Goal: Task Accomplishment & Management: Manage account settings

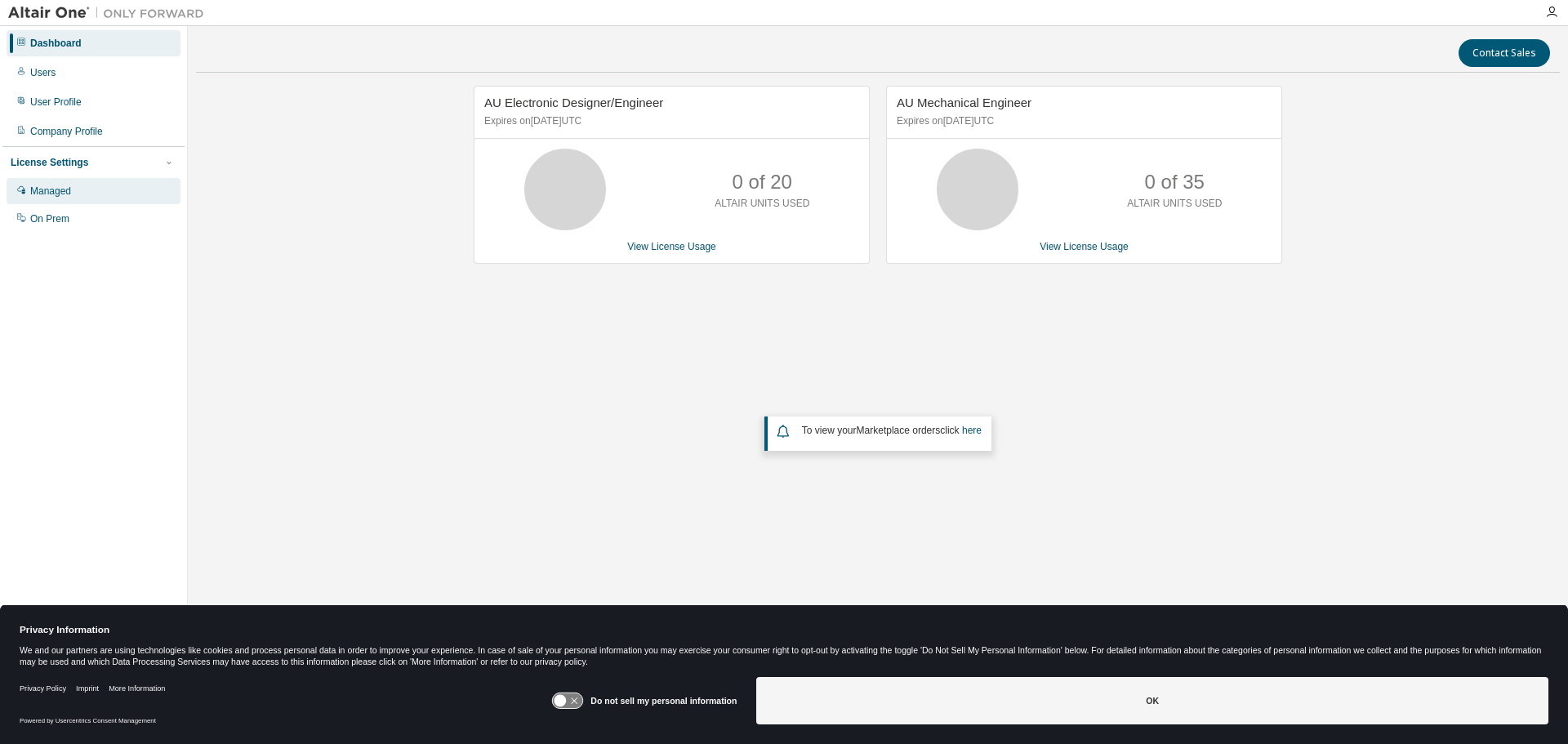
click at [50, 193] on div "Managed" at bounding box center [50, 192] width 41 height 14
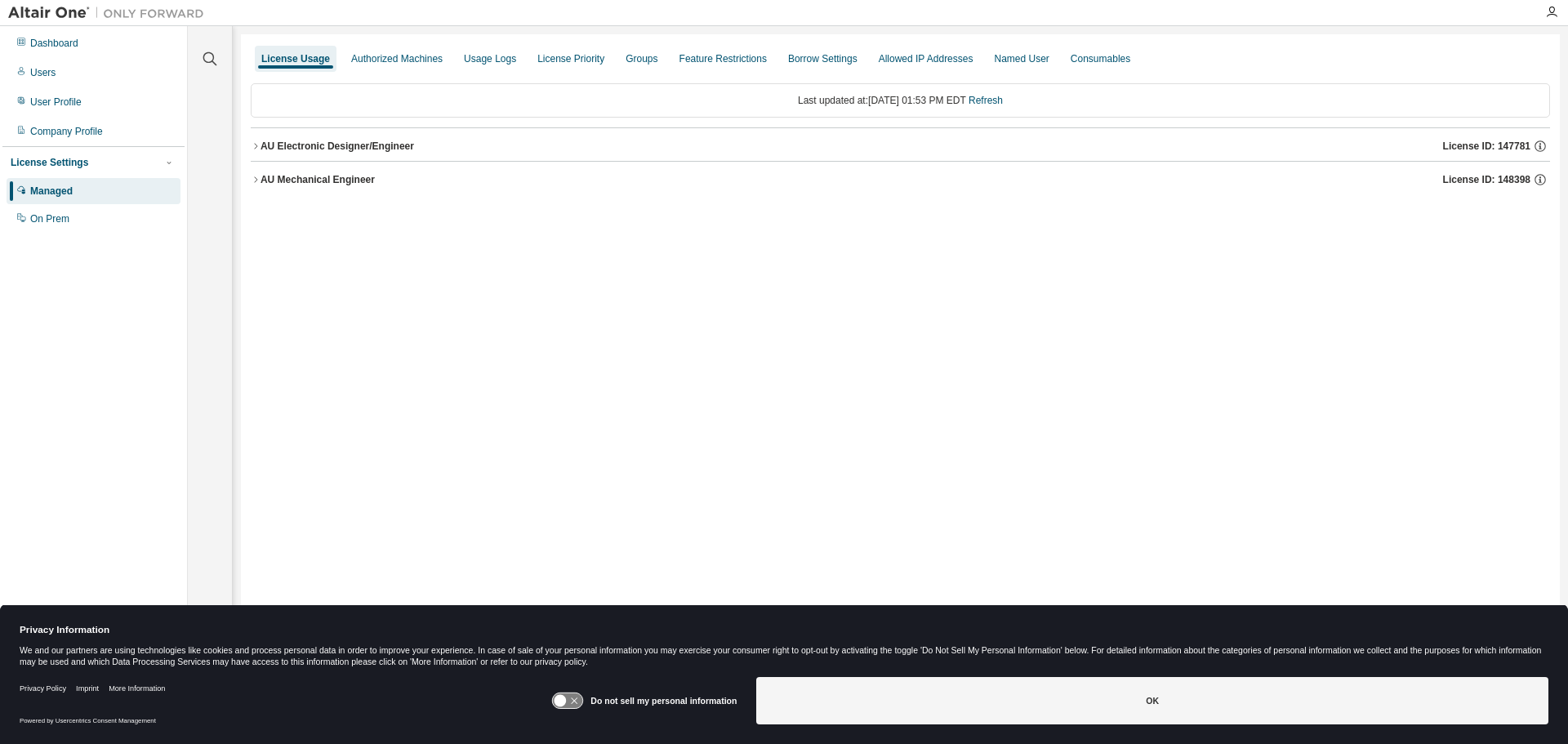
click at [998, 53] on div "Named User" at bounding box center [1021, 59] width 55 height 14
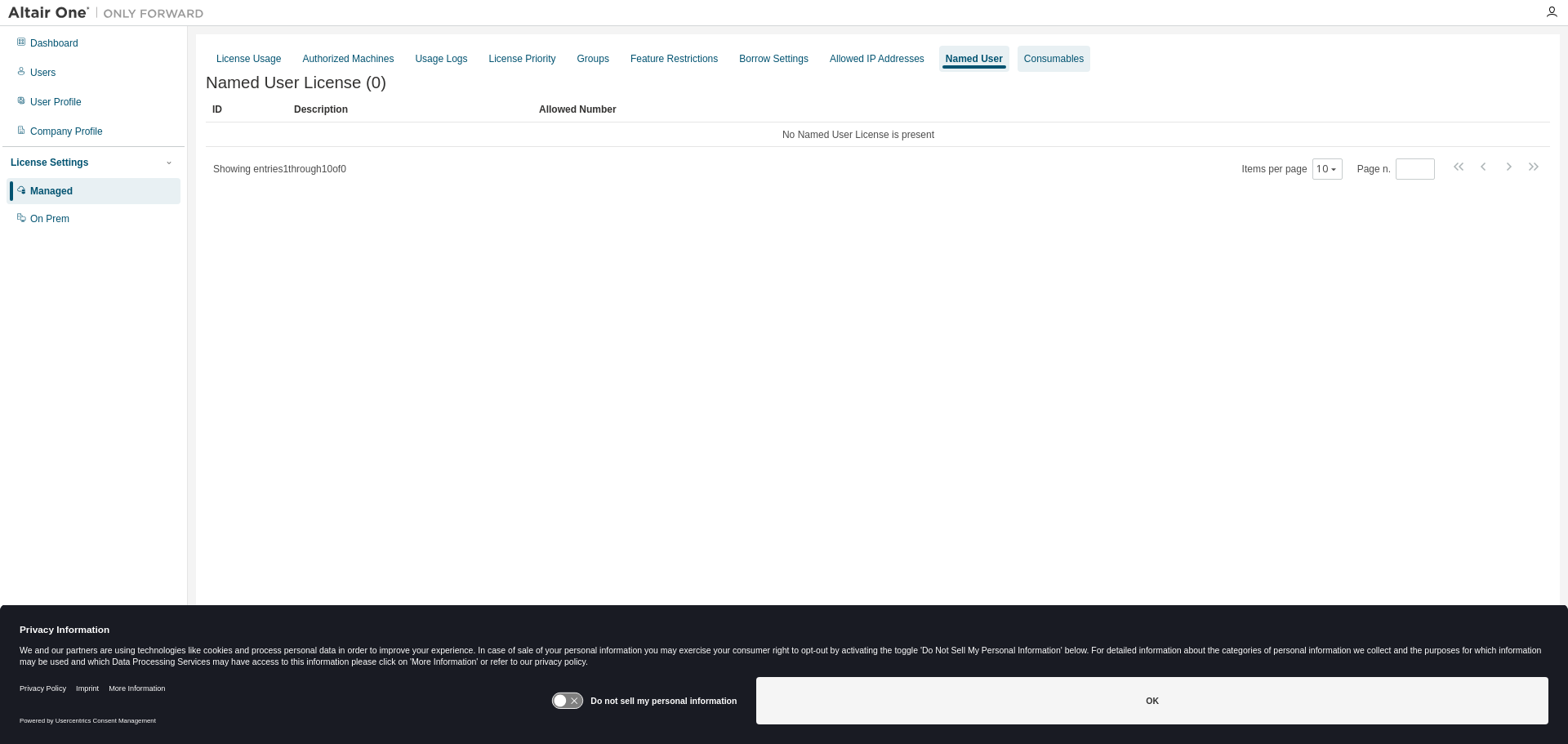
click at [1024, 61] on div "Consumables" at bounding box center [1054, 59] width 60 height 14
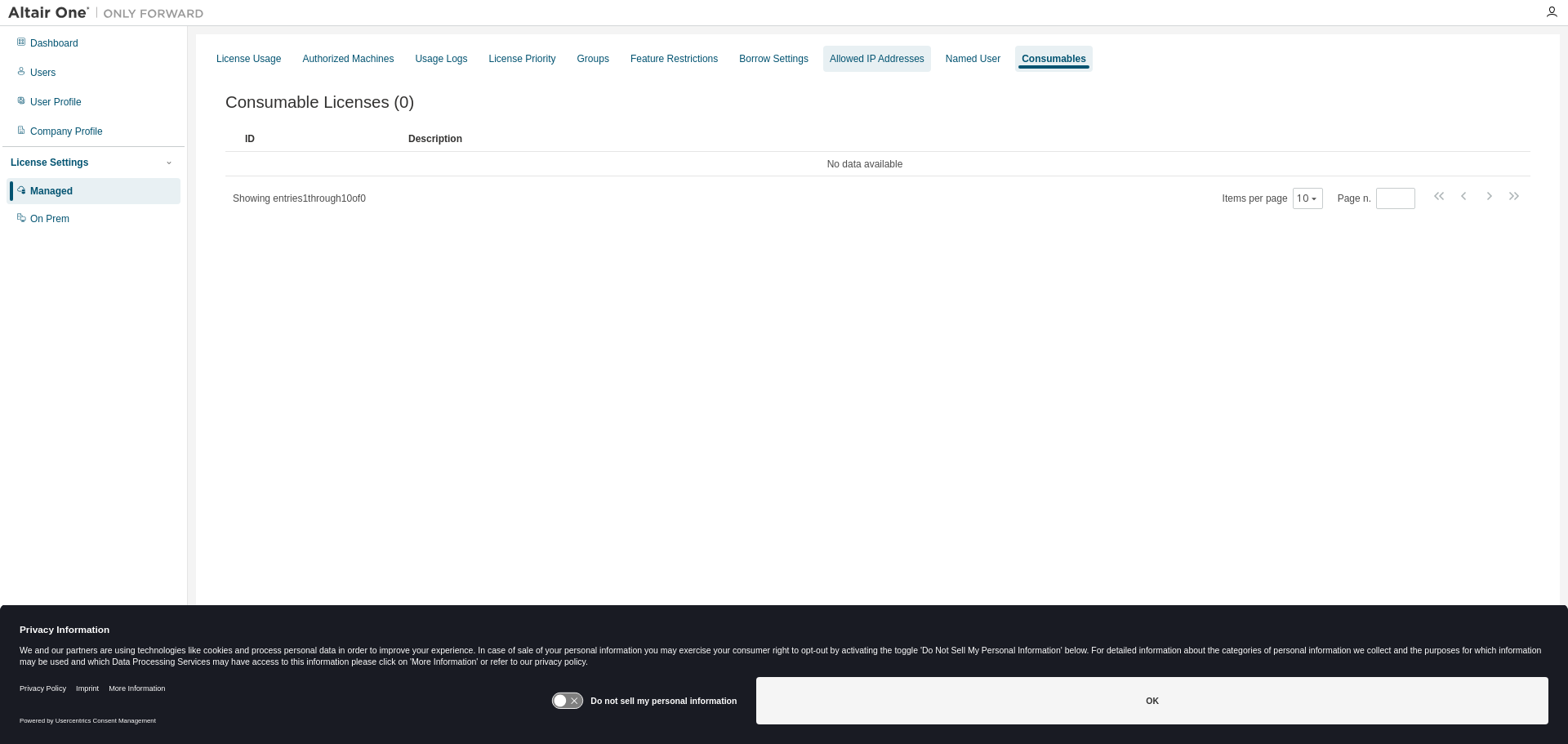
click at [859, 58] on div "Allowed IP Addresses" at bounding box center [877, 59] width 95 height 14
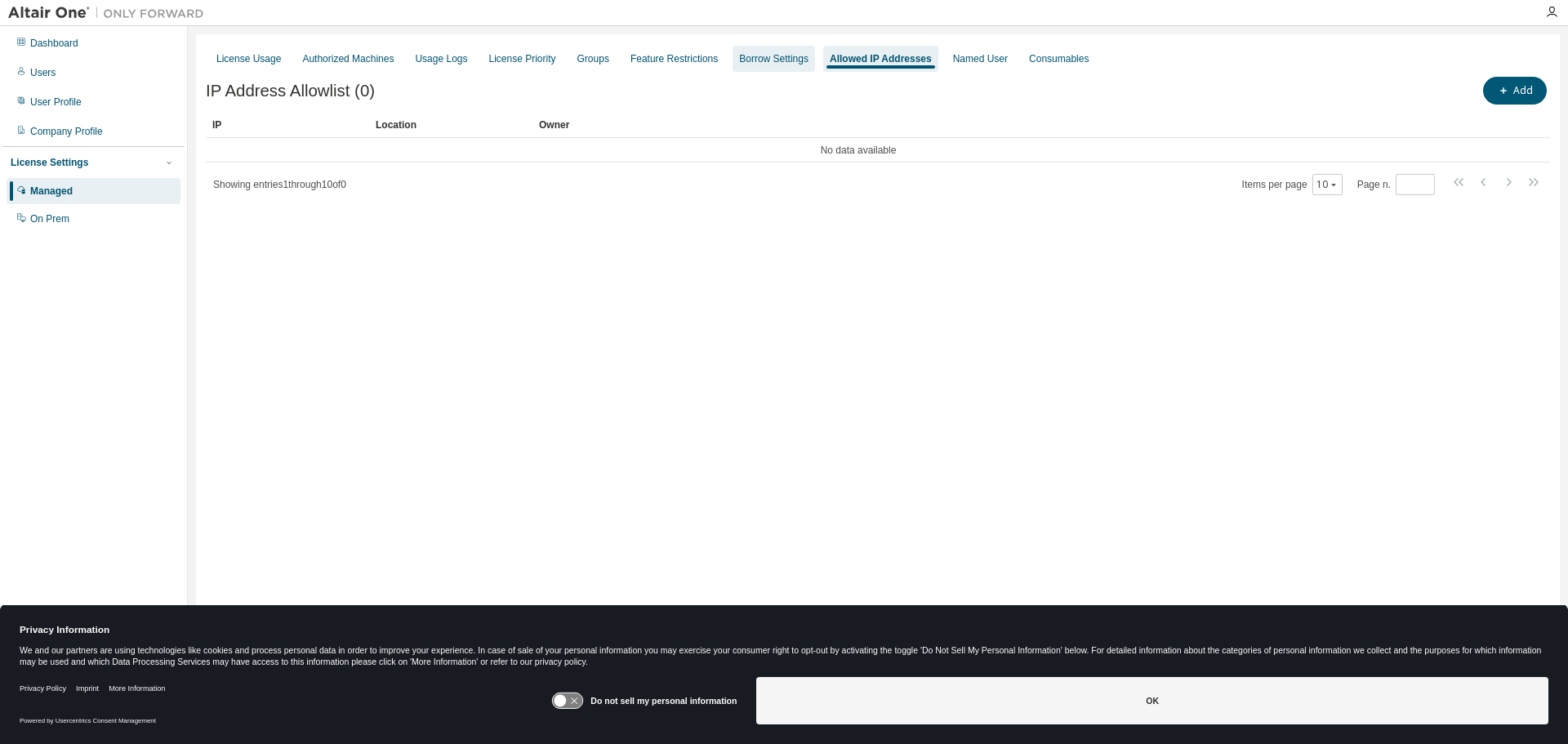
click at [757, 57] on div "Borrow Settings" at bounding box center [774, 59] width 70 height 14
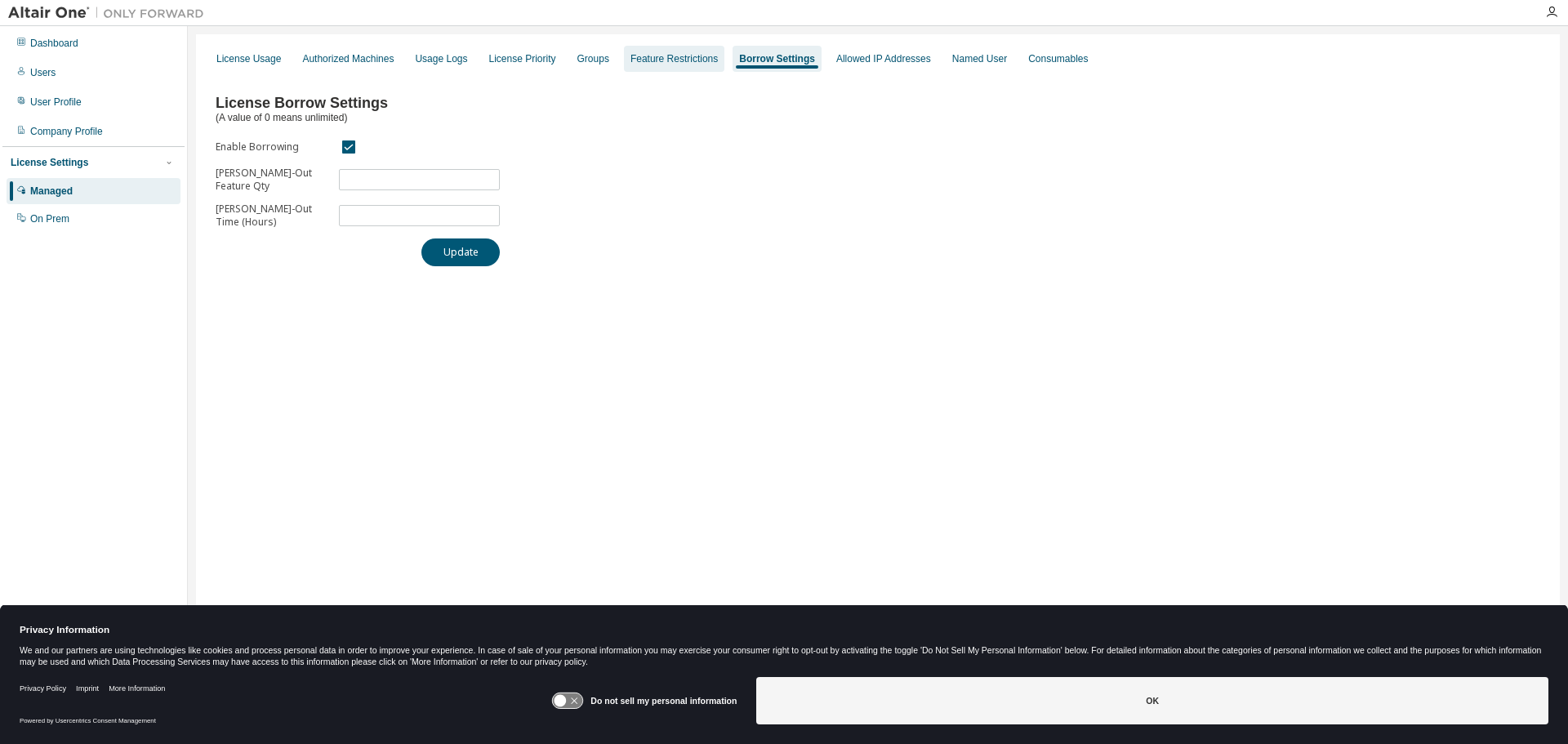
click at [653, 60] on div "Feature Restrictions" at bounding box center [674, 59] width 87 height 14
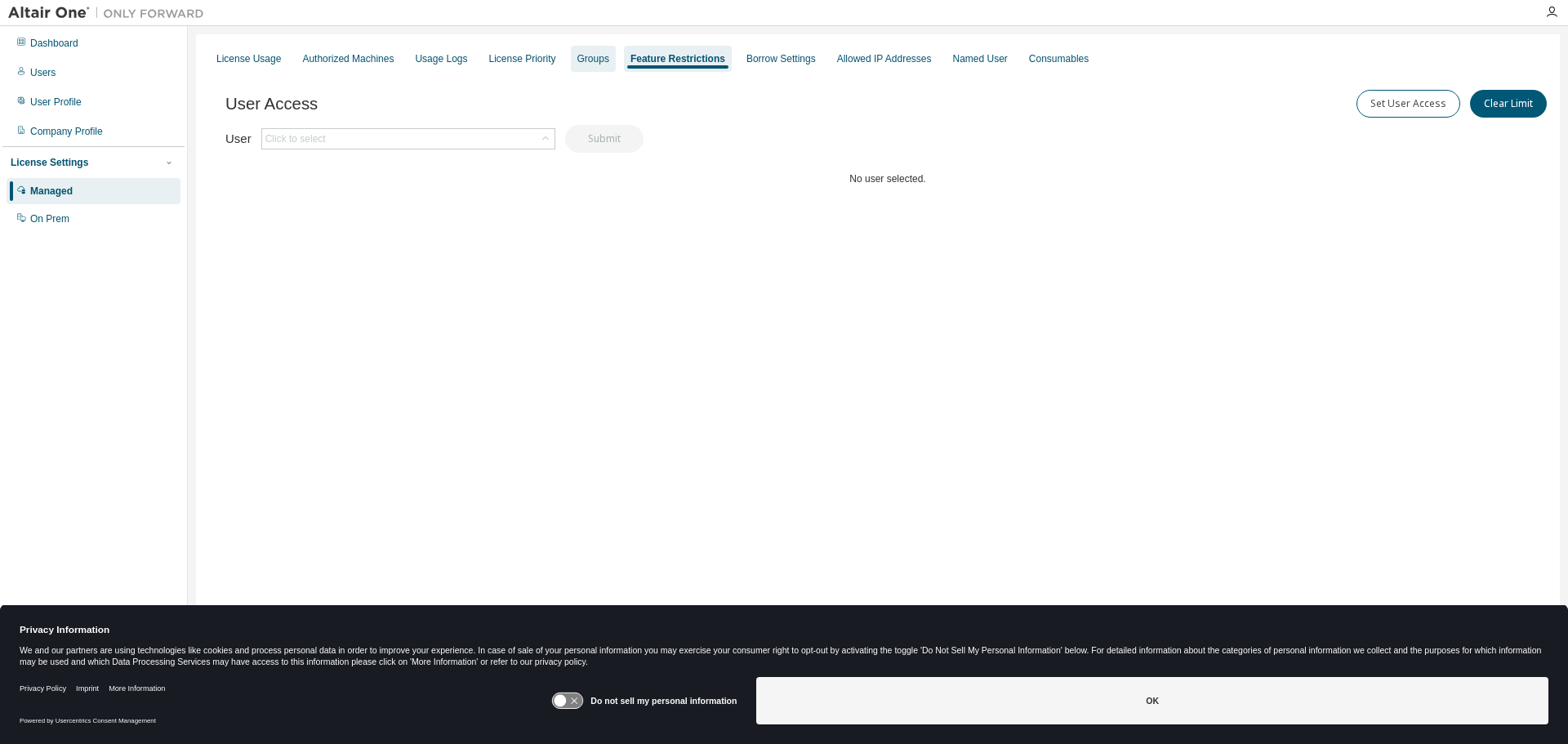
click at [577, 60] on div "Groups" at bounding box center [593, 59] width 32 height 14
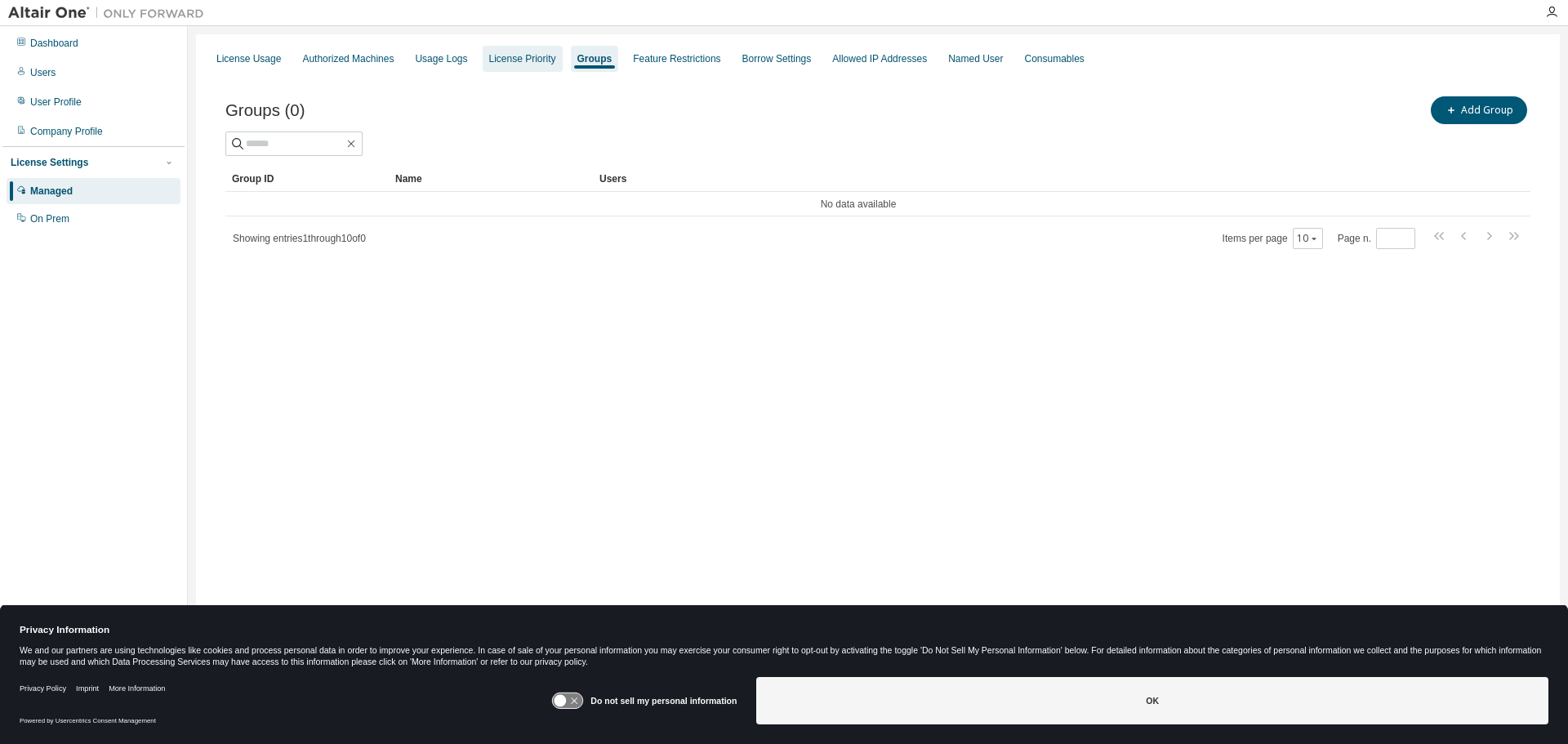
click at [529, 59] on div "License Priority" at bounding box center [522, 59] width 67 height 14
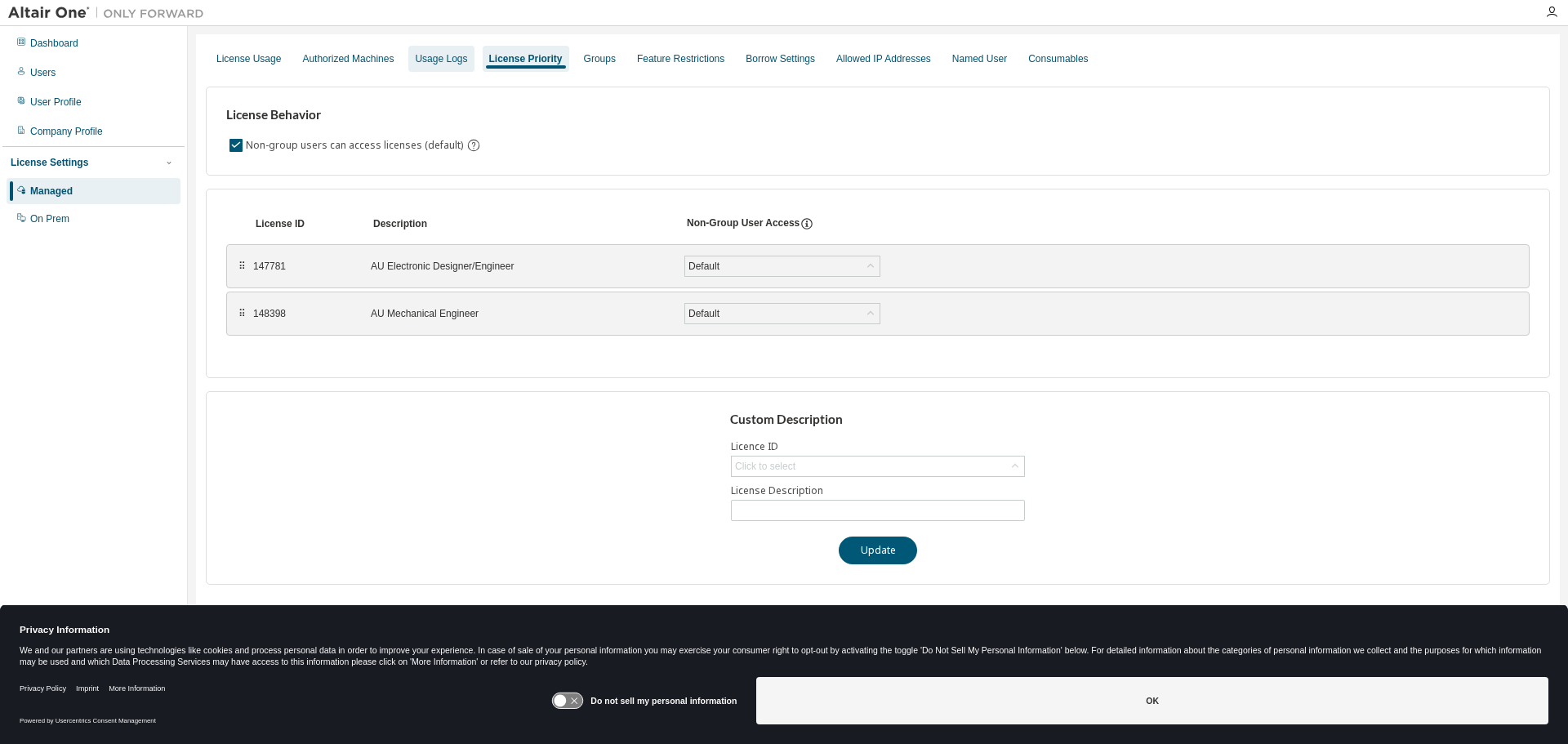
click at [450, 65] on div "Usage Logs" at bounding box center [441, 59] width 52 height 14
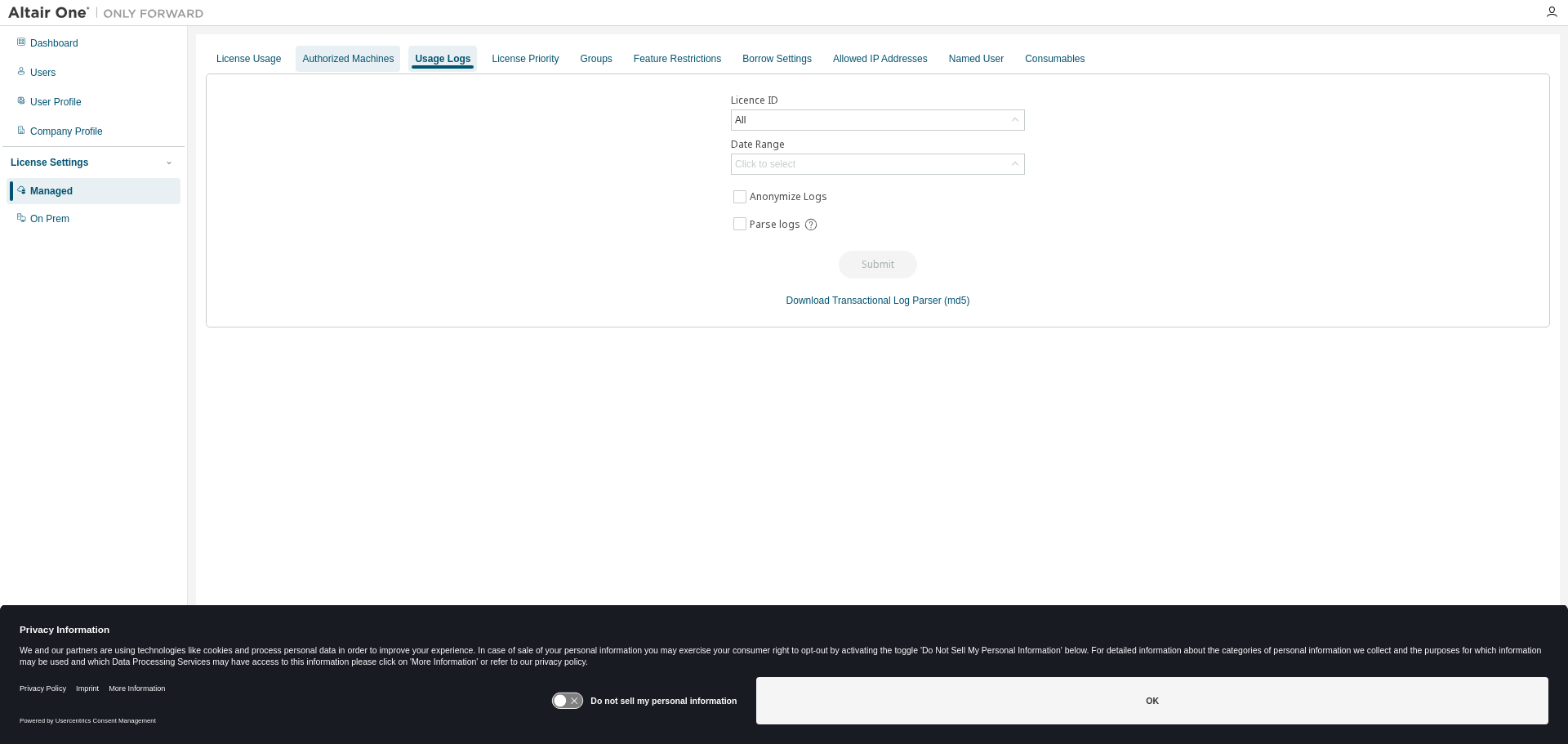
click at [337, 60] on div "Authorized Machines" at bounding box center [347, 59] width 92 height 14
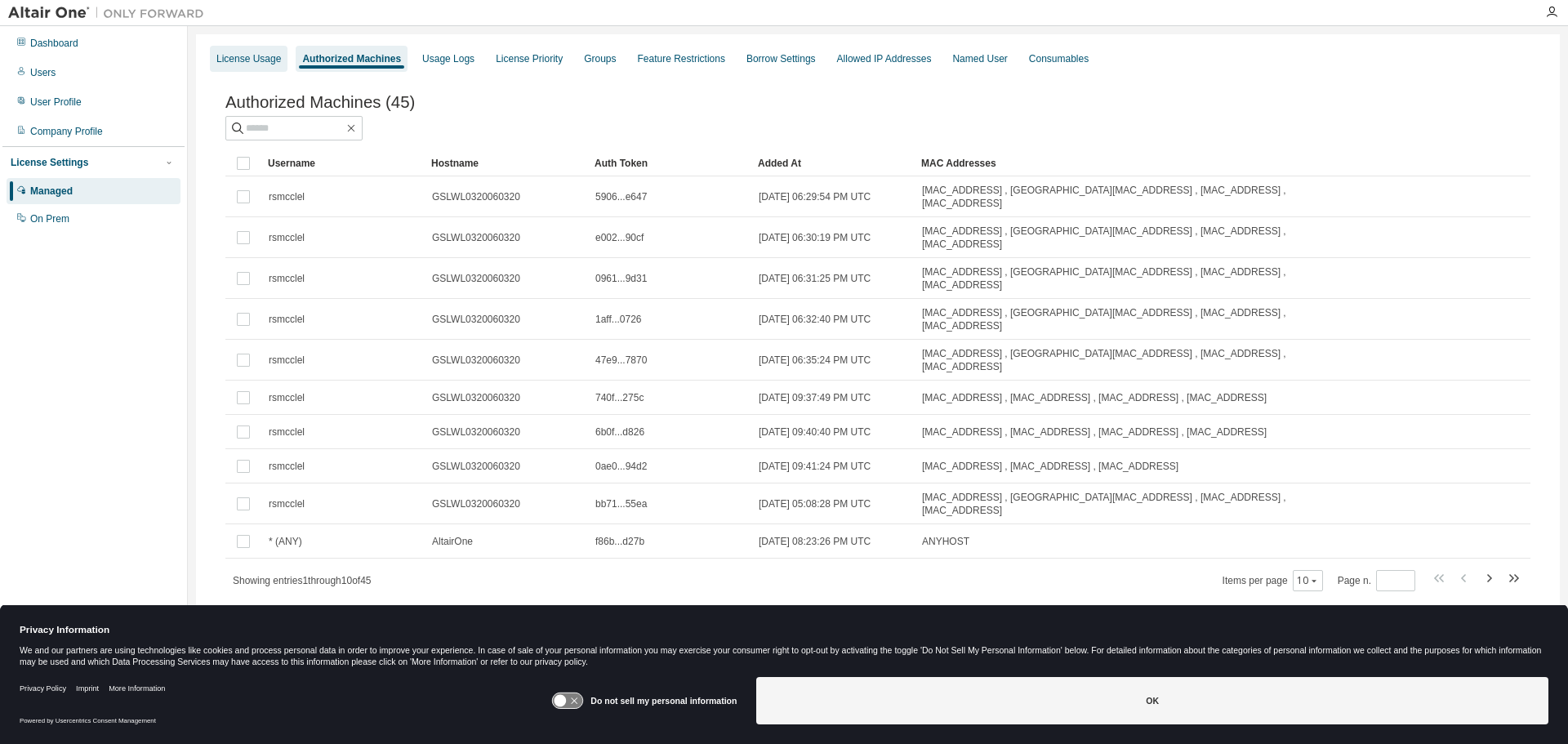
click at [239, 59] on div "License Usage" at bounding box center [249, 59] width 65 height 14
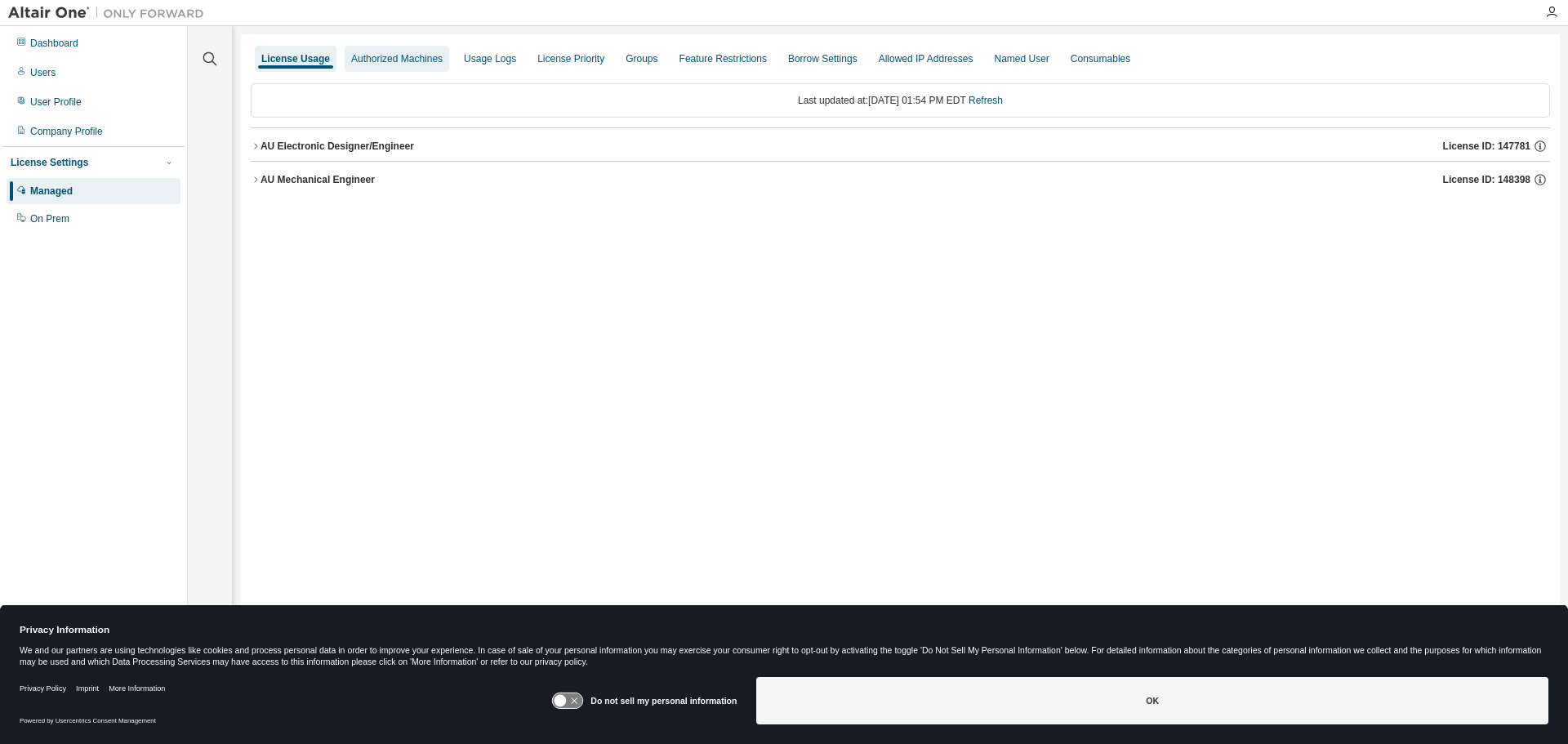
click at [390, 59] on div "Authorized Machines" at bounding box center [397, 59] width 92 height 14
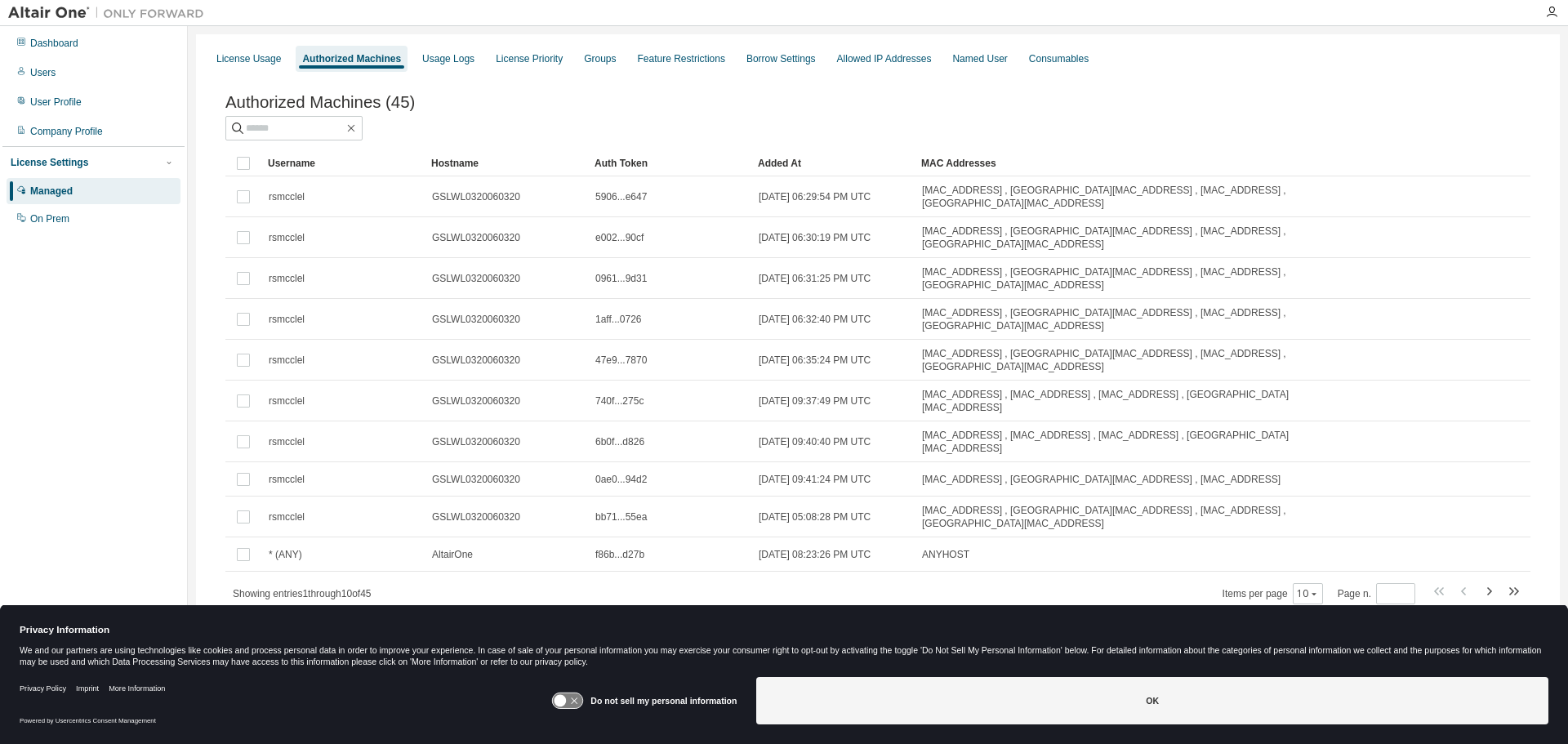
click at [766, 163] on div "Added At" at bounding box center [832, 163] width 150 height 26
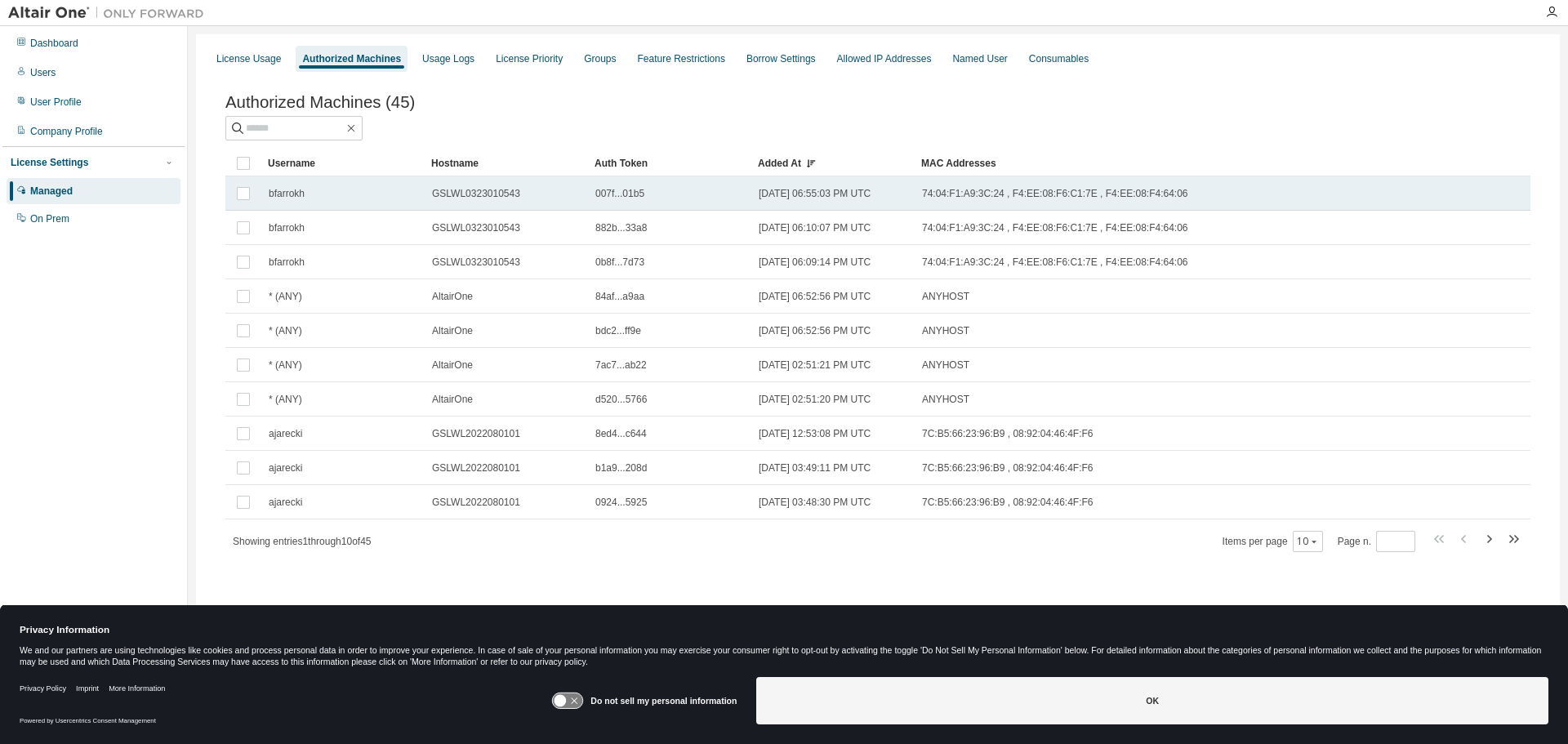
click at [288, 196] on span "bfarrokh" at bounding box center [286, 193] width 36 height 14
click at [285, 199] on span "bfarrokh" at bounding box center [286, 193] width 36 height 14
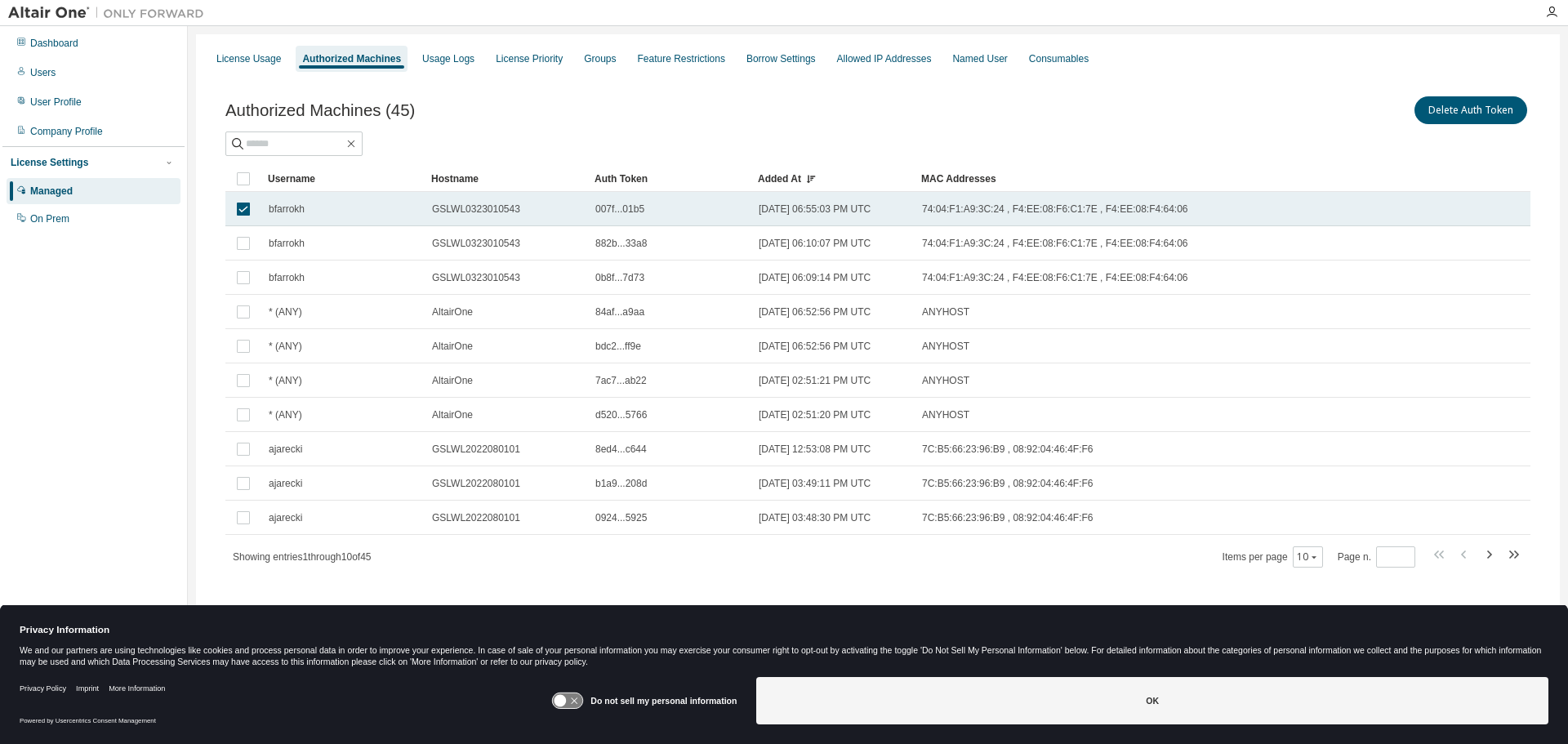
click at [281, 202] on span "bfarrokh" at bounding box center [286, 209] width 36 height 14
click at [281, 206] on span "bfarrokh" at bounding box center [286, 209] width 36 height 14
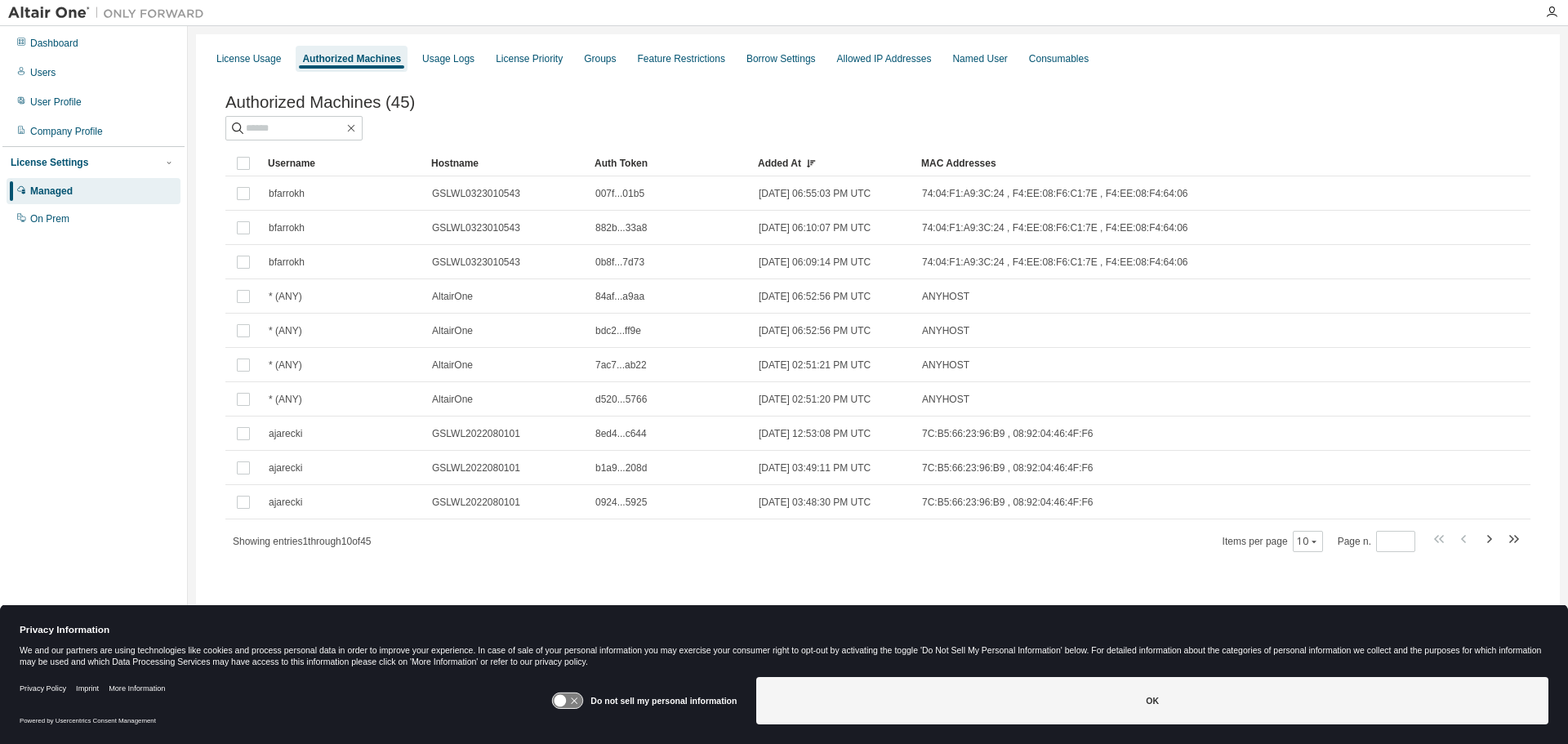
click at [288, 203] on td "bfarrokh" at bounding box center [342, 193] width 163 height 34
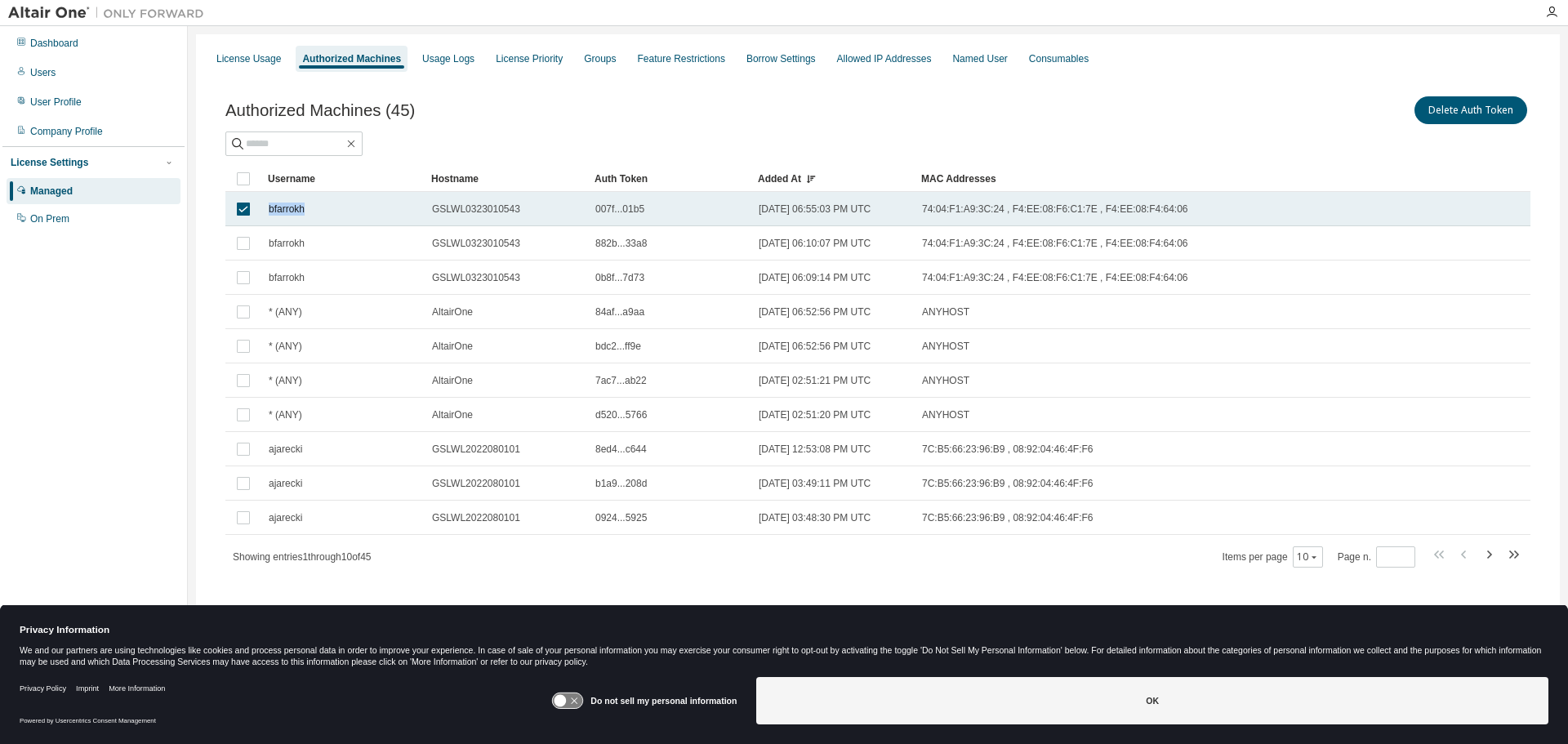
copy span "bfarrokh"
drag, startPoint x: 264, startPoint y: 209, endPoint x: 303, endPoint y: 208, distance: 39.0
click at [303, 208] on td "bfarrokh" at bounding box center [342, 208] width 163 height 34
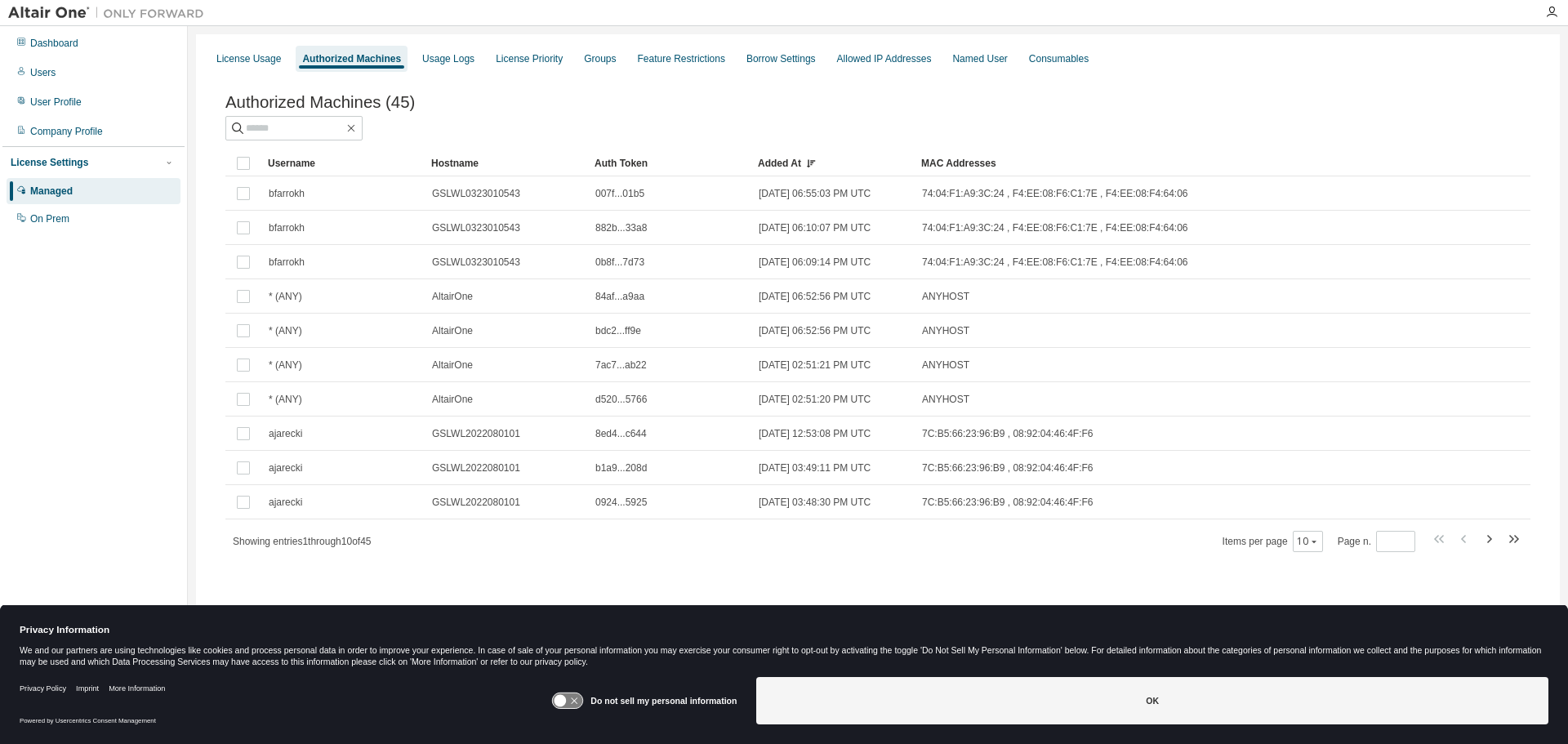
click at [113, 419] on div "Dashboard Users User Profile Company Profile License Settings Managed On Prem" at bounding box center [94, 347] width 182 height 637
click at [507, 55] on div "License Priority" at bounding box center [528, 59] width 67 height 14
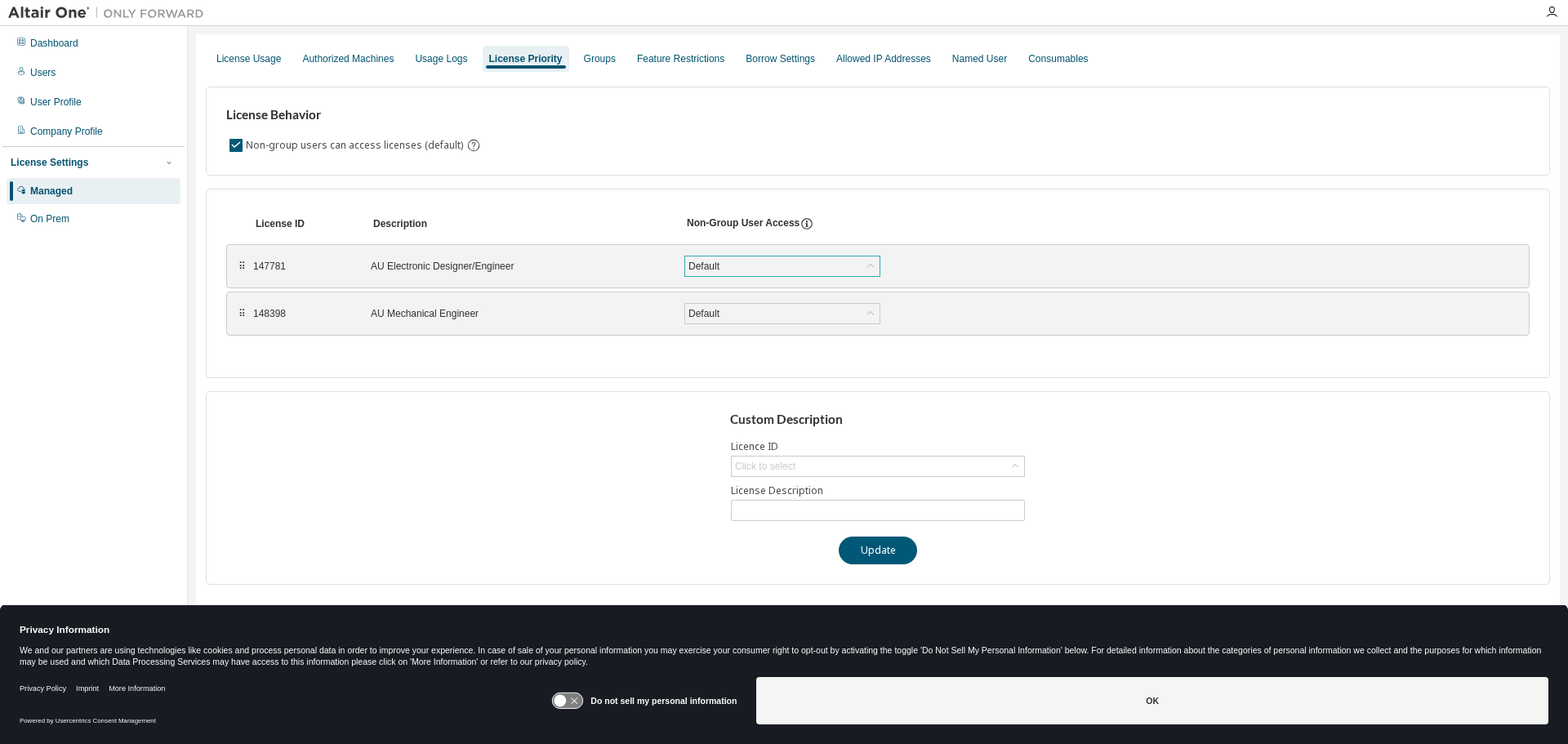
click at [731, 267] on div "Default" at bounding box center [782, 266] width 194 height 19
click at [637, 464] on div "Custom Description Licence ID Click to select License Description Update" at bounding box center [878, 488] width 1345 height 193
click at [592, 61] on div "Groups" at bounding box center [600, 59] width 32 height 14
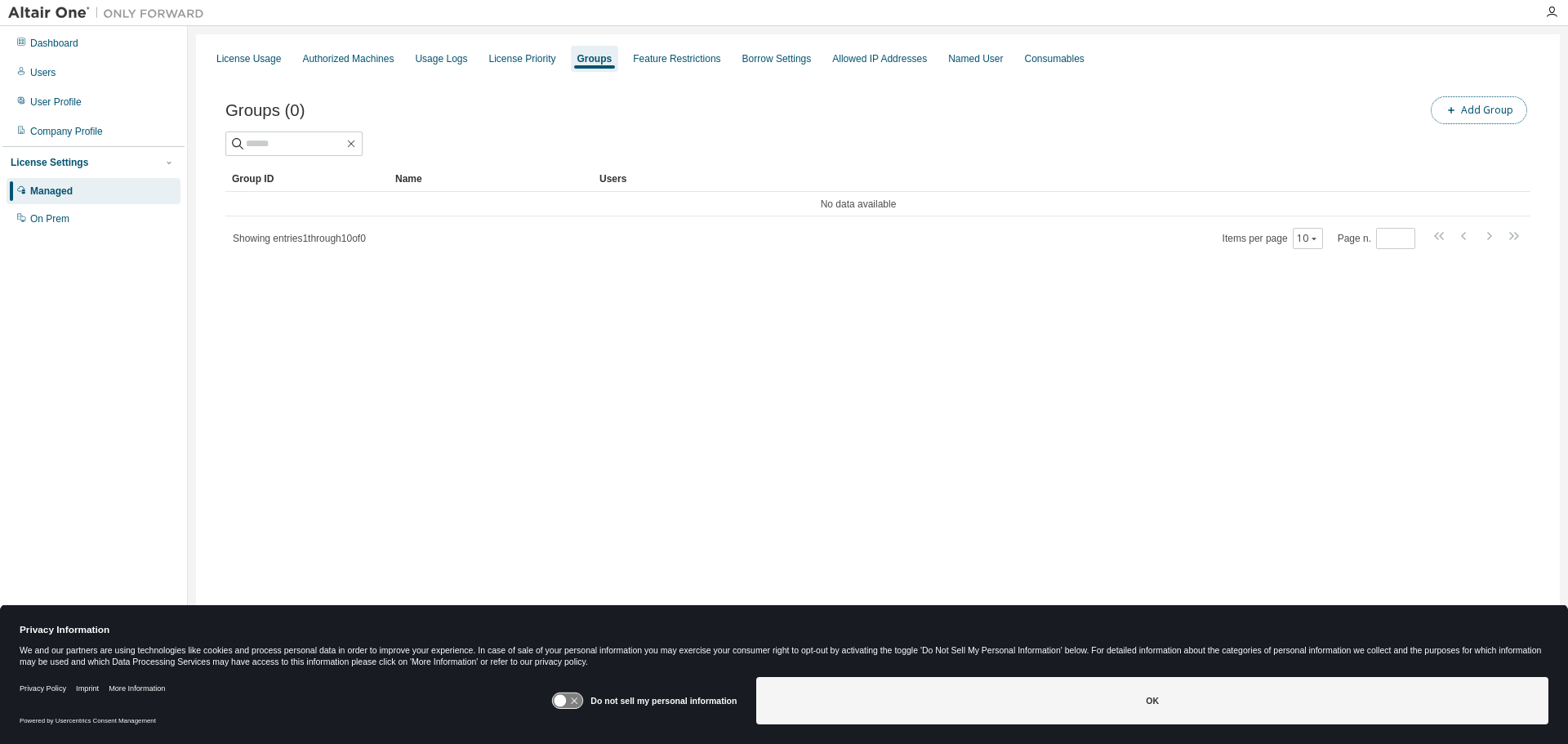
click at [1494, 118] on button "Add Group" at bounding box center [1479, 110] width 97 height 28
click at [1269, 130] on input "text" at bounding box center [1372, 125] width 365 height 14
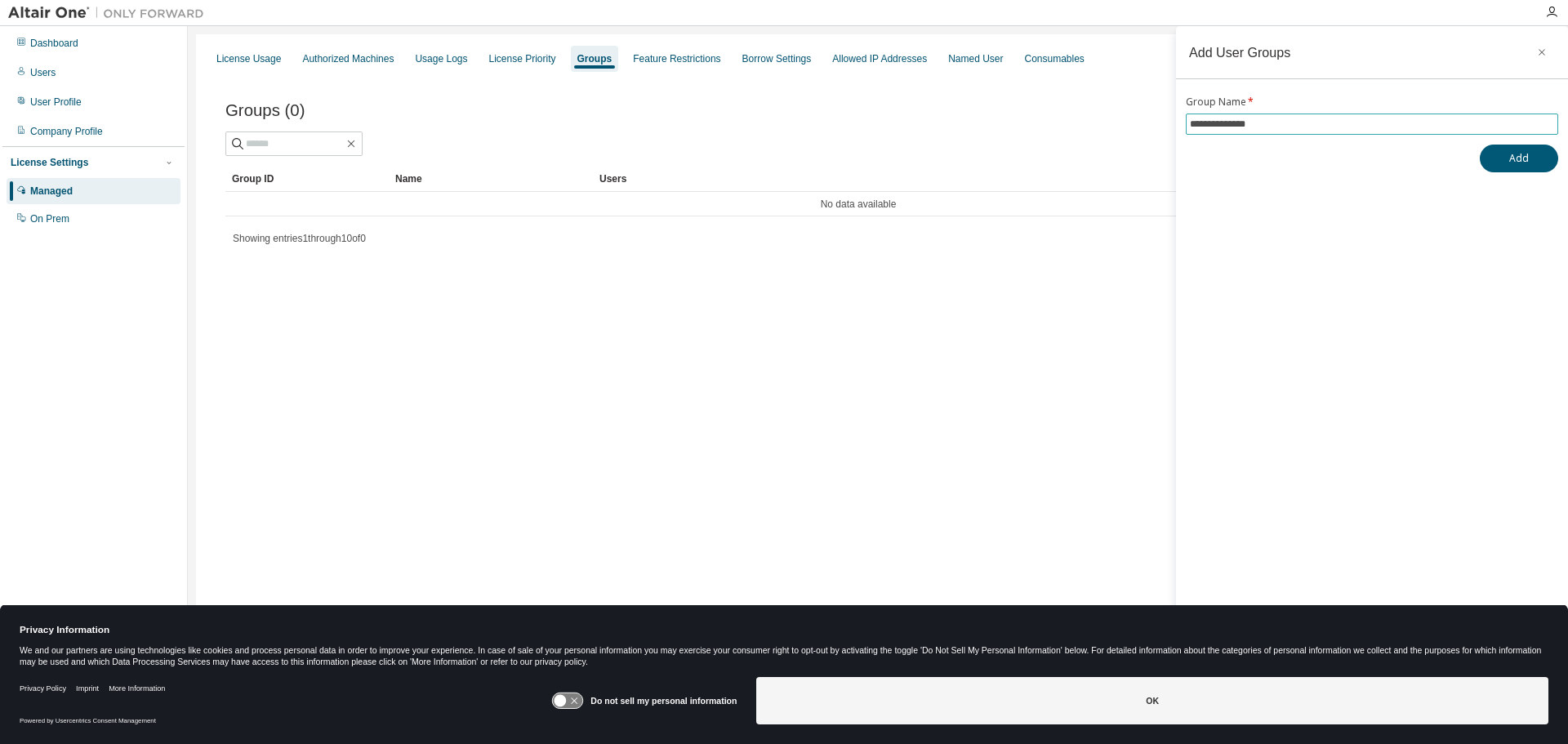
drag, startPoint x: 1306, startPoint y: 123, endPoint x: 1108, endPoint y: 123, distance: 198.0
click at [1108, 123] on main "**********" at bounding box center [877, 361] width 1380 height 670
click at [1524, 162] on button "Add" at bounding box center [1519, 158] width 78 height 28
drag, startPoint x: 1285, startPoint y: 124, endPoint x: 1241, endPoint y: 123, distance: 44.0
click at [1241, 123] on input "**********" at bounding box center [1372, 125] width 365 height 14
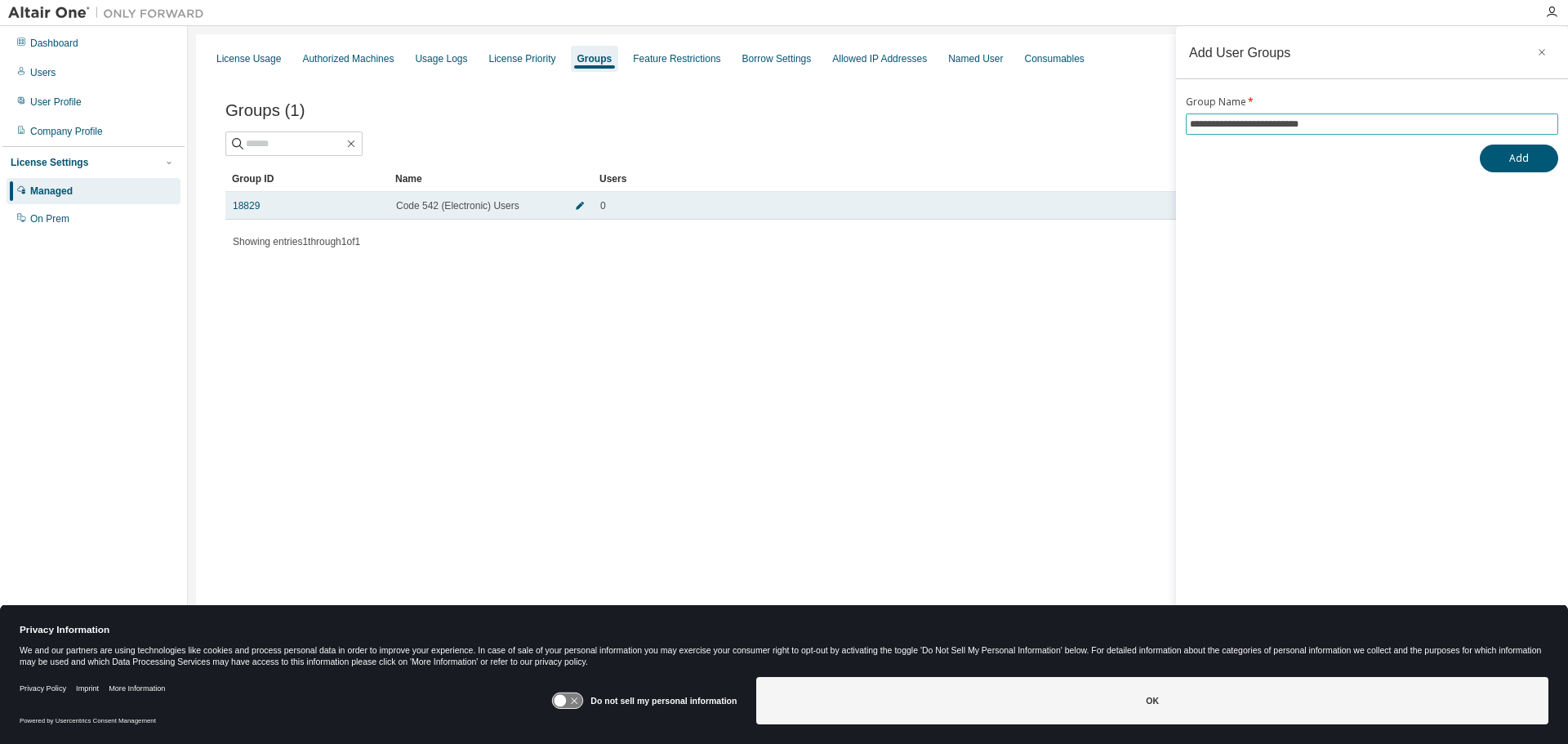
type input "**********"
click at [581, 207] on icon "button" at bounding box center [579, 206] width 10 height 10
drag, startPoint x: 494, startPoint y: 209, endPoint x: 451, endPoint y: 212, distance: 43.1
click at [451, 212] on input "**********" at bounding box center [449, 210] width 98 height 14
type input "**********"
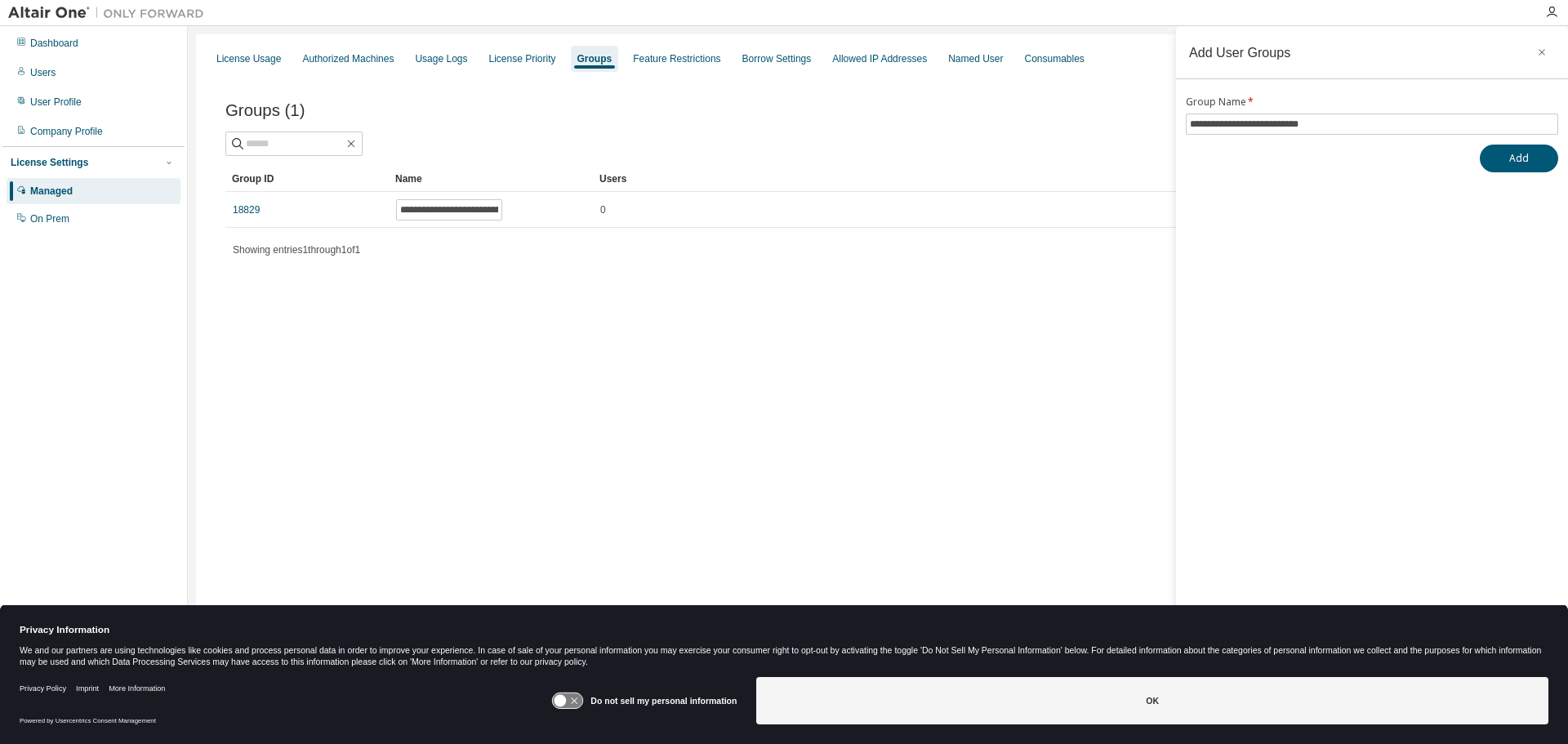
click at [636, 365] on div "**********" at bounding box center [878, 361] width 1364 height 654
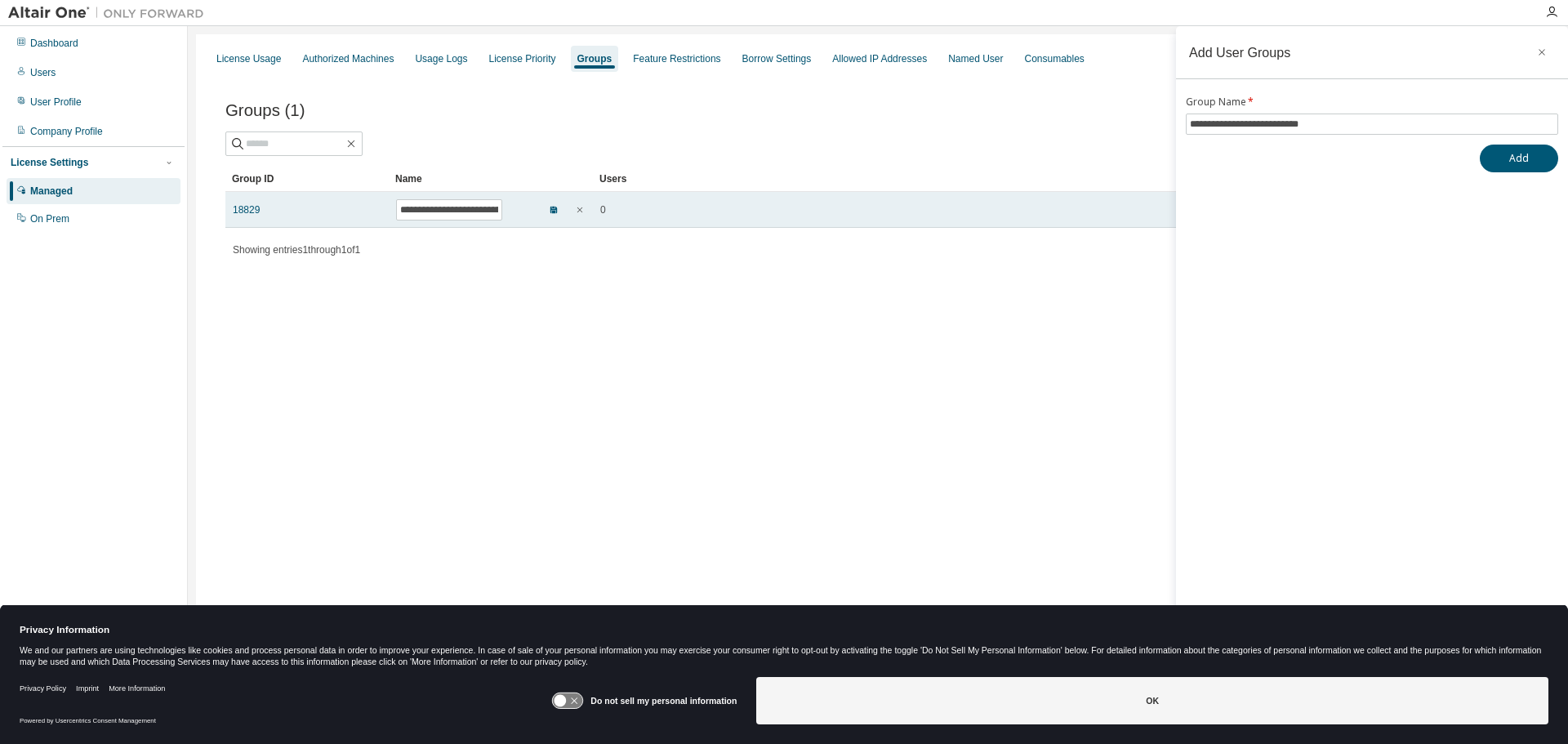
click at [555, 209] on icon "button" at bounding box center [553, 210] width 7 height 7
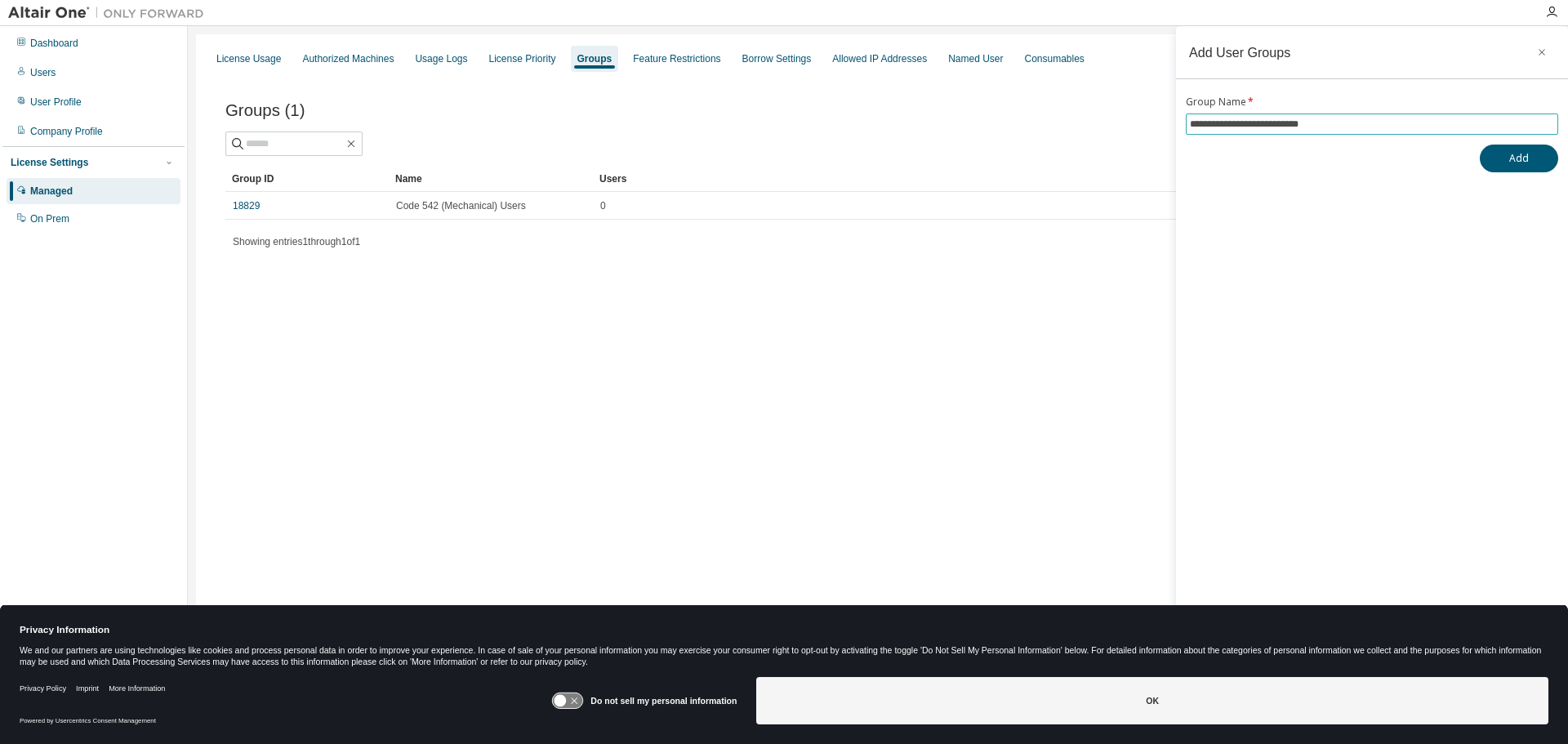
click at [1228, 124] on input "**********" at bounding box center [1372, 125] width 365 height 14
drag, startPoint x: 1237, startPoint y: 124, endPoint x: 1290, endPoint y: 122, distance: 53.0
click at [1290, 122] on input "**********" at bounding box center [1372, 125] width 365 height 14
type input "**********"
click at [1547, 153] on button "Add" at bounding box center [1519, 158] width 78 height 28
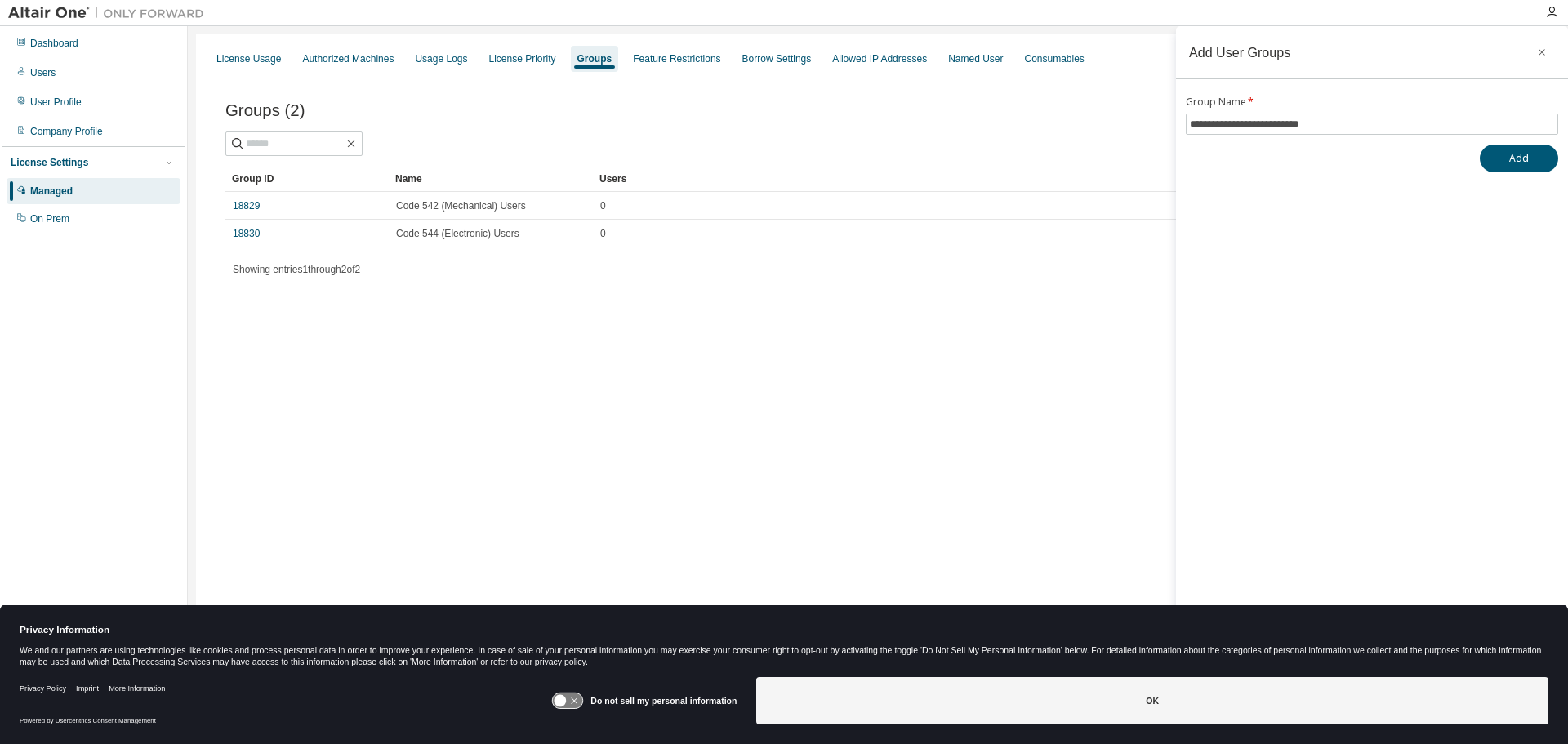
click at [492, 366] on div "License Usage Authorized Machines Usage Logs License Priority Groups Feature Re…" at bounding box center [878, 361] width 1364 height 654
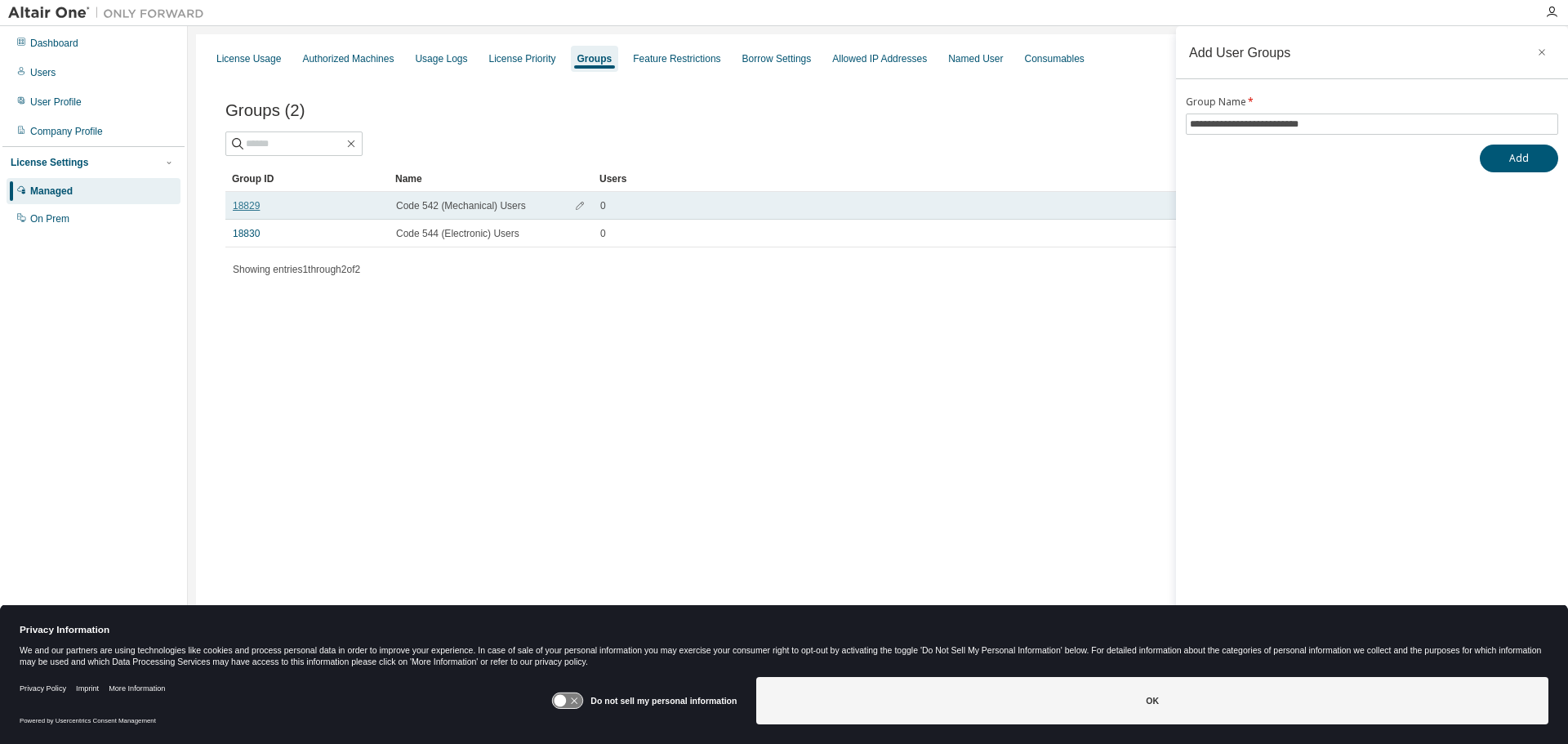
click at [245, 208] on link "18829" at bounding box center [247, 206] width 27 height 14
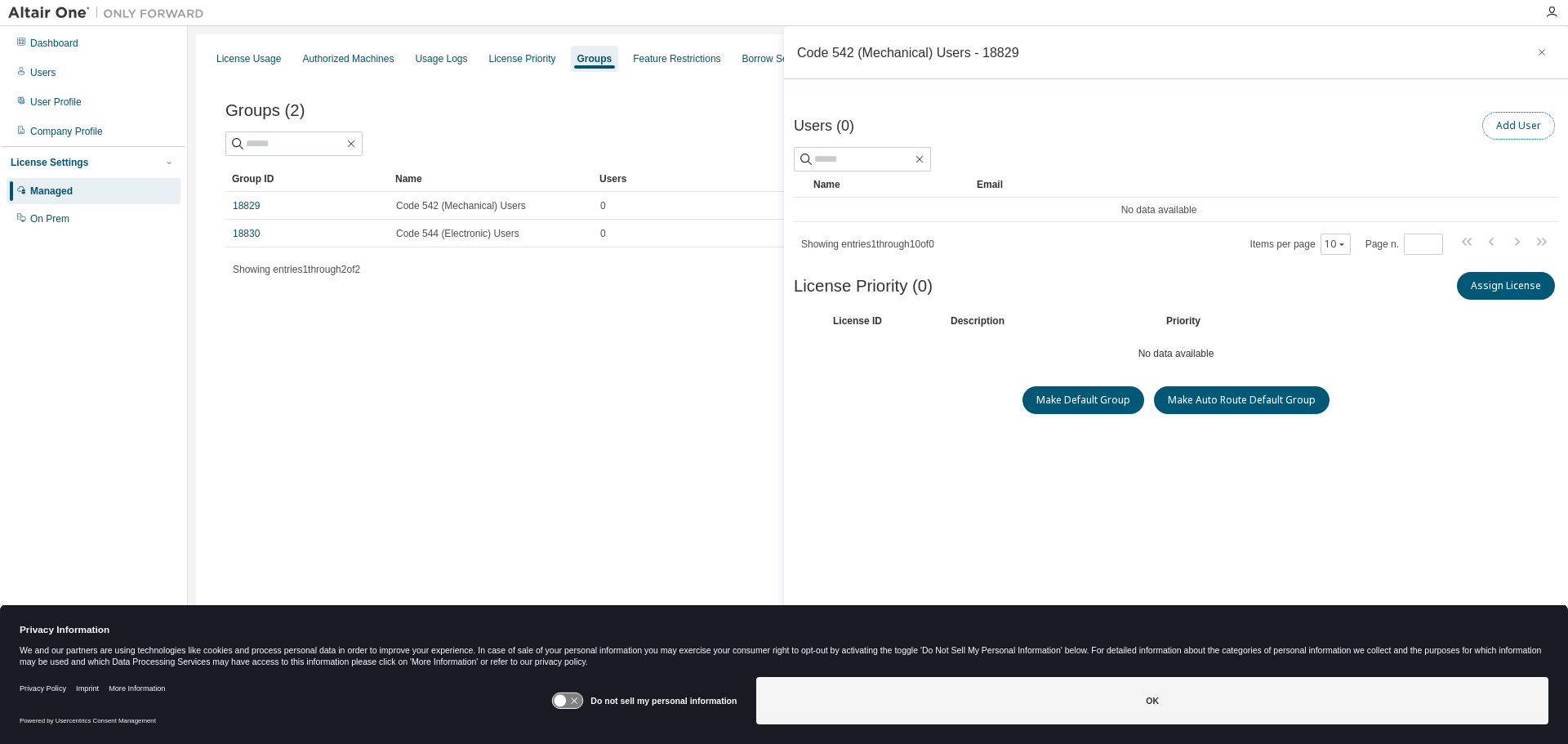
click at [1518, 131] on button "Add User" at bounding box center [1518, 126] width 73 height 28
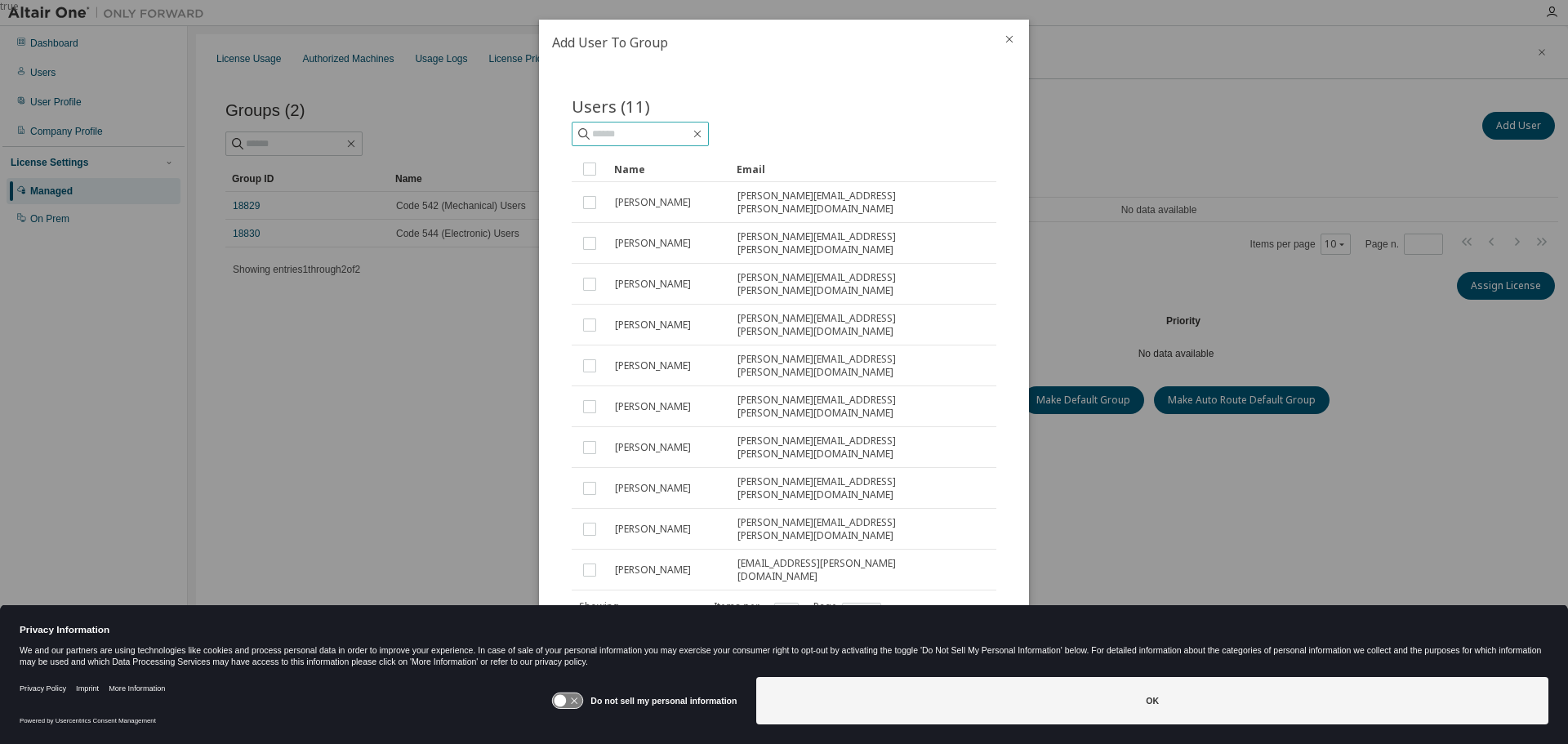
click at [636, 143] on span at bounding box center [640, 134] width 137 height 24
click at [636, 142] on span at bounding box center [640, 134] width 137 height 24
click at [637, 138] on input "text" at bounding box center [640, 134] width 98 height 16
paste input "********"
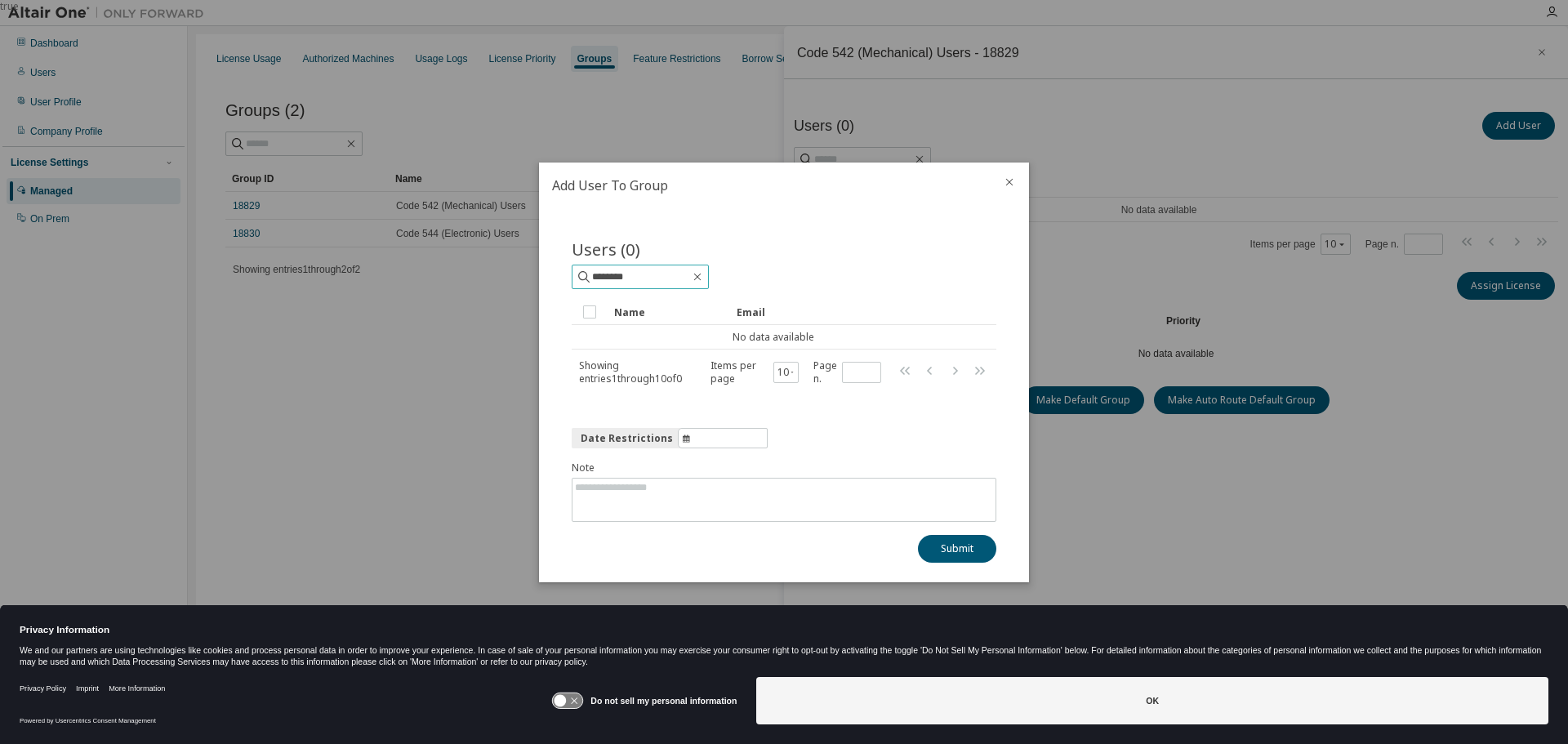
drag, startPoint x: 640, startPoint y: 270, endPoint x: 552, endPoint y: 270, distance: 88.0
click at [552, 270] on div "Users (0) ******** Clear Load Save Save As Field Operator Value Select filter S…" at bounding box center [784, 322] width 464 height 210
type input "*****"
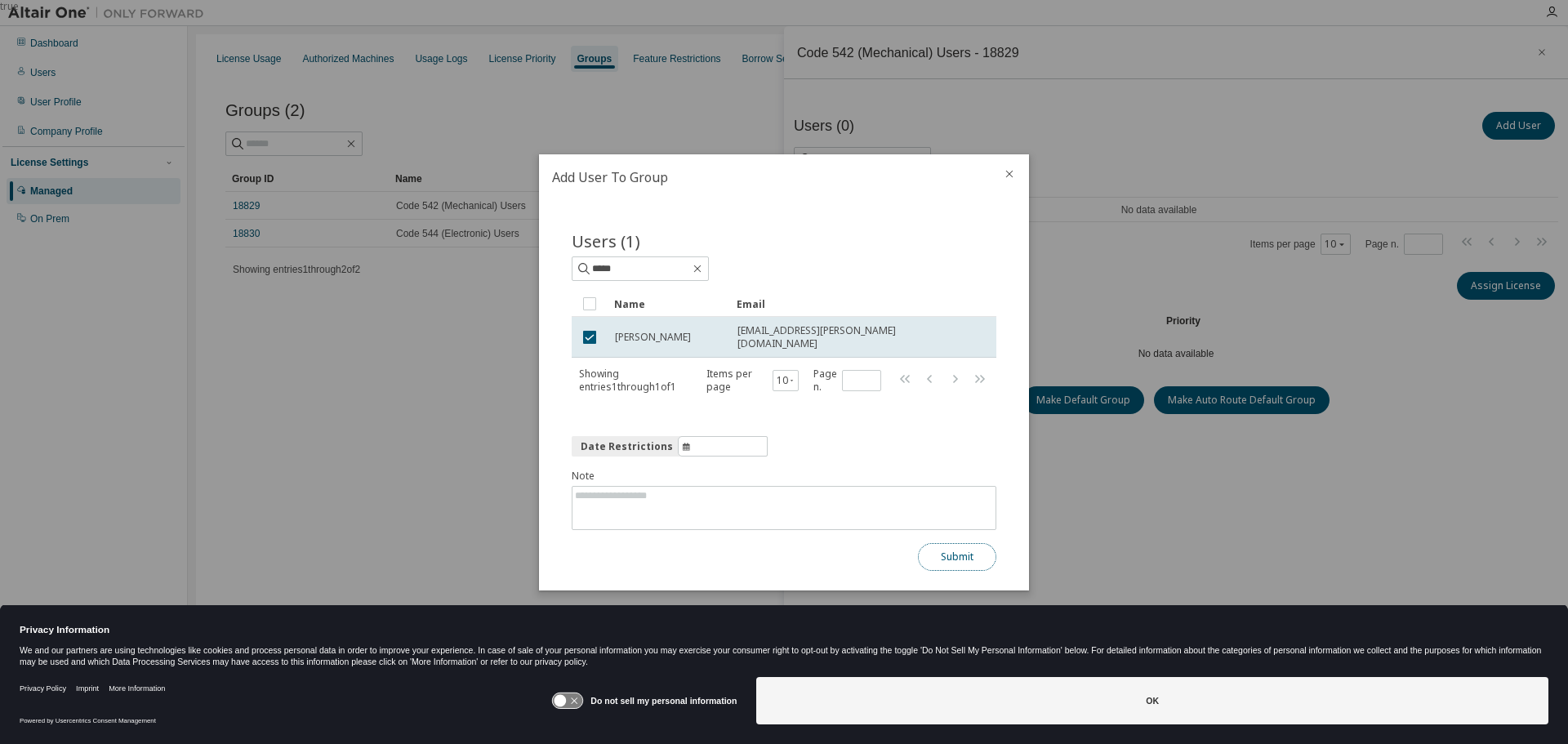
click at [933, 548] on button "Submit" at bounding box center [957, 556] width 78 height 28
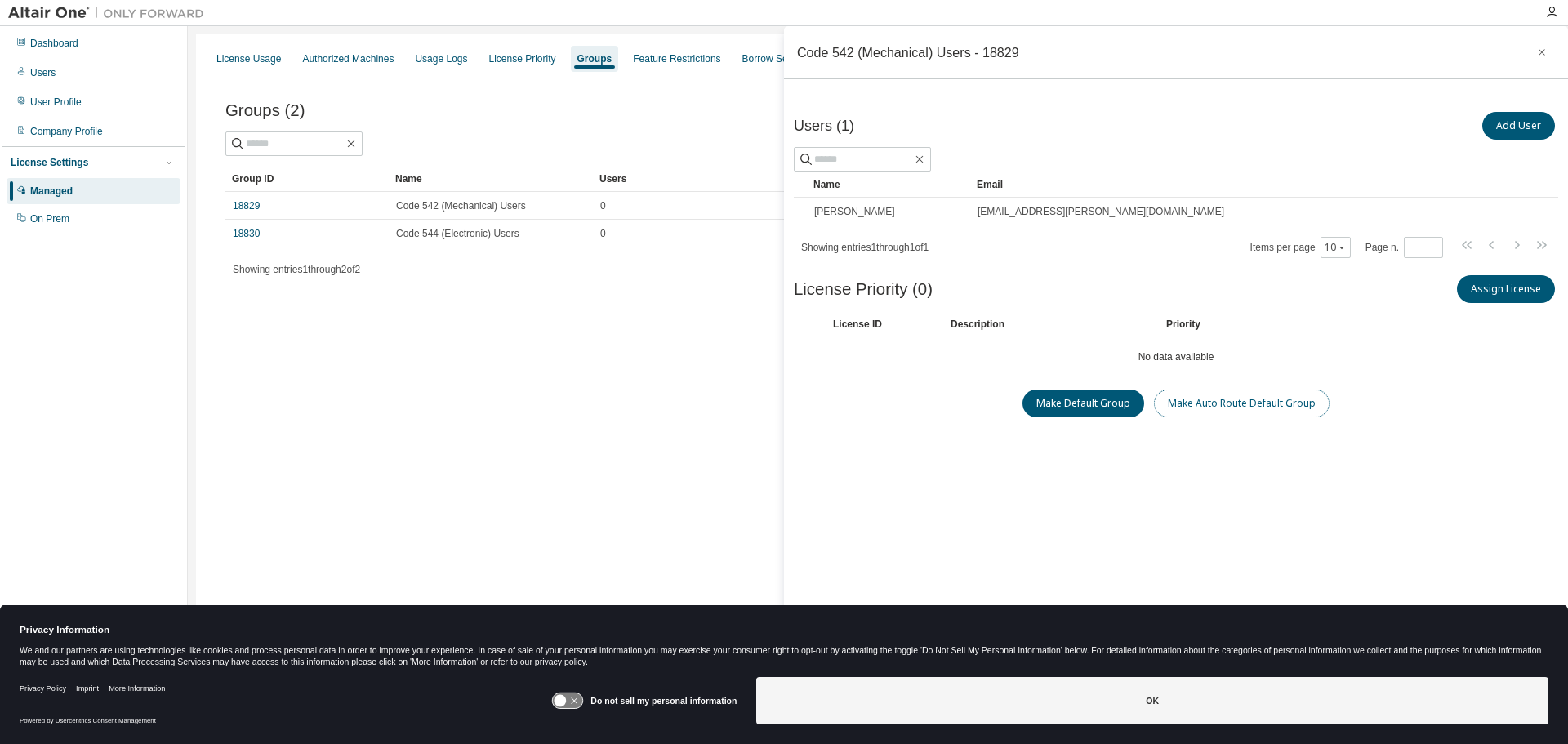
click at [1225, 404] on button "Make Auto Route Default Group" at bounding box center [1242, 403] width 176 height 28
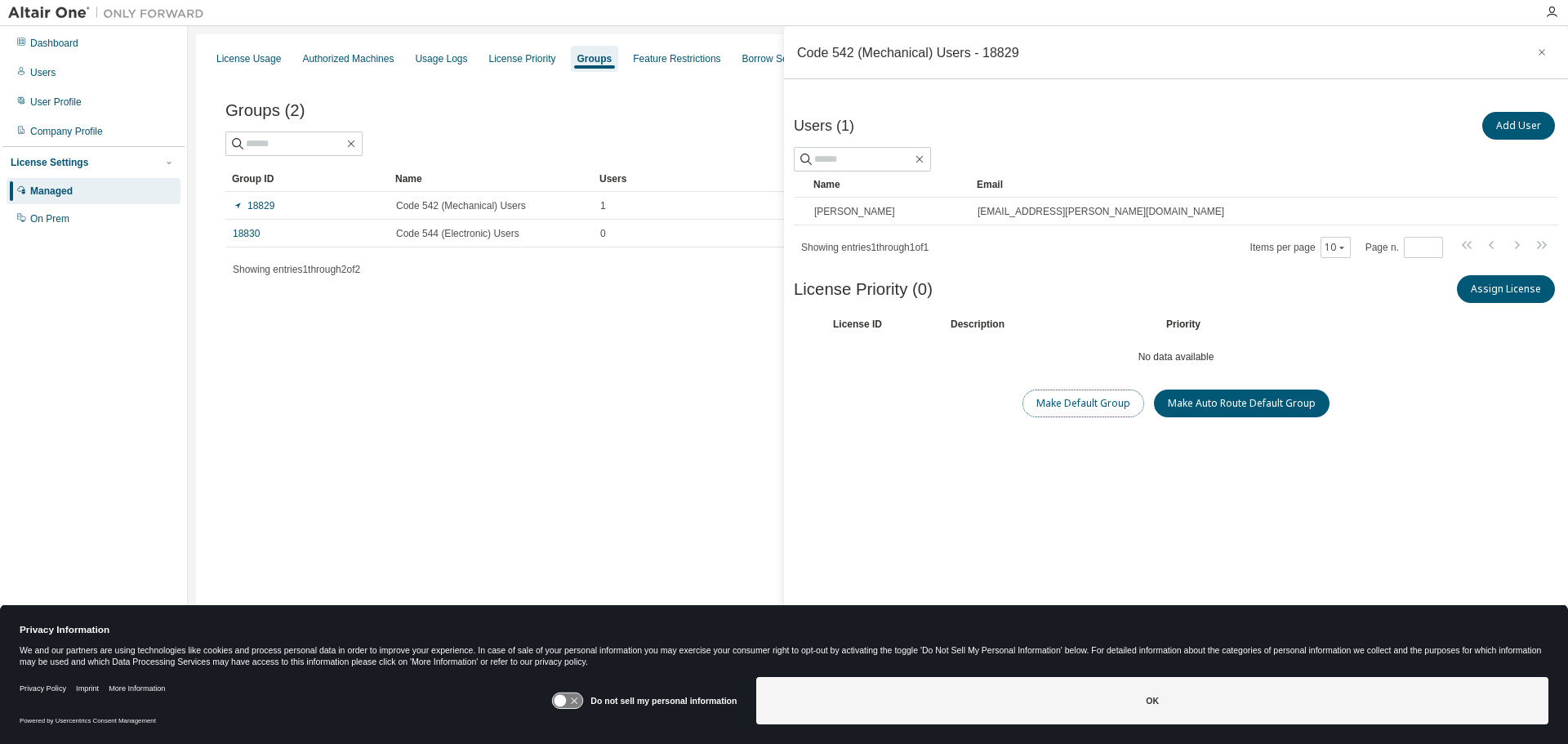
click at [1073, 406] on button "Make Default Group" at bounding box center [1083, 403] width 122 height 28
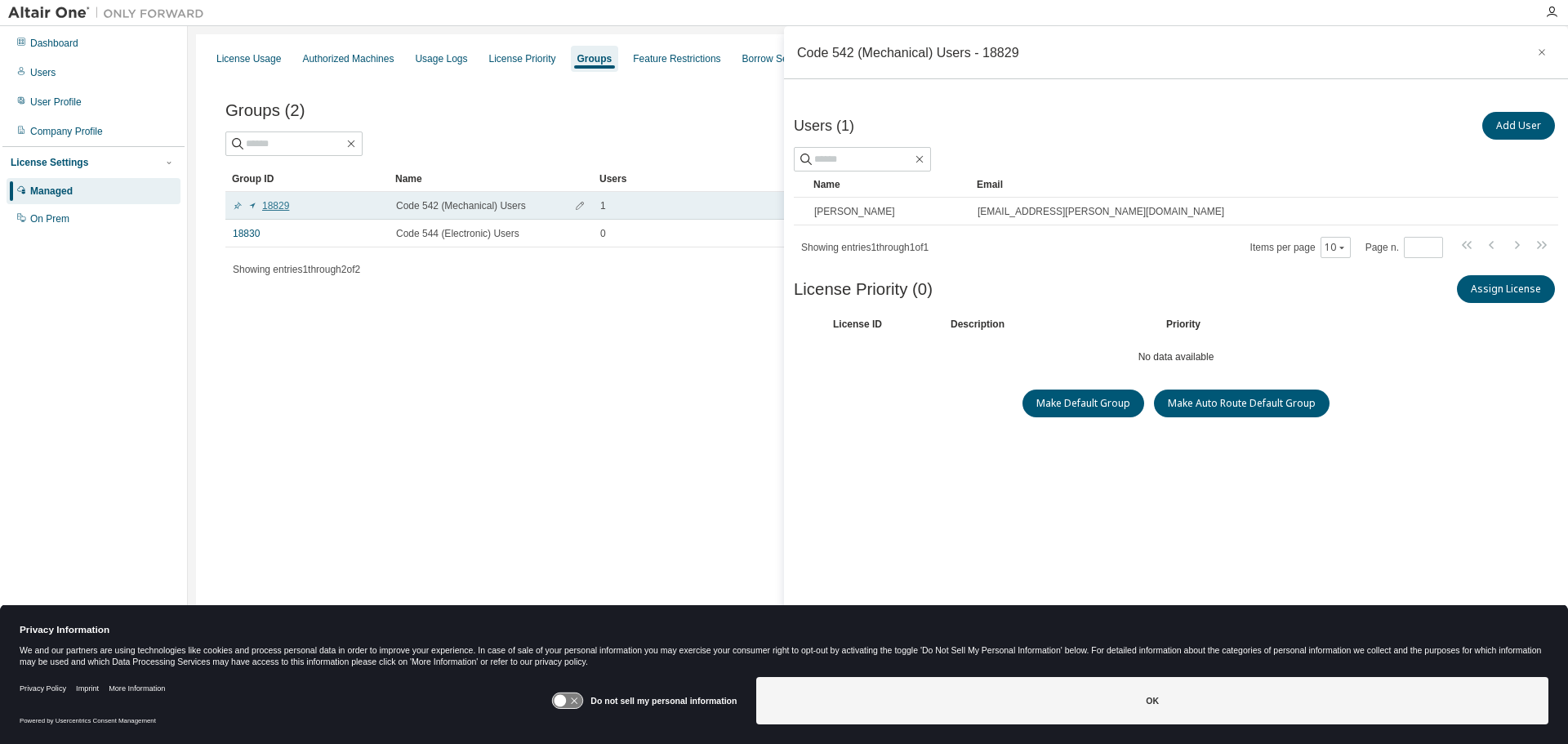
click at [239, 204] on icon at bounding box center [238, 206] width 10 height 10
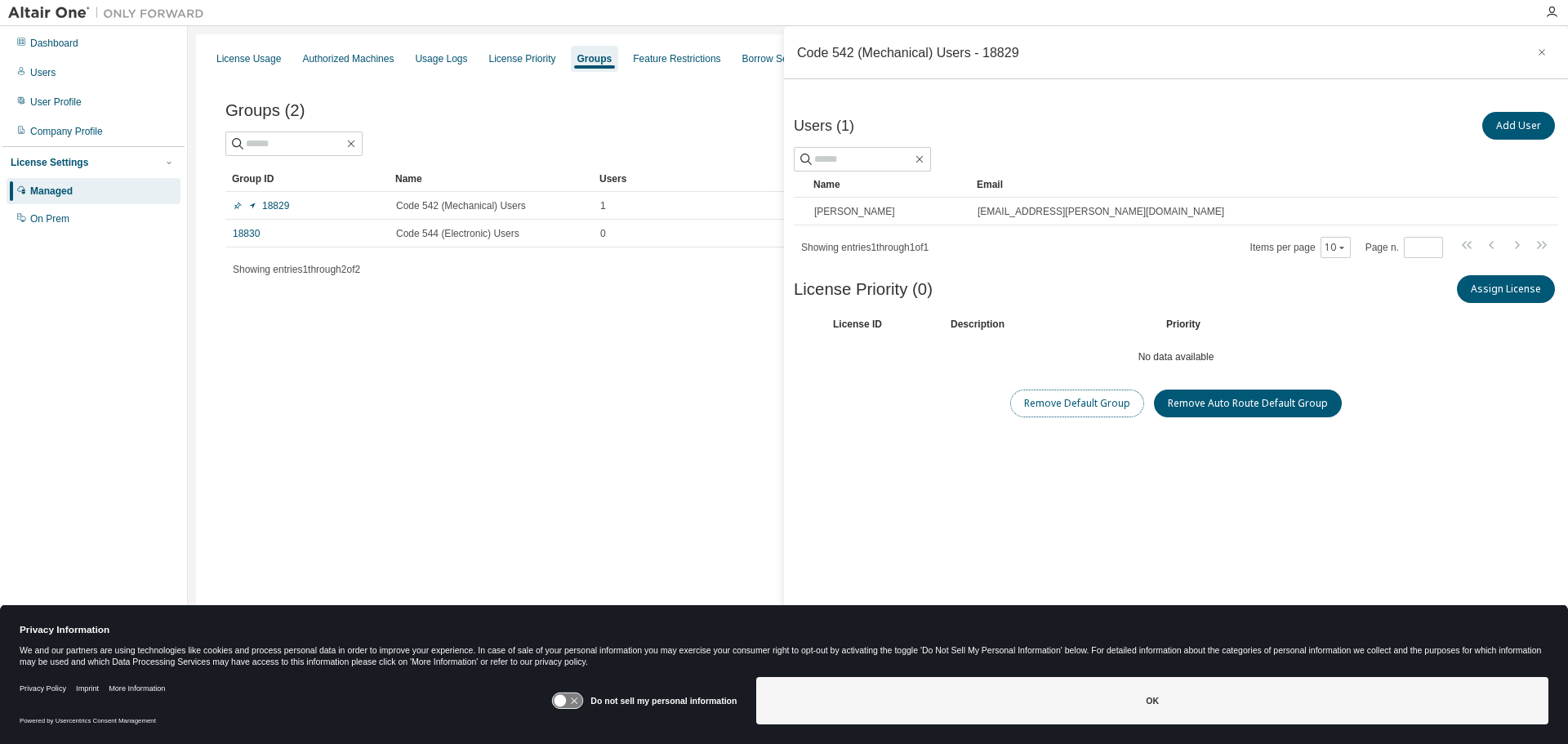
click at [1066, 400] on button "Remove Default Group" at bounding box center [1077, 403] width 133 height 28
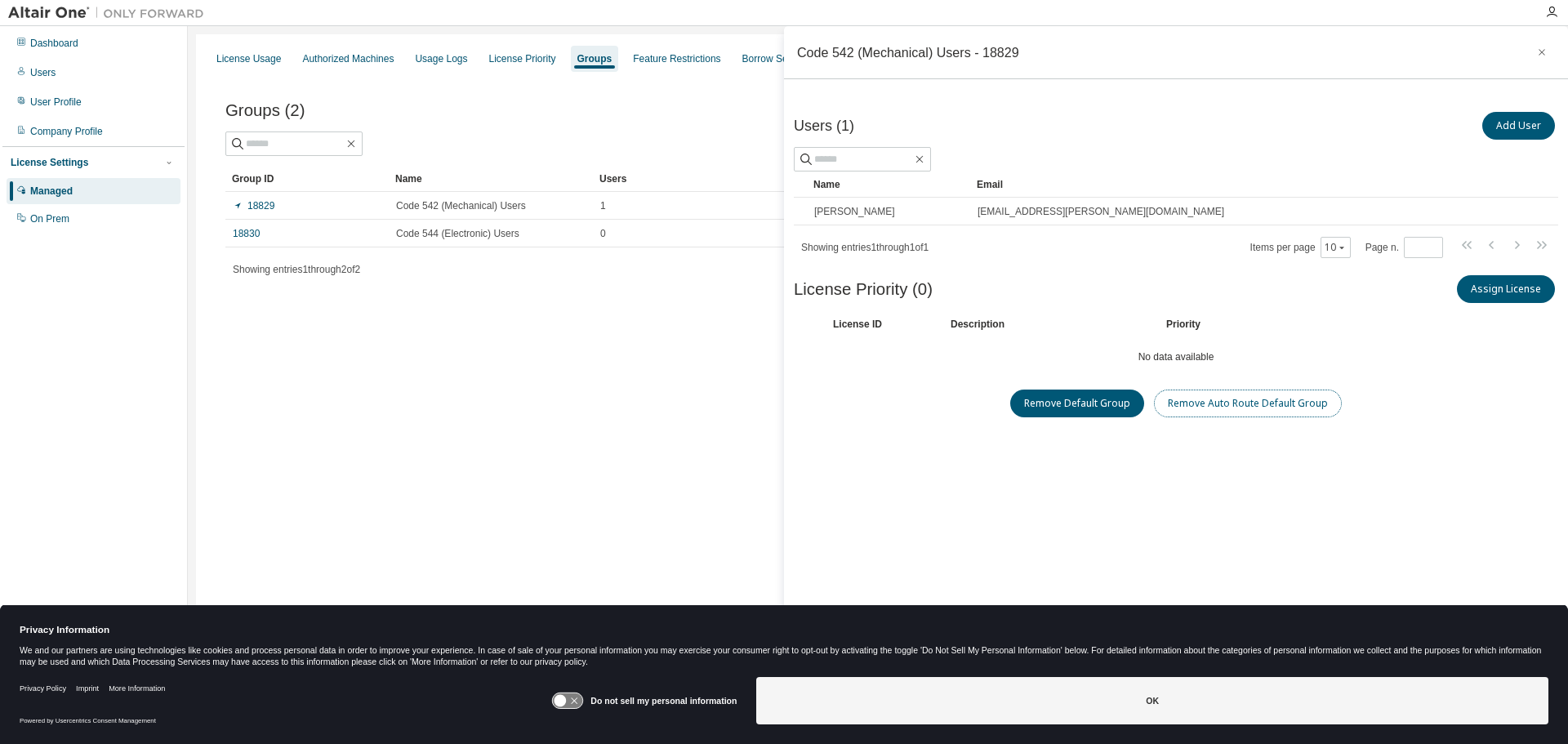
click at [1226, 399] on button "Remove Auto Route Default Group" at bounding box center [1248, 403] width 188 height 28
click at [531, 333] on div "License Usage Authorized Machines Usage Logs License Priority Groups Feature Re…" at bounding box center [878, 361] width 1364 height 654
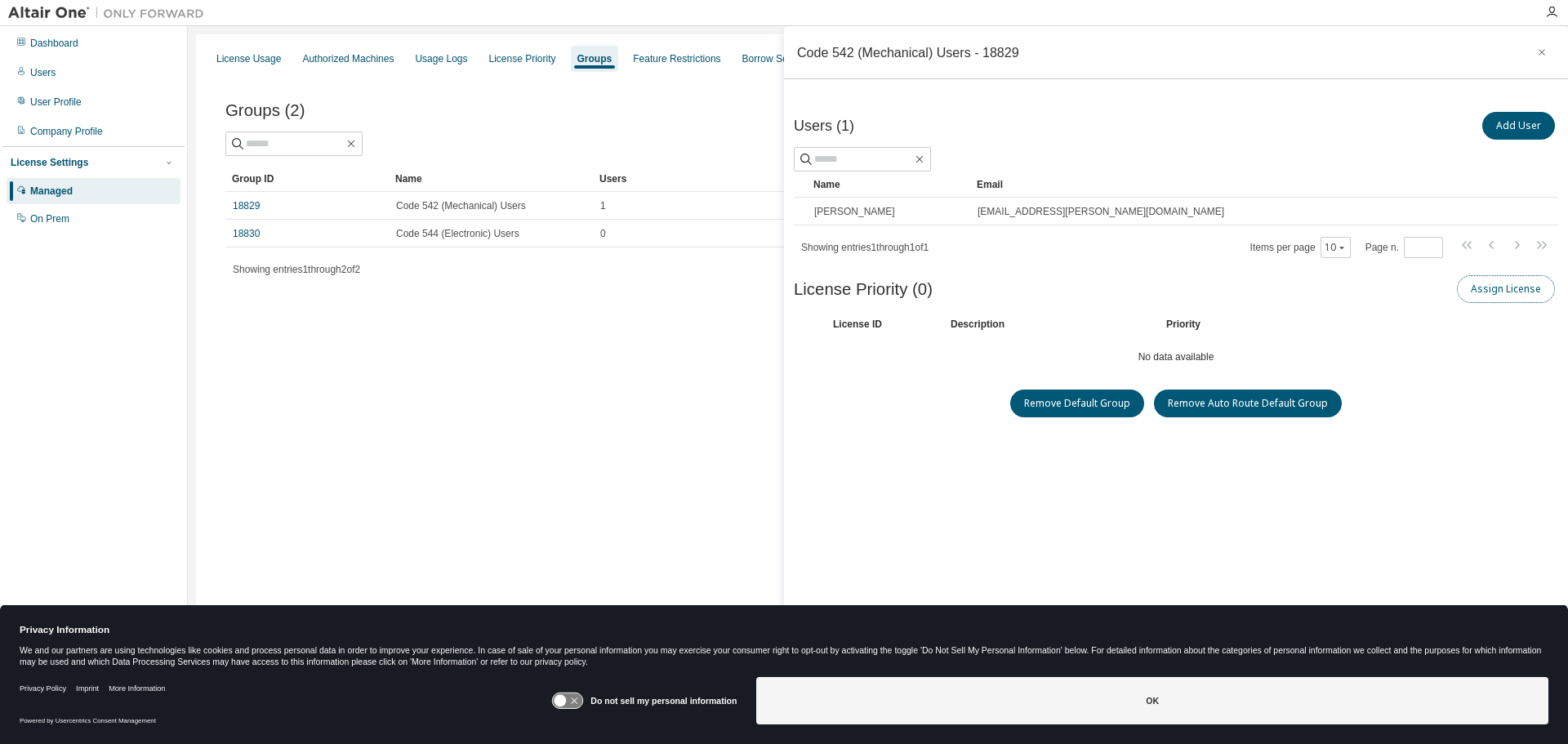
click at [1492, 290] on button "Assign License" at bounding box center [1505, 289] width 98 height 28
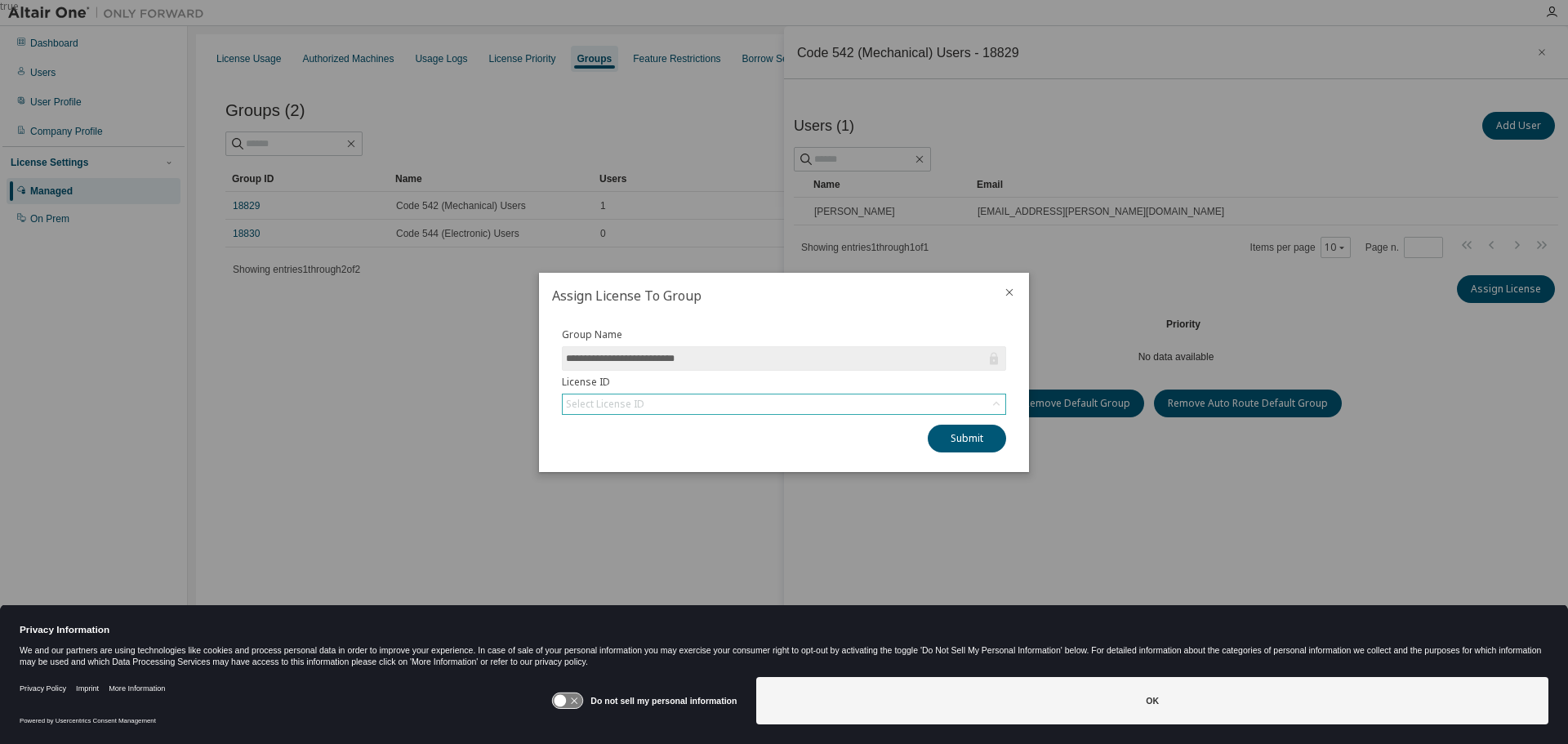
click at [702, 404] on div "Select License ID" at bounding box center [784, 404] width 443 height 19
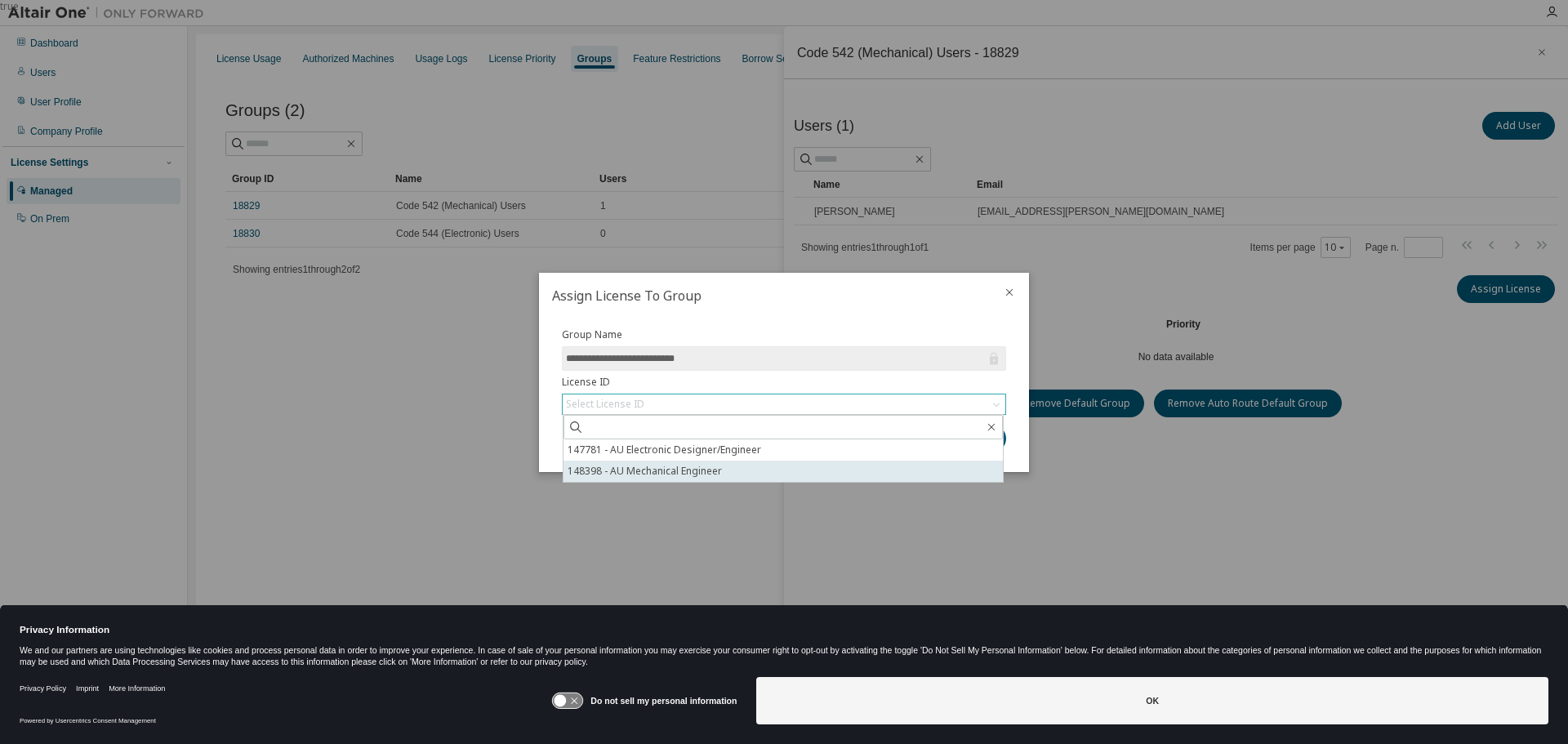
click at [655, 470] on li "148398 - AU Mechanical Engineer" at bounding box center [784, 471] width 439 height 21
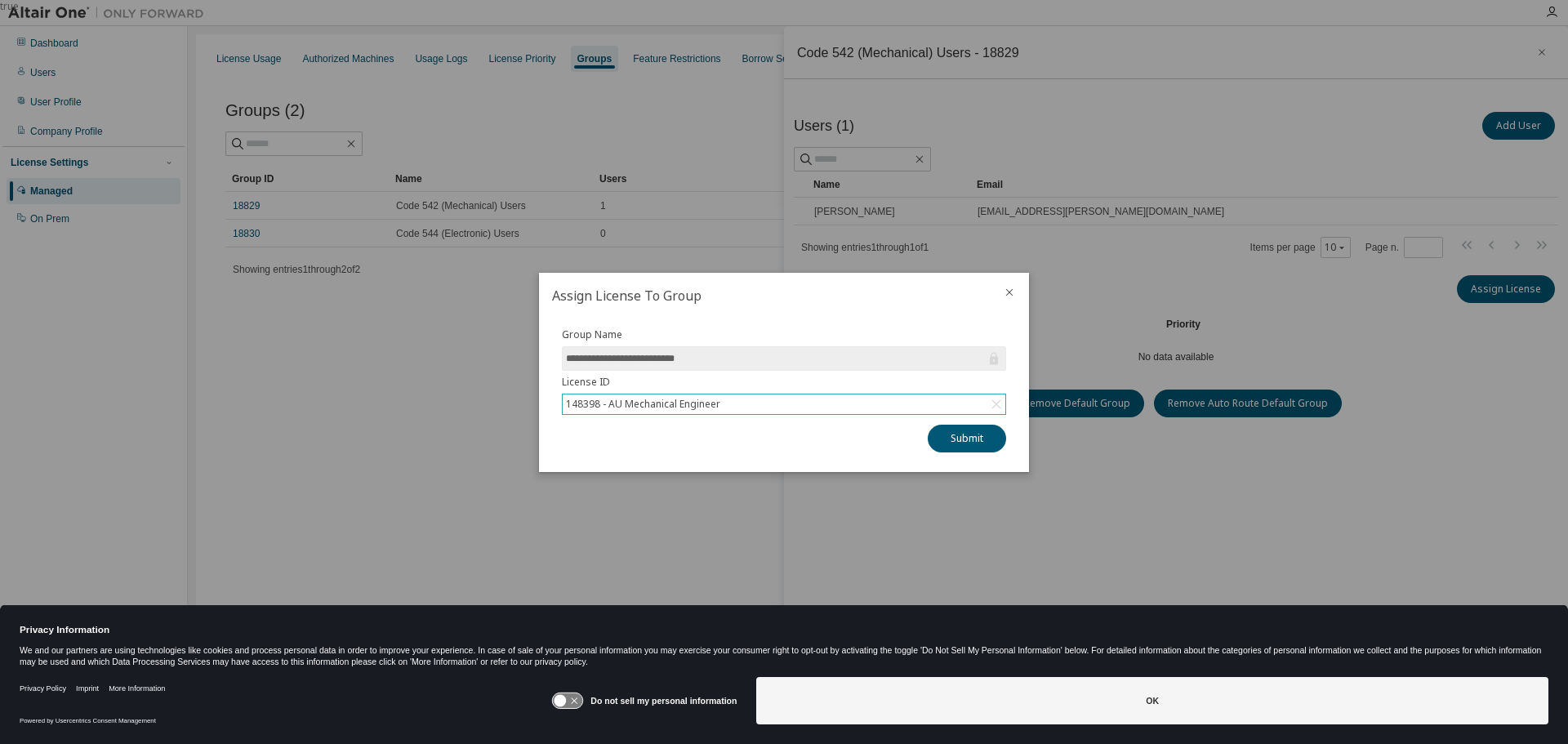
click at [927, 445] on div "Submit" at bounding box center [784, 438] width 444 height 28
click at [959, 443] on button "Submit" at bounding box center [966, 438] width 78 height 28
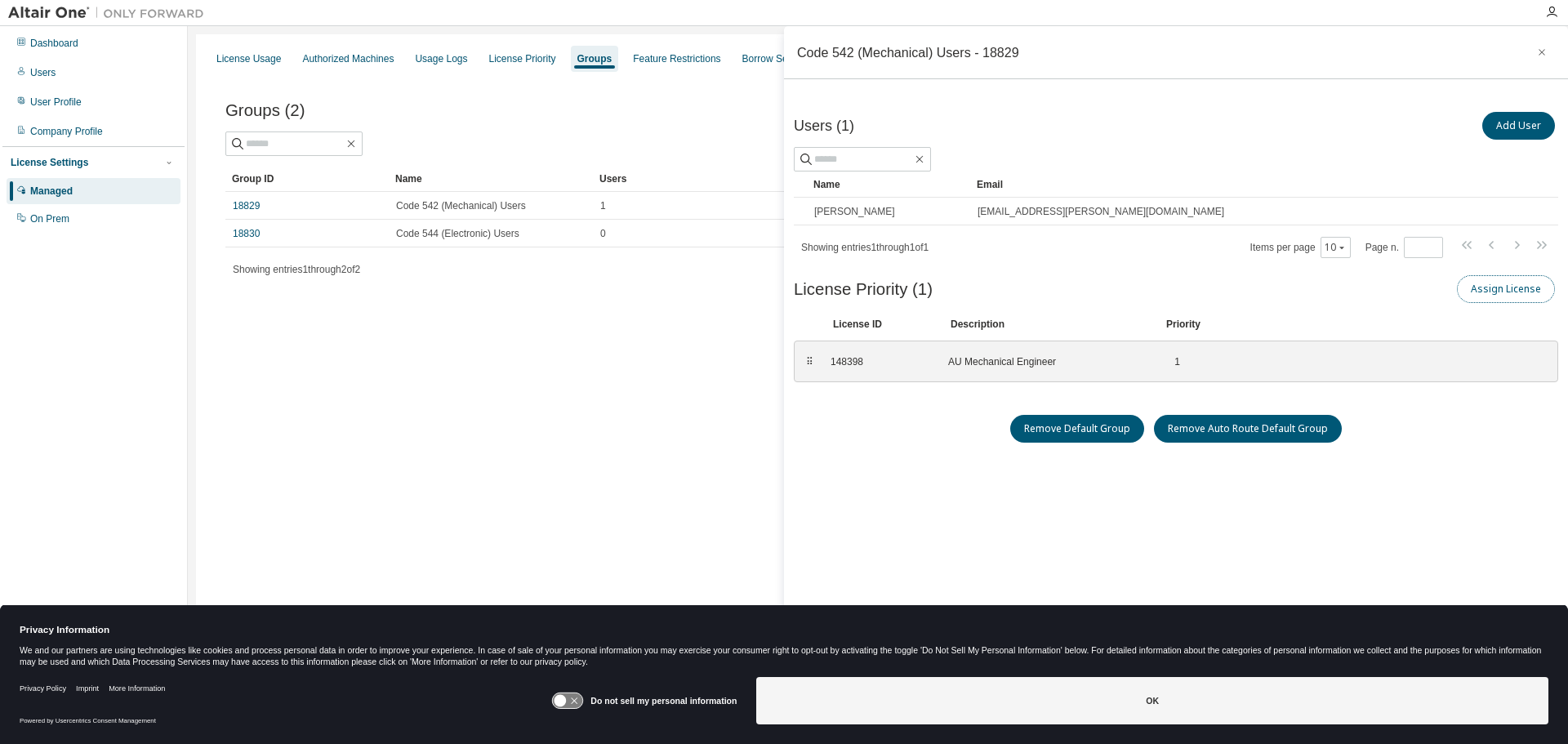
click at [1513, 290] on button "Assign License" at bounding box center [1505, 289] width 98 height 28
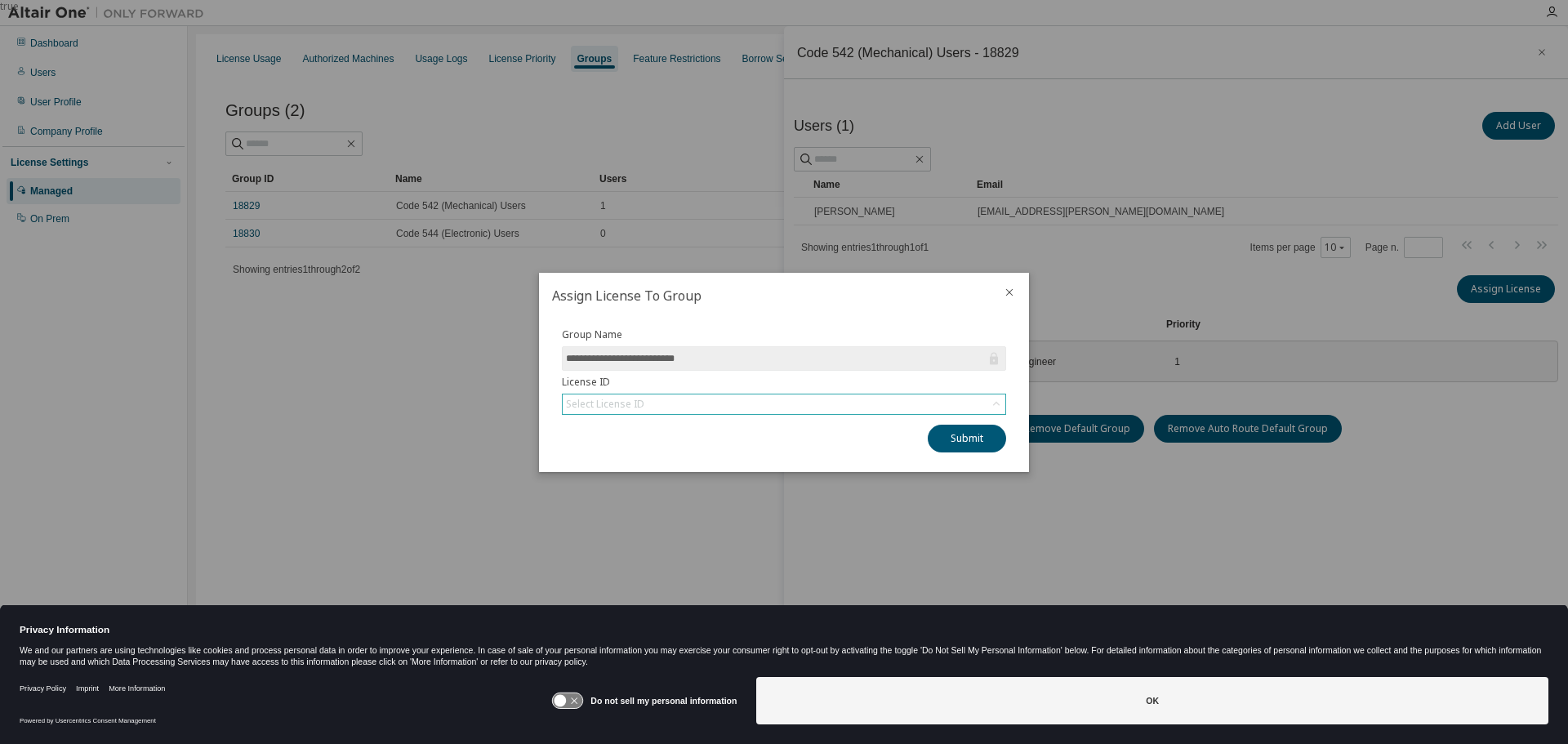
click at [653, 407] on div "Select License ID" at bounding box center [784, 404] width 443 height 19
click at [654, 454] on li "147781 - AU Electronic Designer/Engineer" at bounding box center [784, 450] width 439 height 21
drag, startPoint x: 973, startPoint y: 436, endPoint x: 988, endPoint y: 327, distance: 110.0
click at [988, 327] on div "**********" at bounding box center [784, 395] width 490 height 154
click at [1017, 287] on div at bounding box center [1009, 294] width 40 height 43
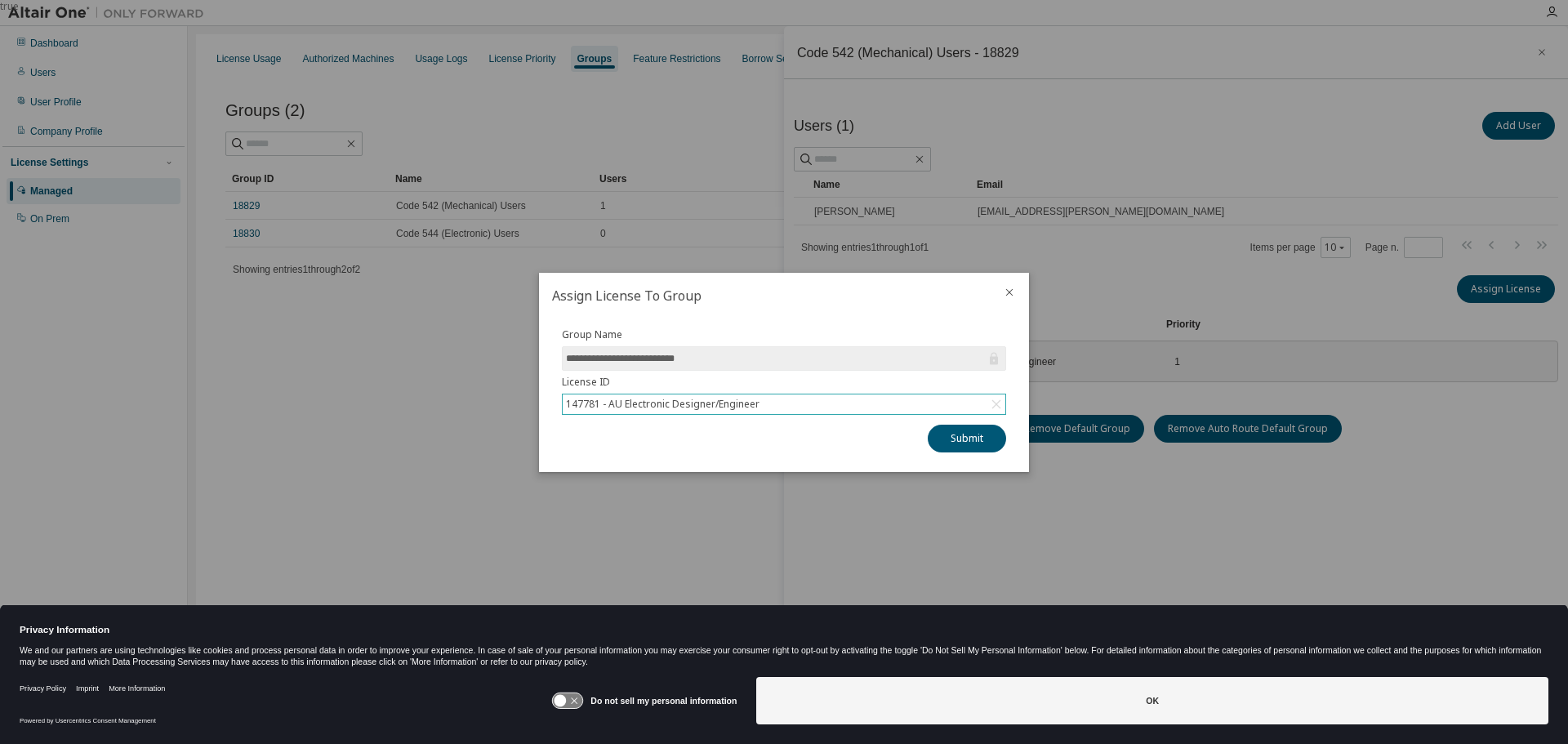
click at [1011, 291] on icon "close" at bounding box center [1010, 292] width 14 height 14
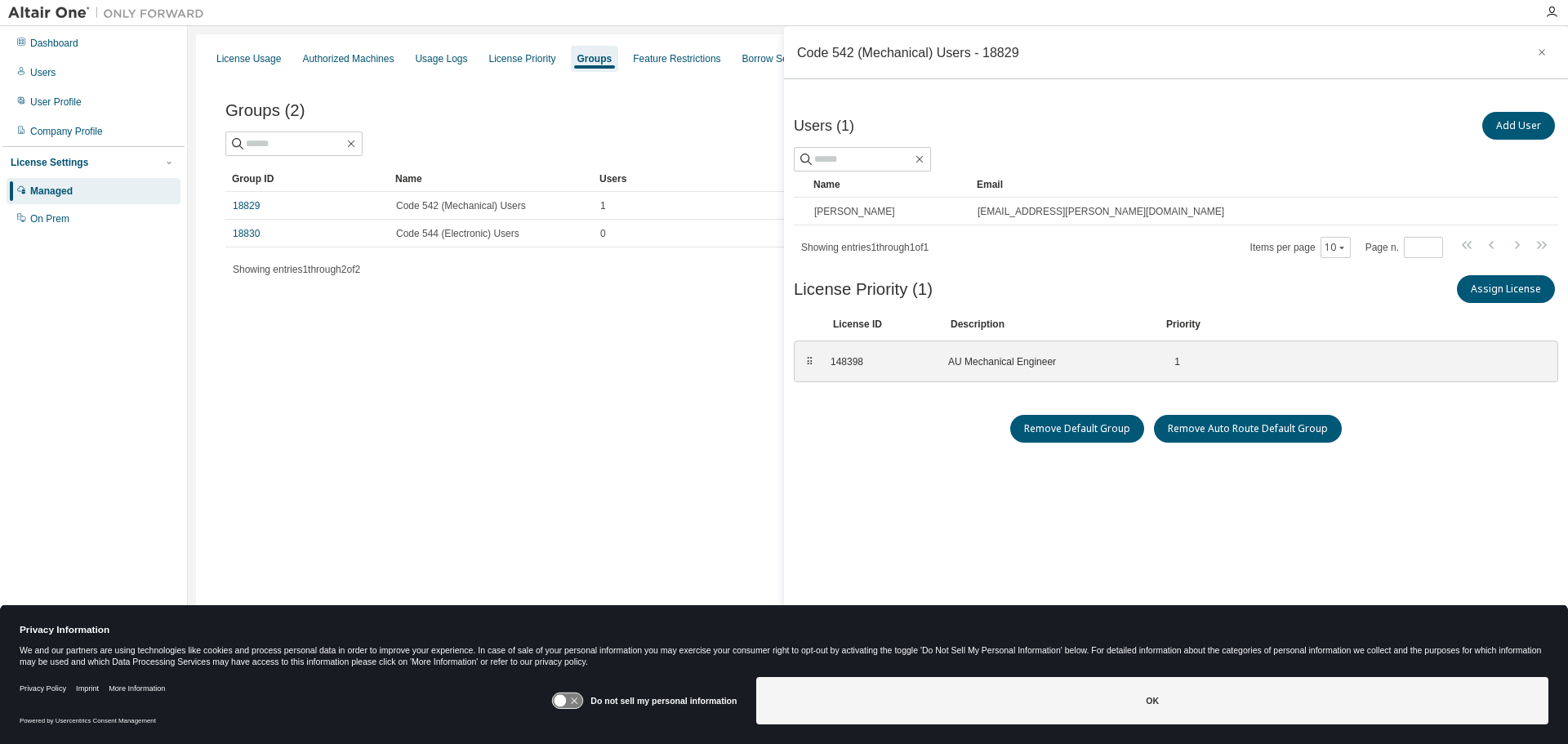
click at [444, 433] on div "License Usage Authorized Machines Usage Logs License Priority Groups Feature Re…" at bounding box center [878, 361] width 1364 height 654
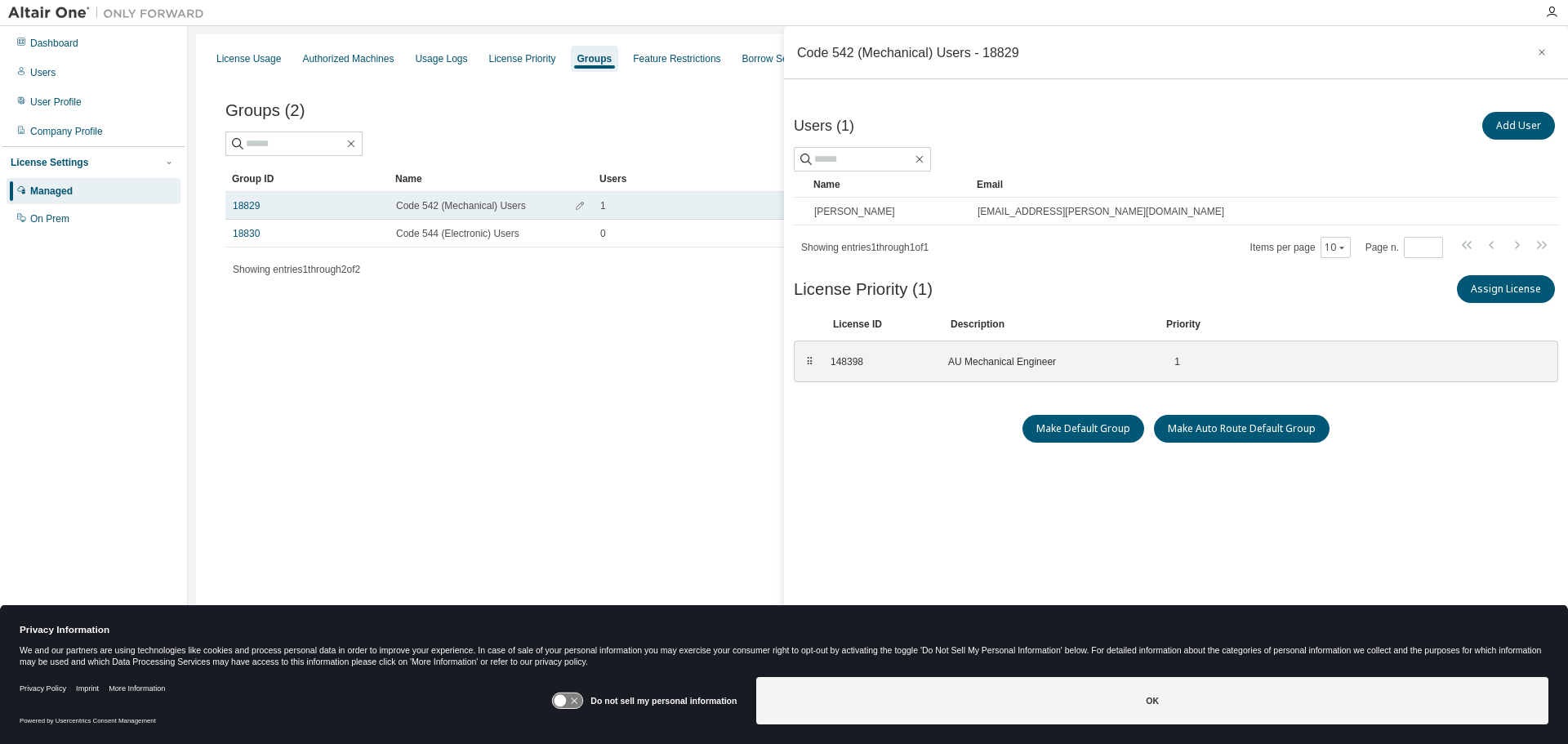
click at [475, 205] on span "Code 542 (Mechanical) Users" at bounding box center [460, 206] width 130 height 14
click at [402, 213] on td "Code 542 (Mechanical) Users" at bounding box center [490, 205] width 204 height 28
click at [236, 202] on link "18829" at bounding box center [247, 206] width 27 height 14
click at [247, 202] on link "18829" at bounding box center [247, 206] width 27 height 14
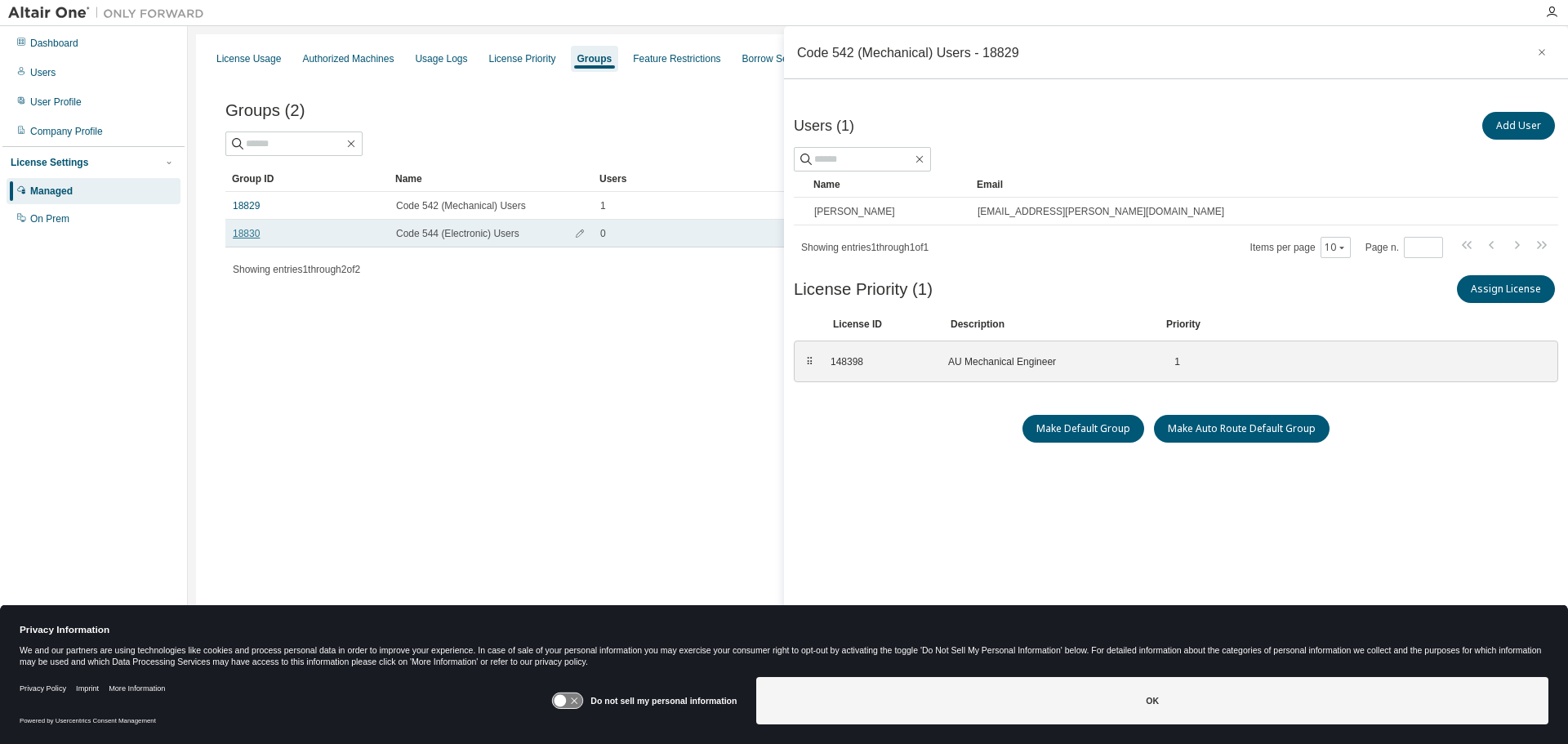
click at [248, 233] on link "18830" at bounding box center [247, 234] width 27 height 14
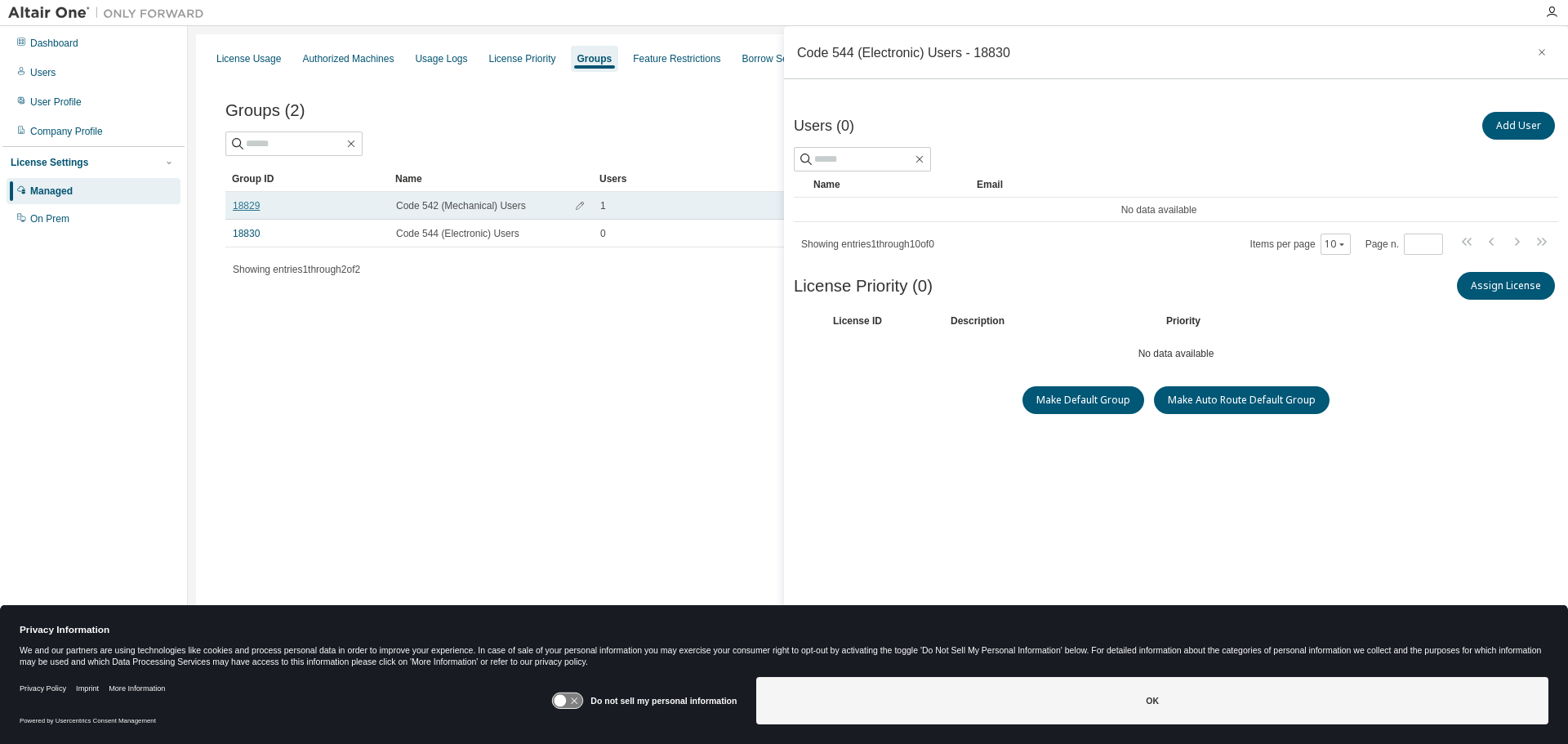
click at [249, 209] on link "18829" at bounding box center [247, 206] width 27 height 14
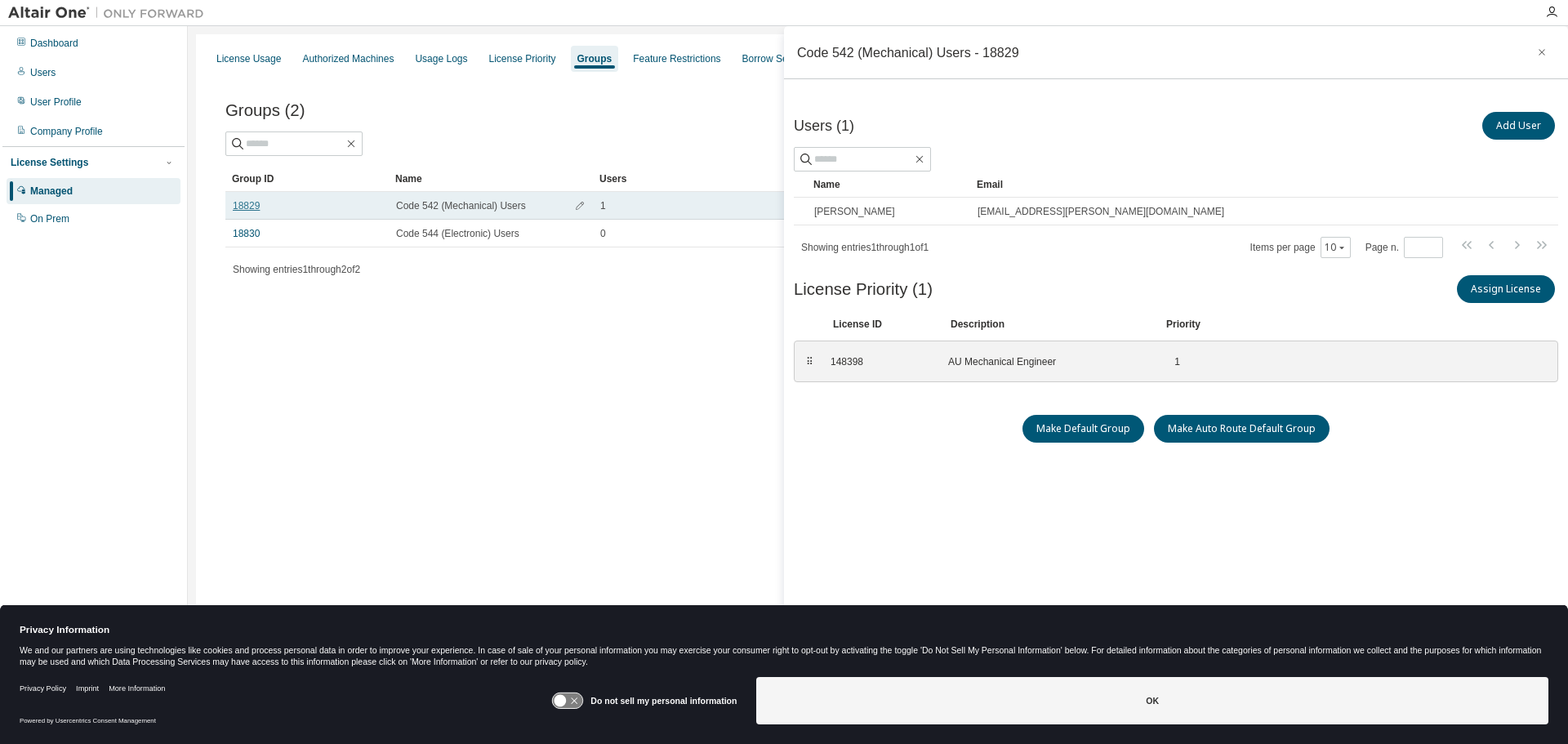
click at [249, 200] on link "18829" at bounding box center [247, 206] width 27 height 14
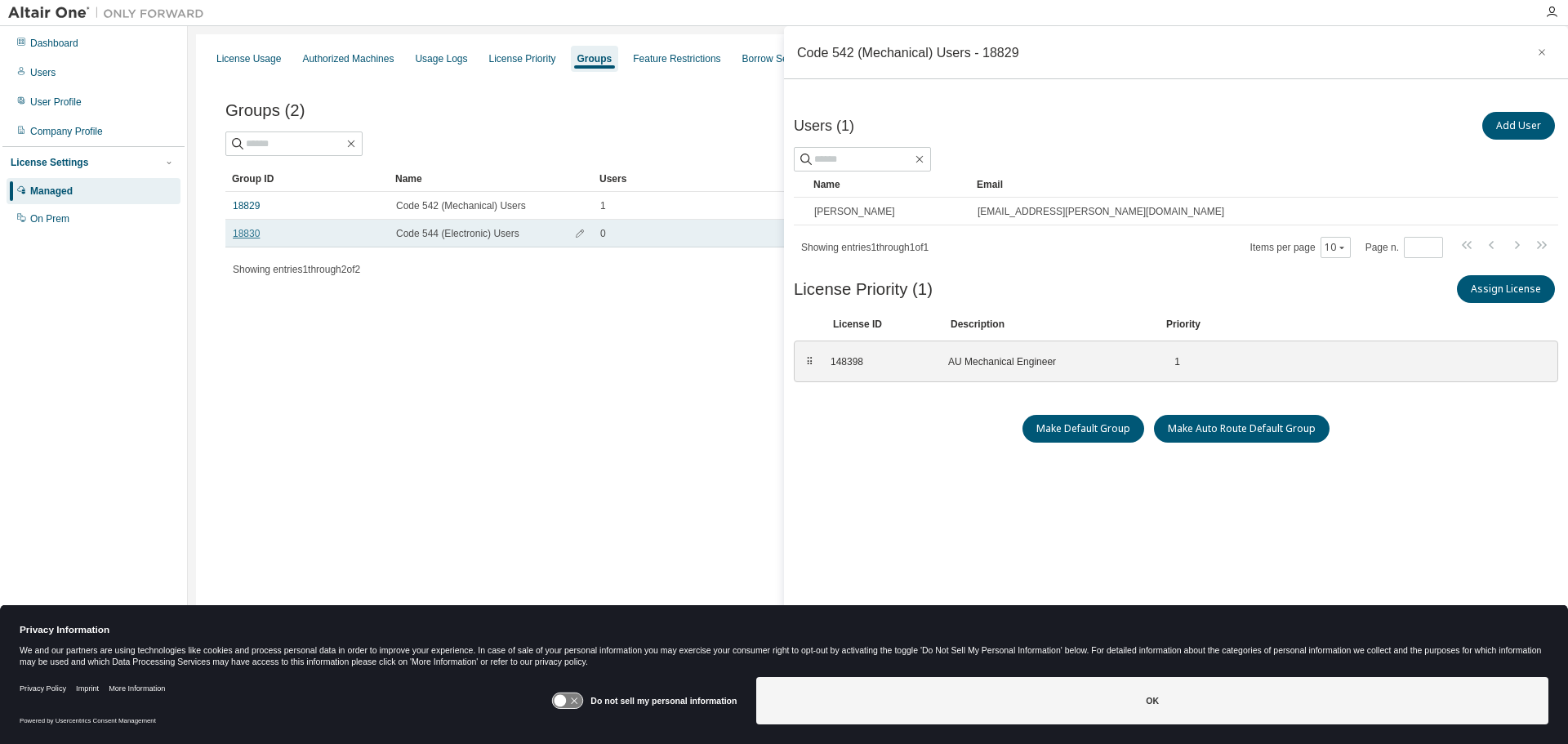
click at [256, 234] on link "18830" at bounding box center [247, 234] width 27 height 14
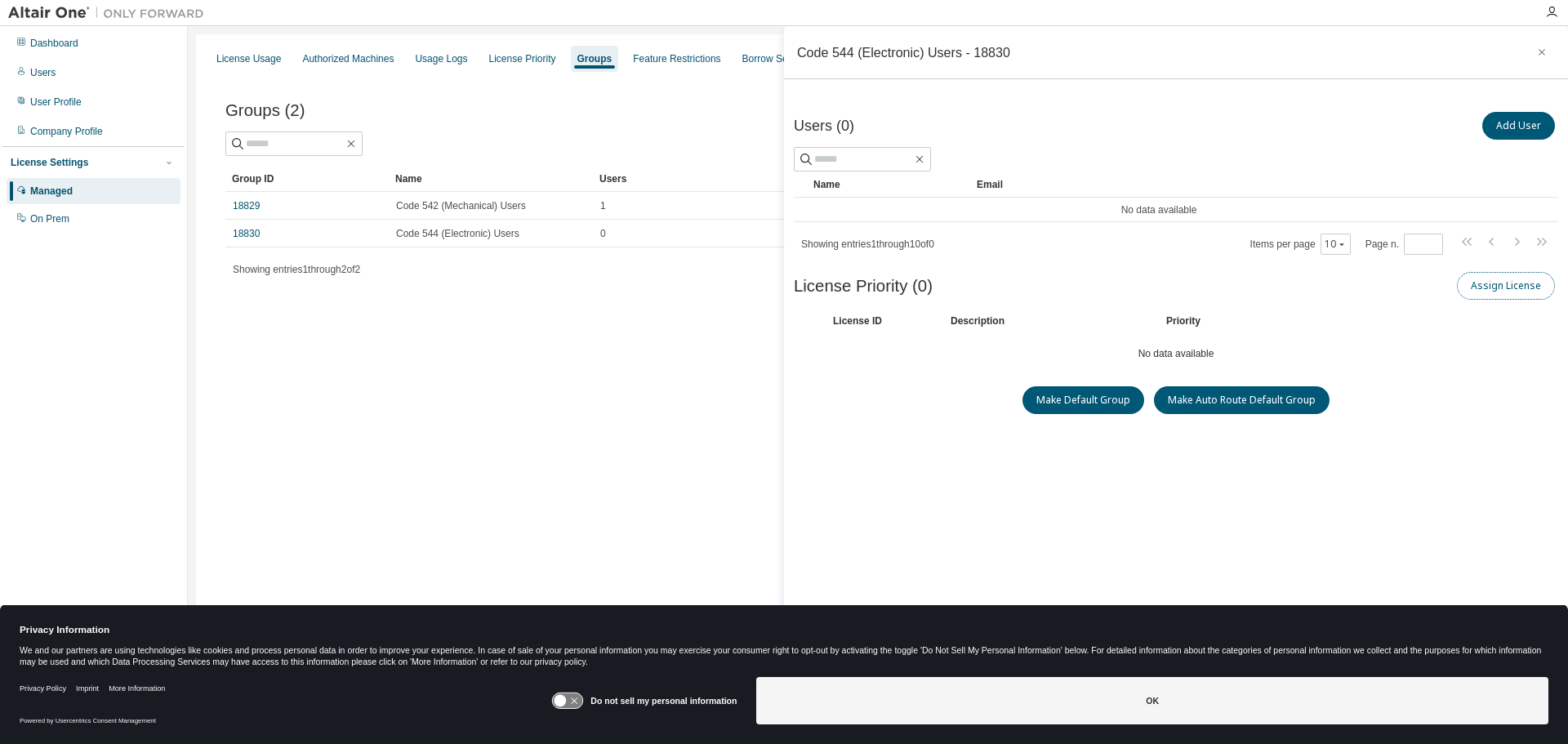
click at [1474, 285] on button "Assign License" at bounding box center [1505, 285] width 98 height 28
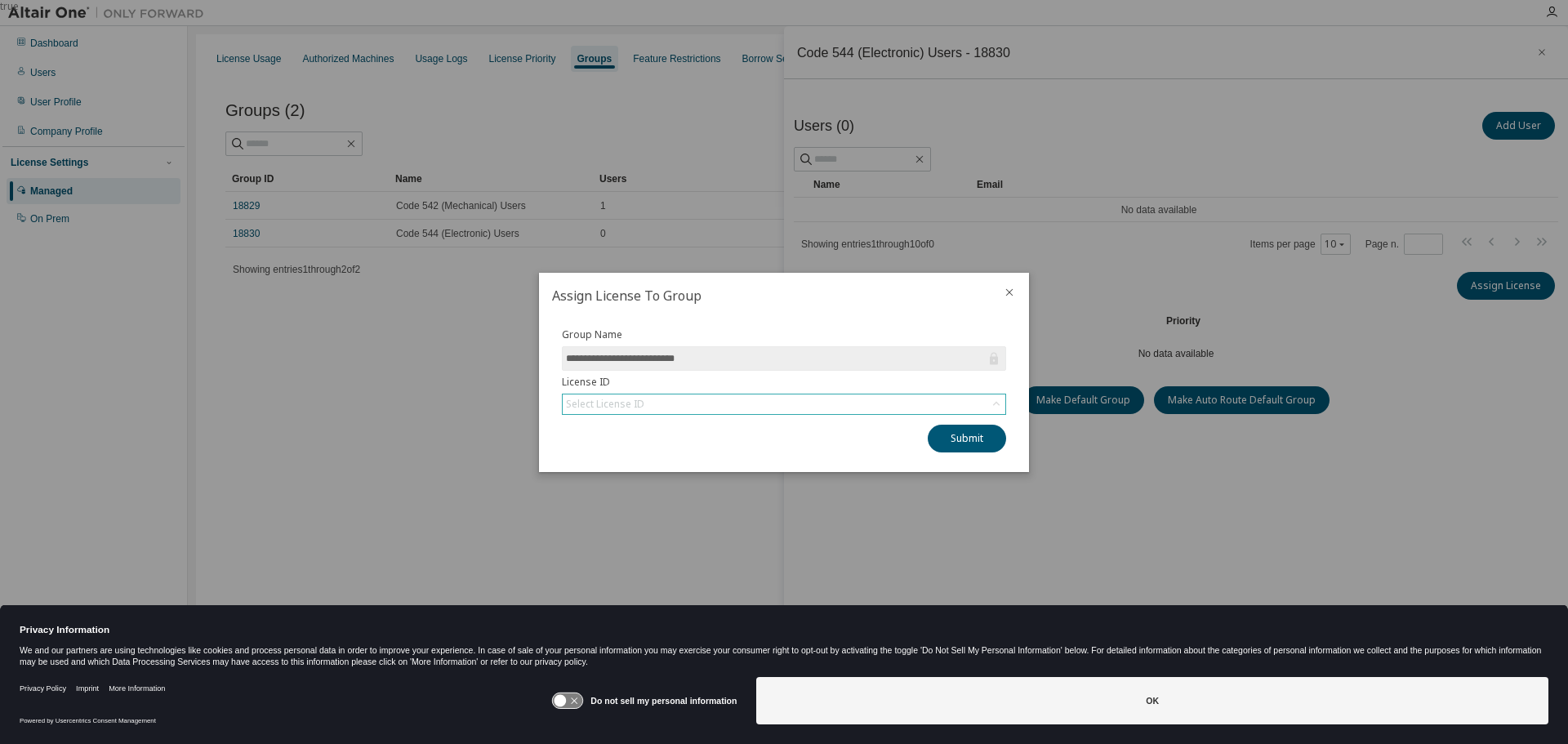
click at [790, 399] on div "Select License ID" at bounding box center [784, 404] width 443 height 19
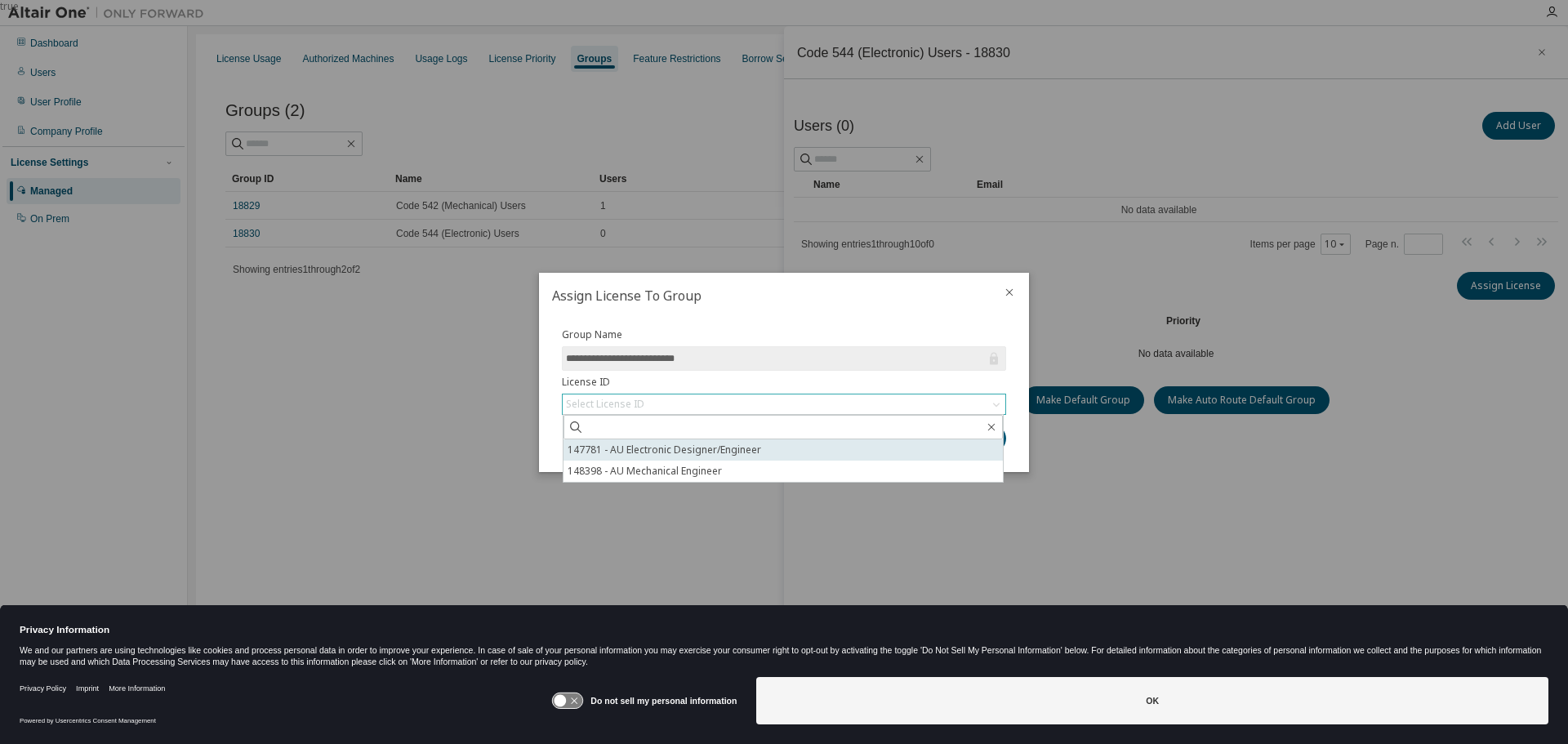
click at [678, 454] on li "147781 - AU Electronic Designer/Engineer" at bounding box center [784, 450] width 439 height 21
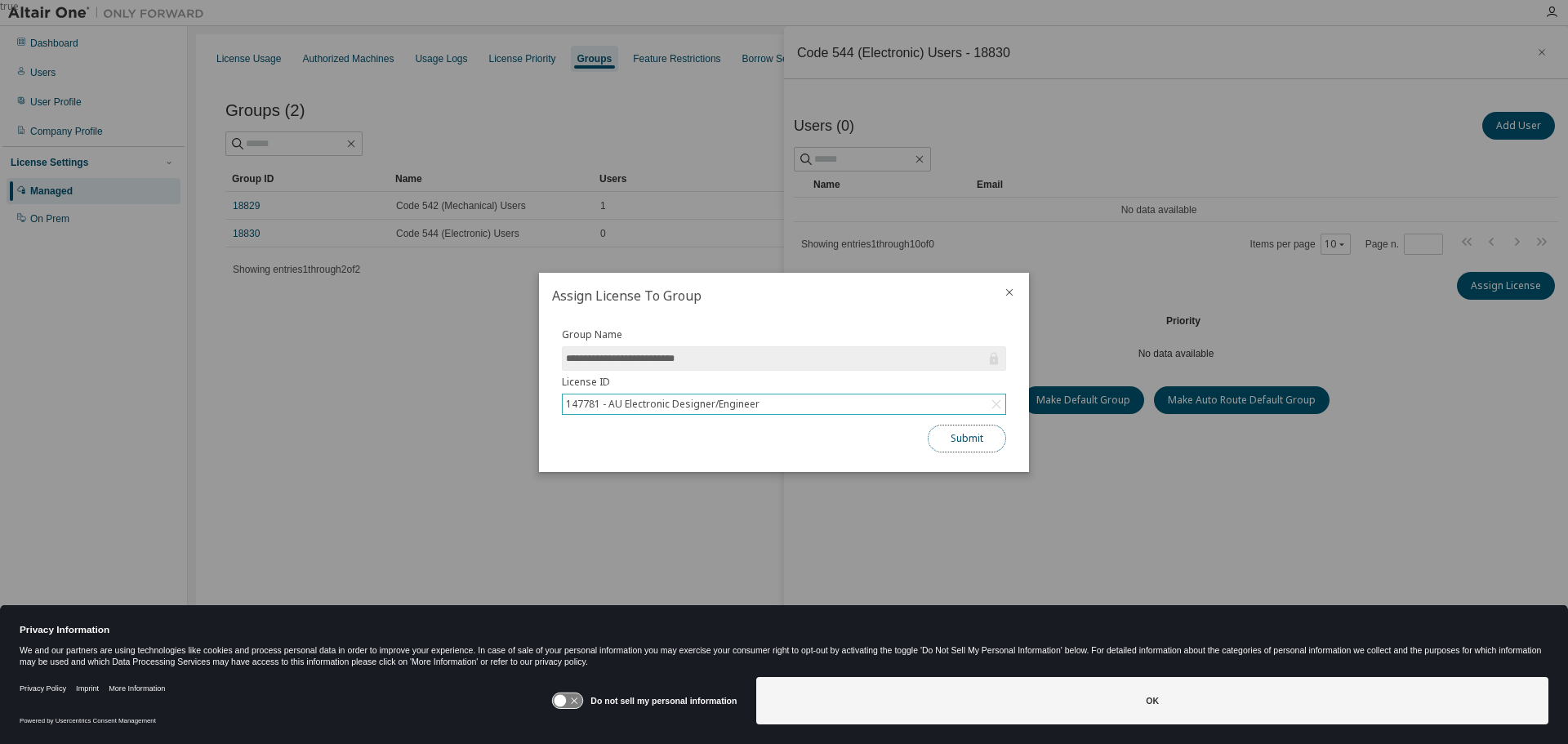
click at [983, 443] on button "Submit" at bounding box center [966, 438] width 78 height 28
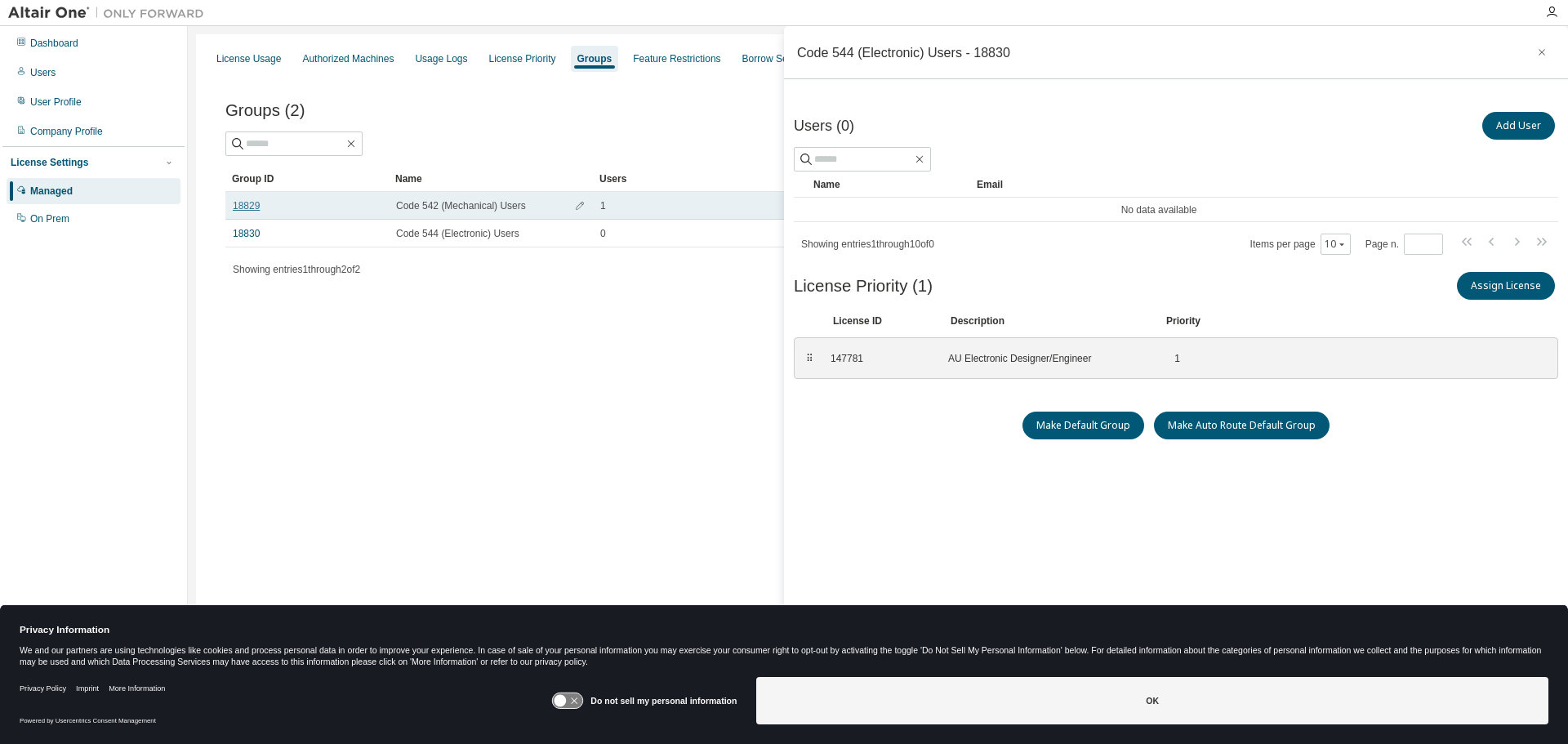
click at [253, 208] on link "18829" at bounding box center [247, 206] width 27 height 14
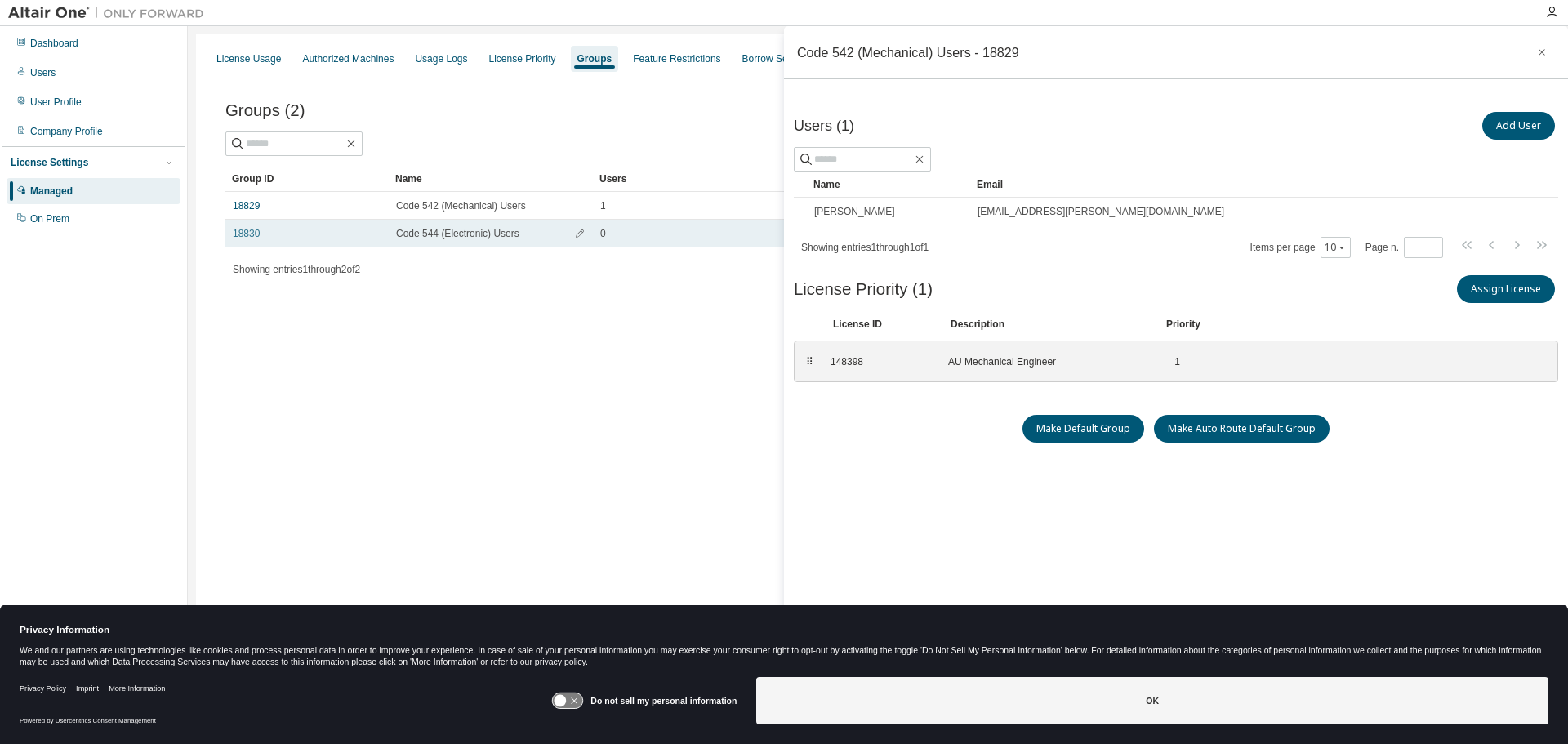
click at [251, 237] on link "18830" at bounding box center [247, 234] width 27 height 14
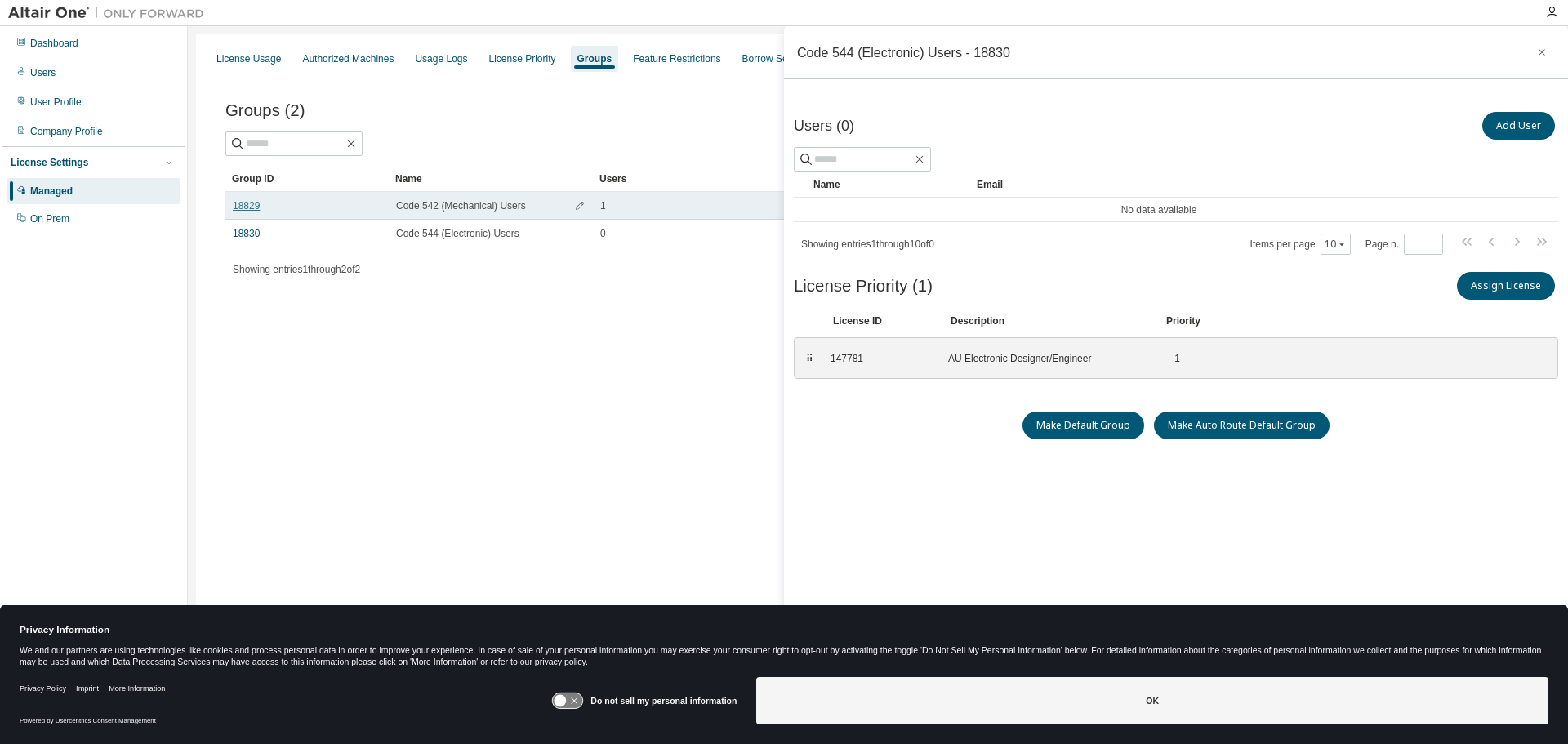
click at [249, 204] on link "18829" at bounding box center [247, 206] width 27 height 14
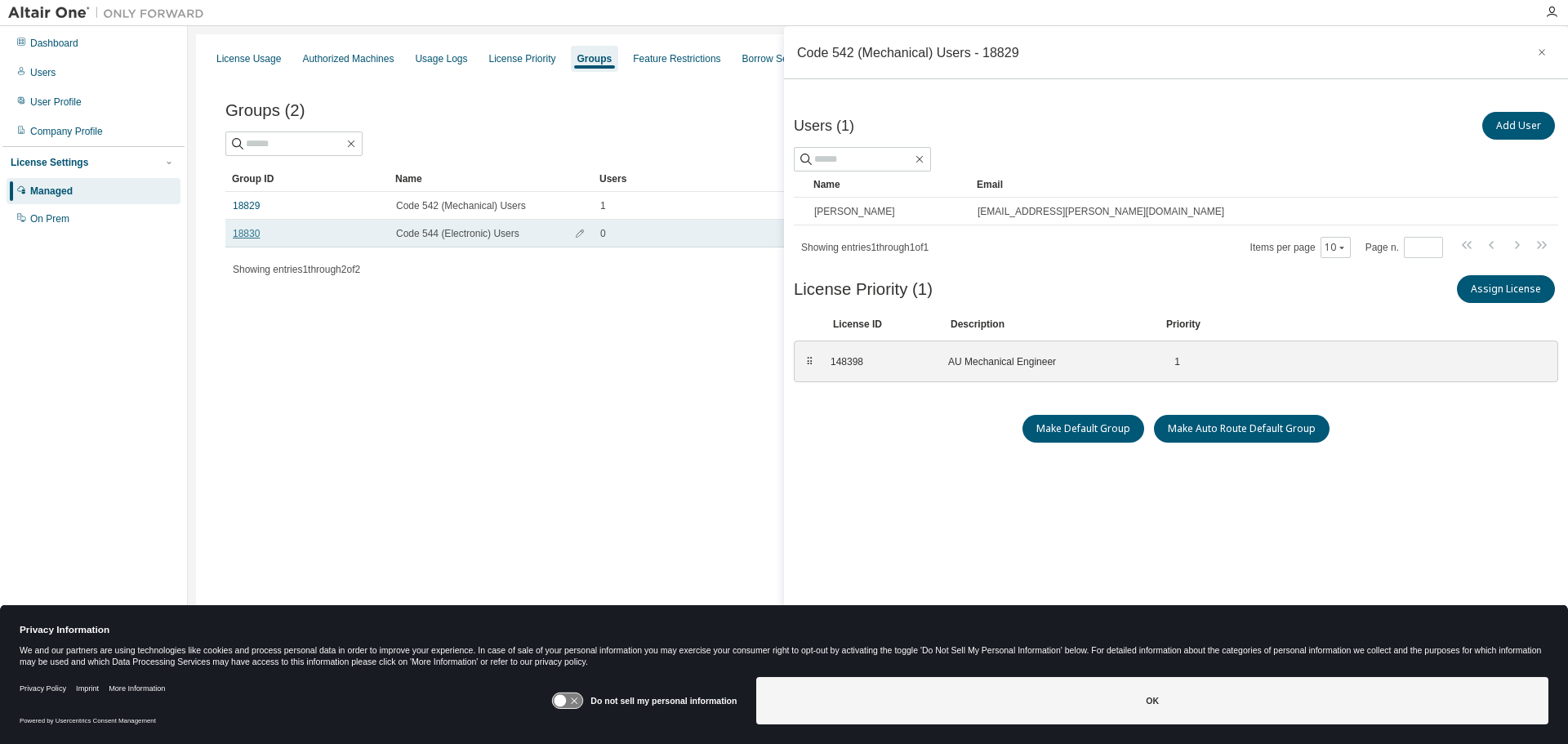
click at [251, 233] on link "18830" at bounding box center [247, 234] width 27 height 14
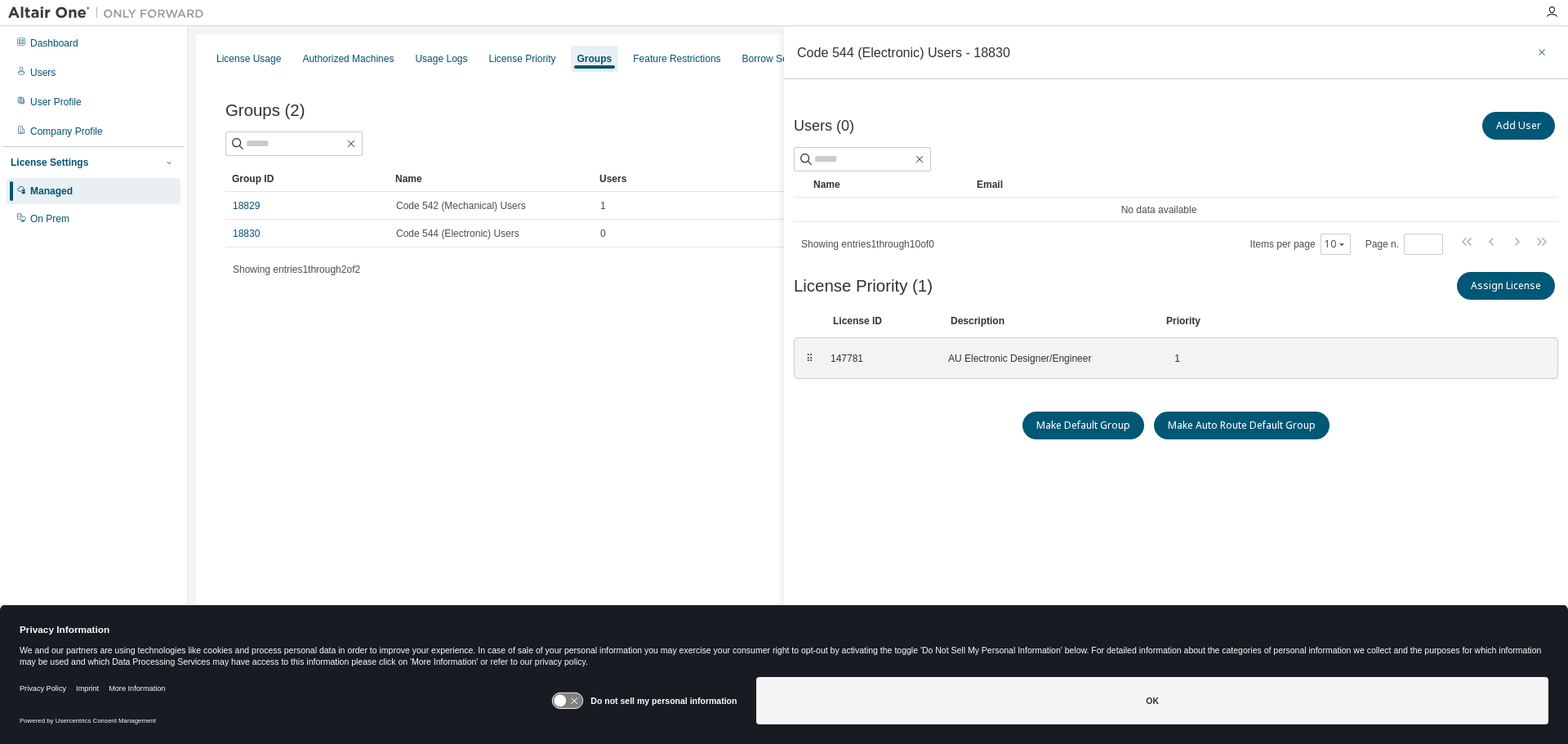
click at [1536, 54] on icon "button" at bounding box center [1542, 52] width 12 height 14
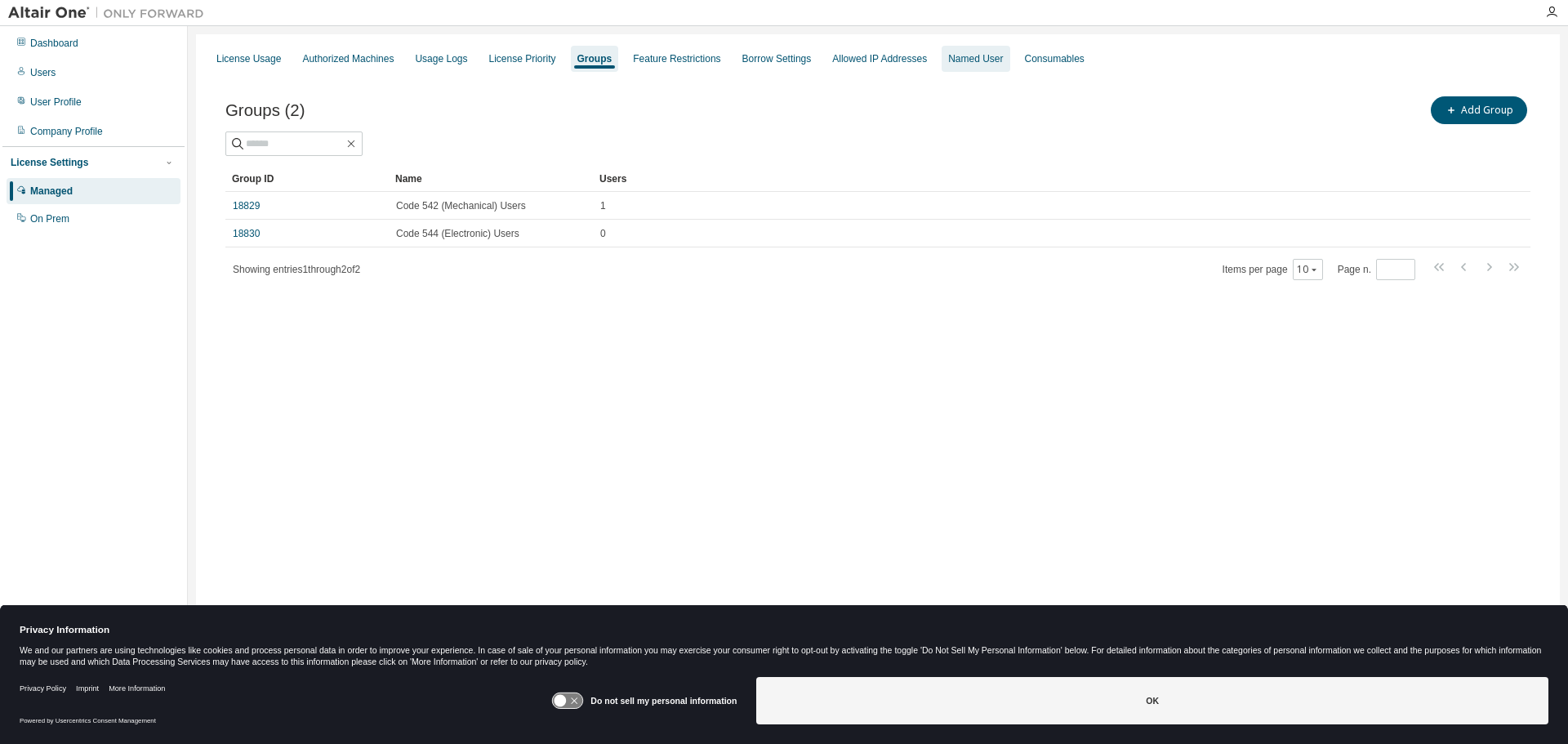
click at [949, 68] on div "Named User" at bounding box center [975, 58] width 68 height 26
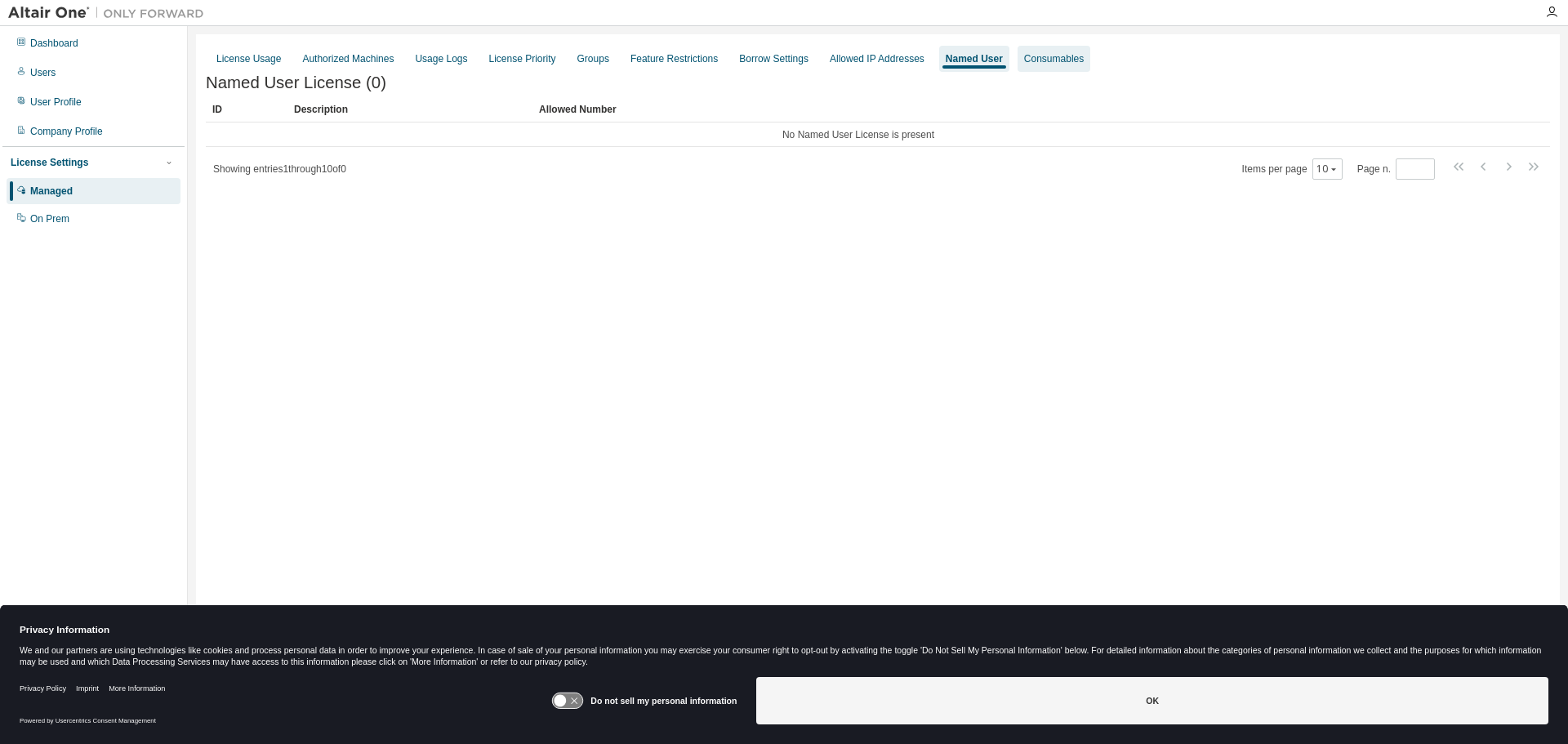
click at [1043, 60] on div "Consumables" at bounding box center [1054, 59] width 60 height 14
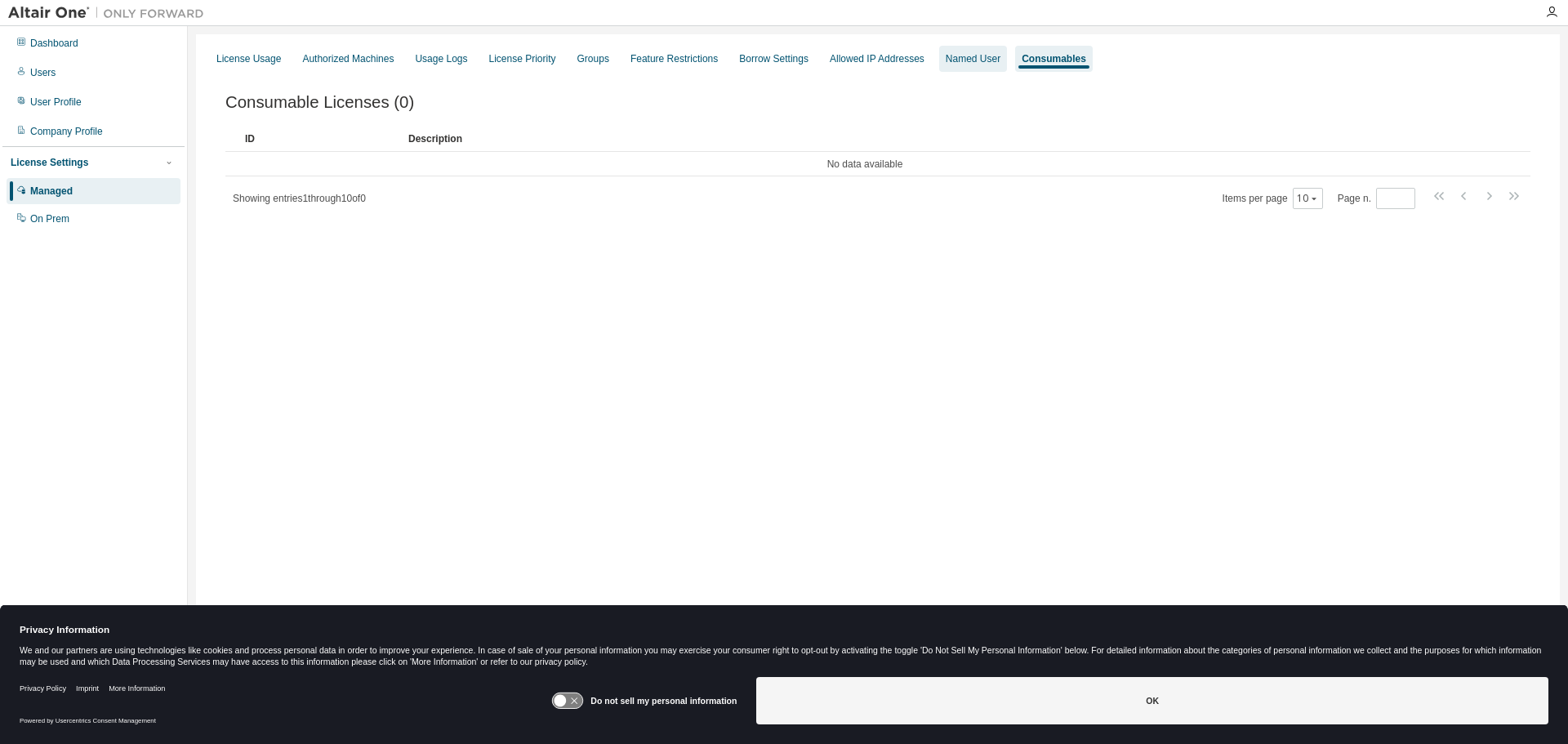
click at [952, 61] on div "Named User" at bounding box center [973, 59] width 55 height 14
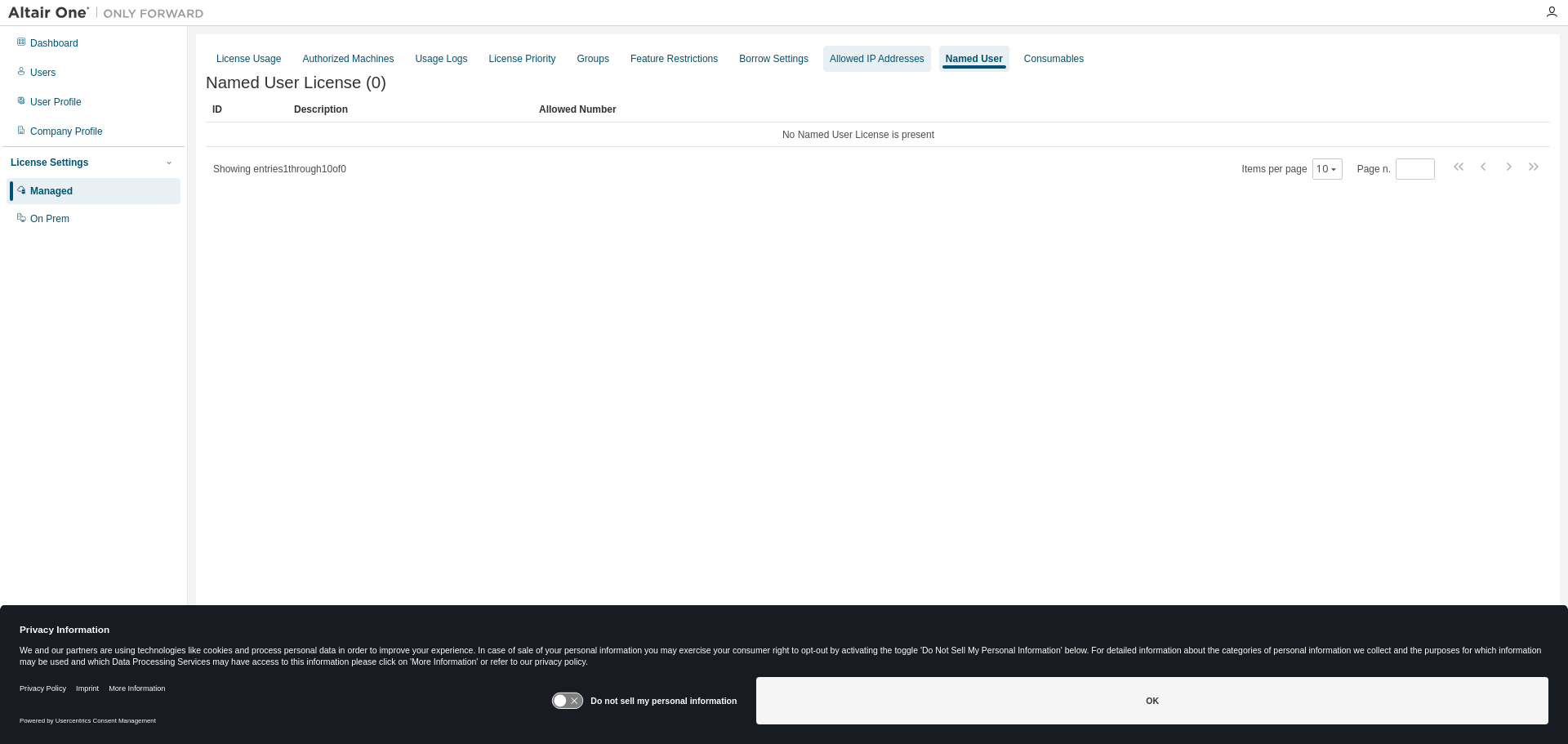
click at [869, 63] on div "Allowed IP Addresses" at bounding box center [877, 59] width 95 height 14
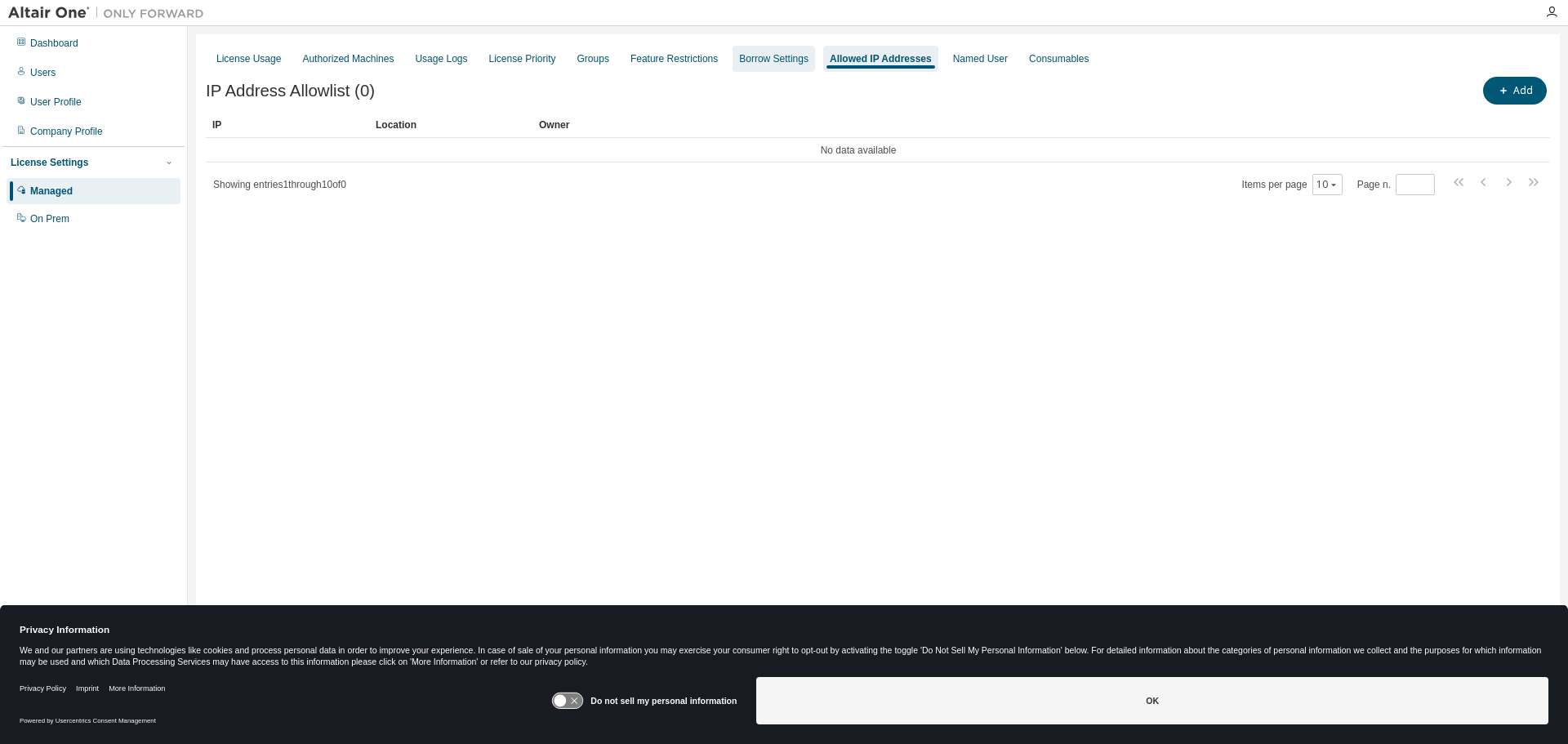
click at [763, 60] on div "Borrow Settings" at bounding box center [774, 59] width 70 height 14
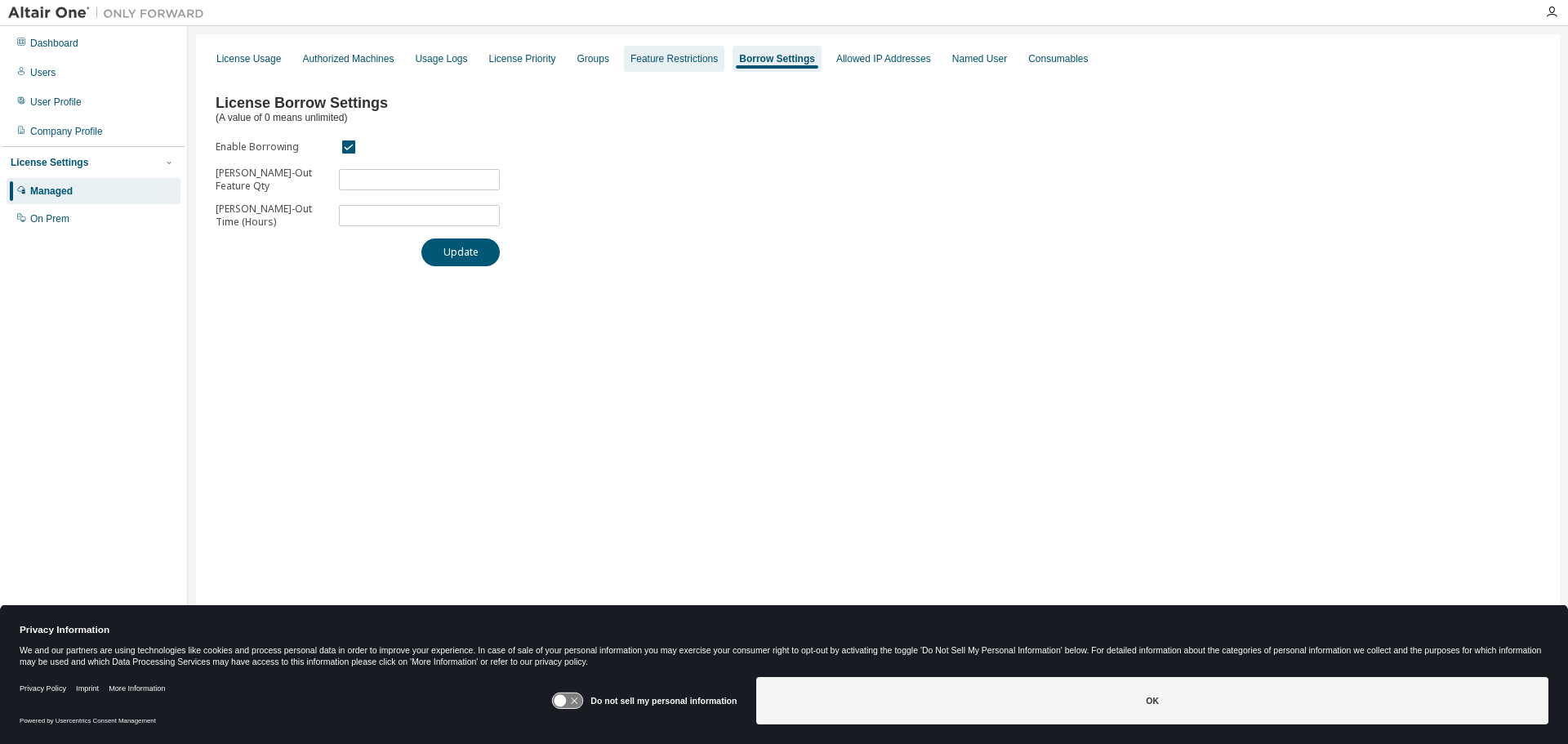
click at [668, 64] on div "Feature Restrictions" at bounding box center [674, 59] width 87 height 14
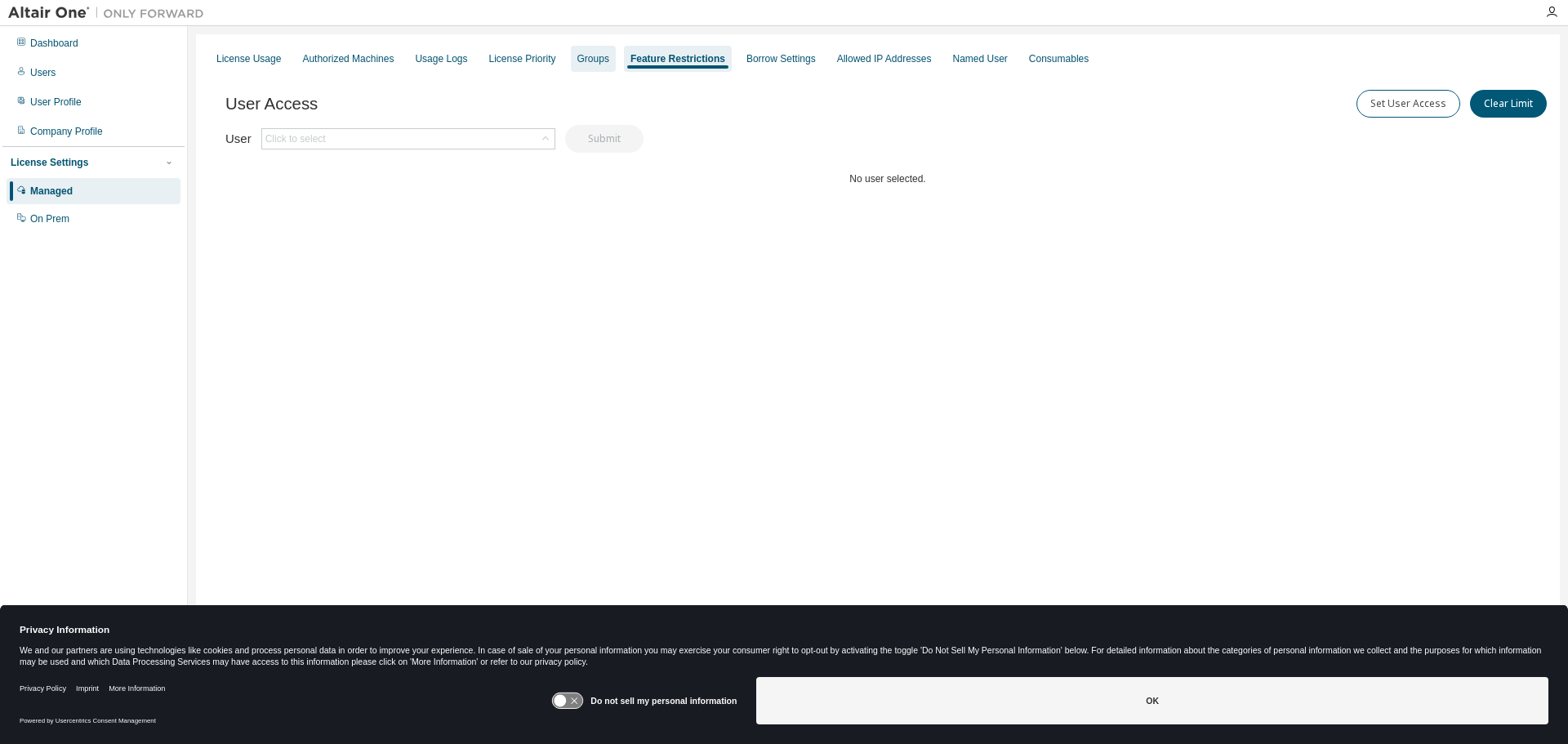
click at [584, 57] on div "Groups" at bounding box center [593, 59] width 32 height 14
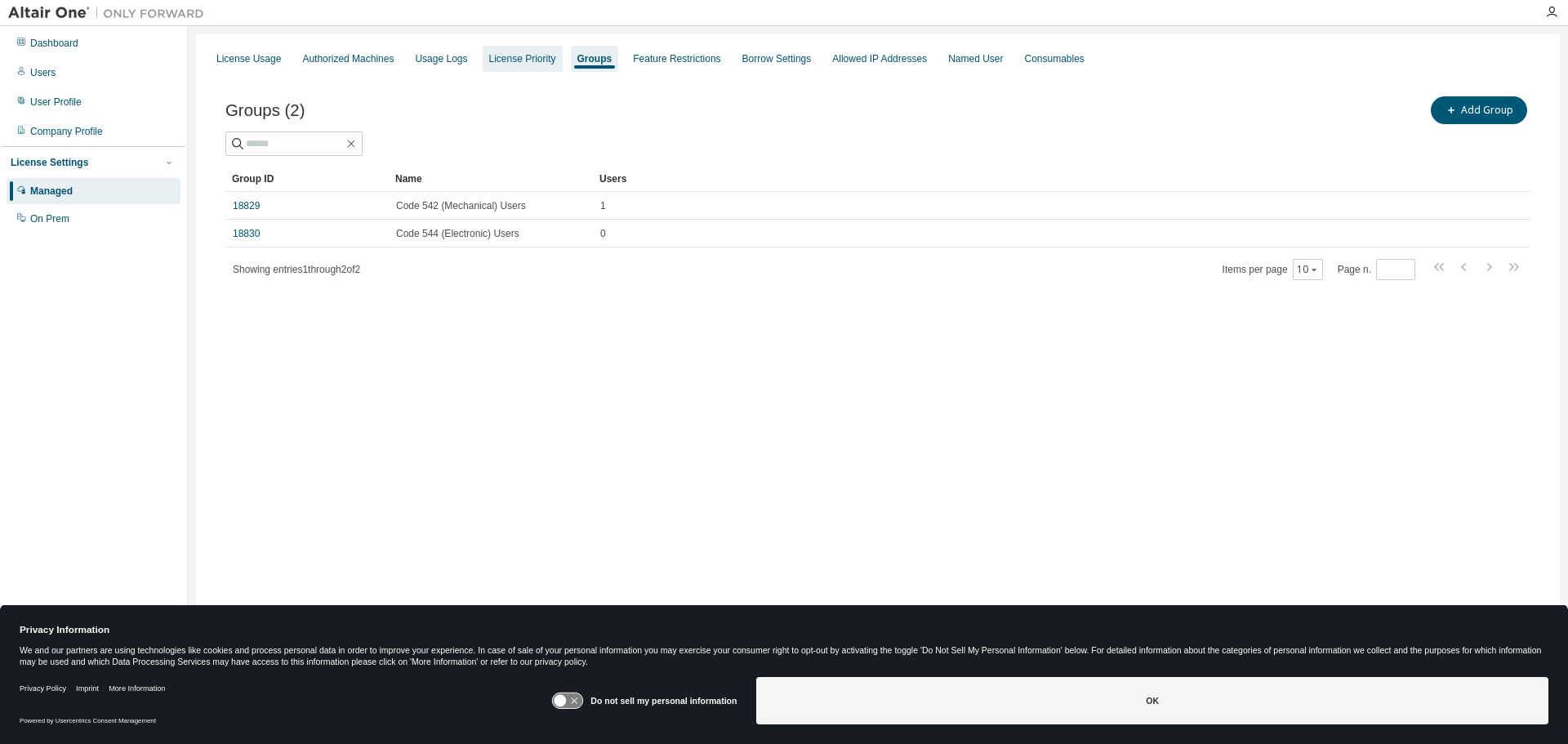
click at [512, 59] on div "License Priority" at bounding box center [522, 59] width 67 height 14
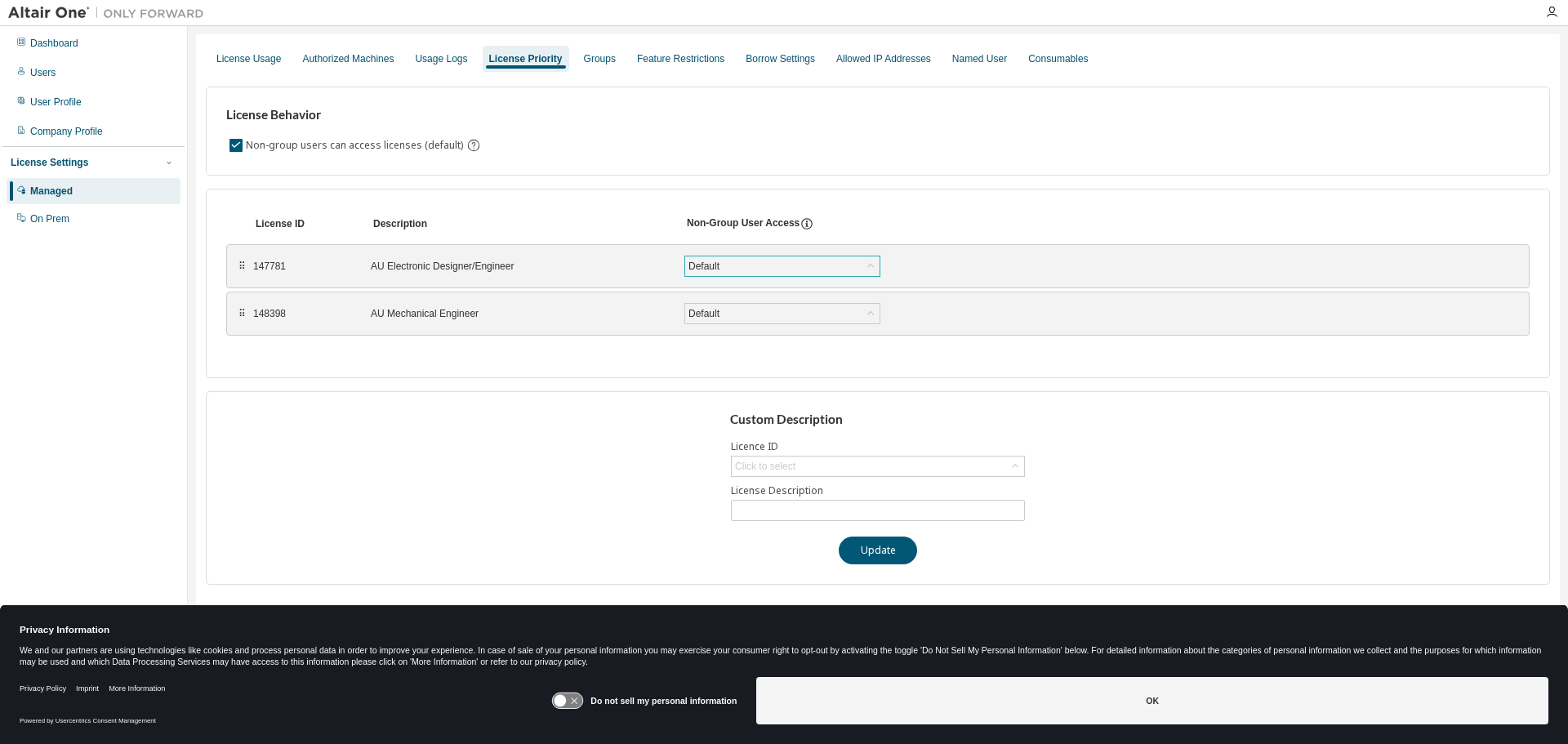
click at [723, 262] on div "Default" at bounding box center [782, 266] width 194 height 19
click at [488, 472] on div "Custom Description Licence ID Click to select License Description Update" at bounding box center [878, 488] width 1345 height 193
click at [763, 261] on div "Default" at bounding box center [782, 266] width 194 height 19
click at [606, 490] on div "Custom Description Licence ID Click to select License Description Update" at bounding box center [878, 488] width 1345 height 193
click at [592, 61] on div "Groups" at bounding box center [600, 59] width 32 height 14
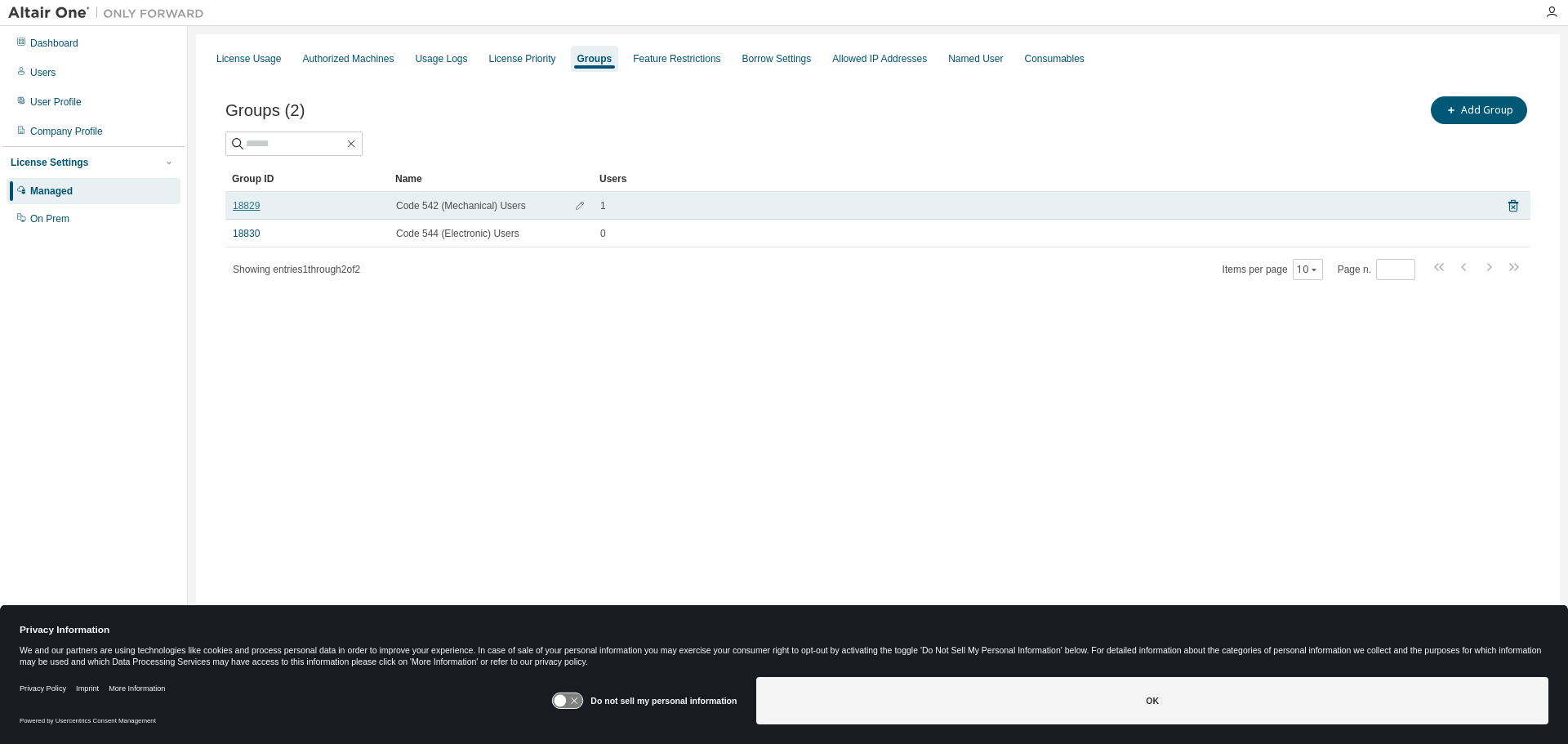
click at [254, 207] on link "18829" at bounding box center [247, 206] width 27 height 14
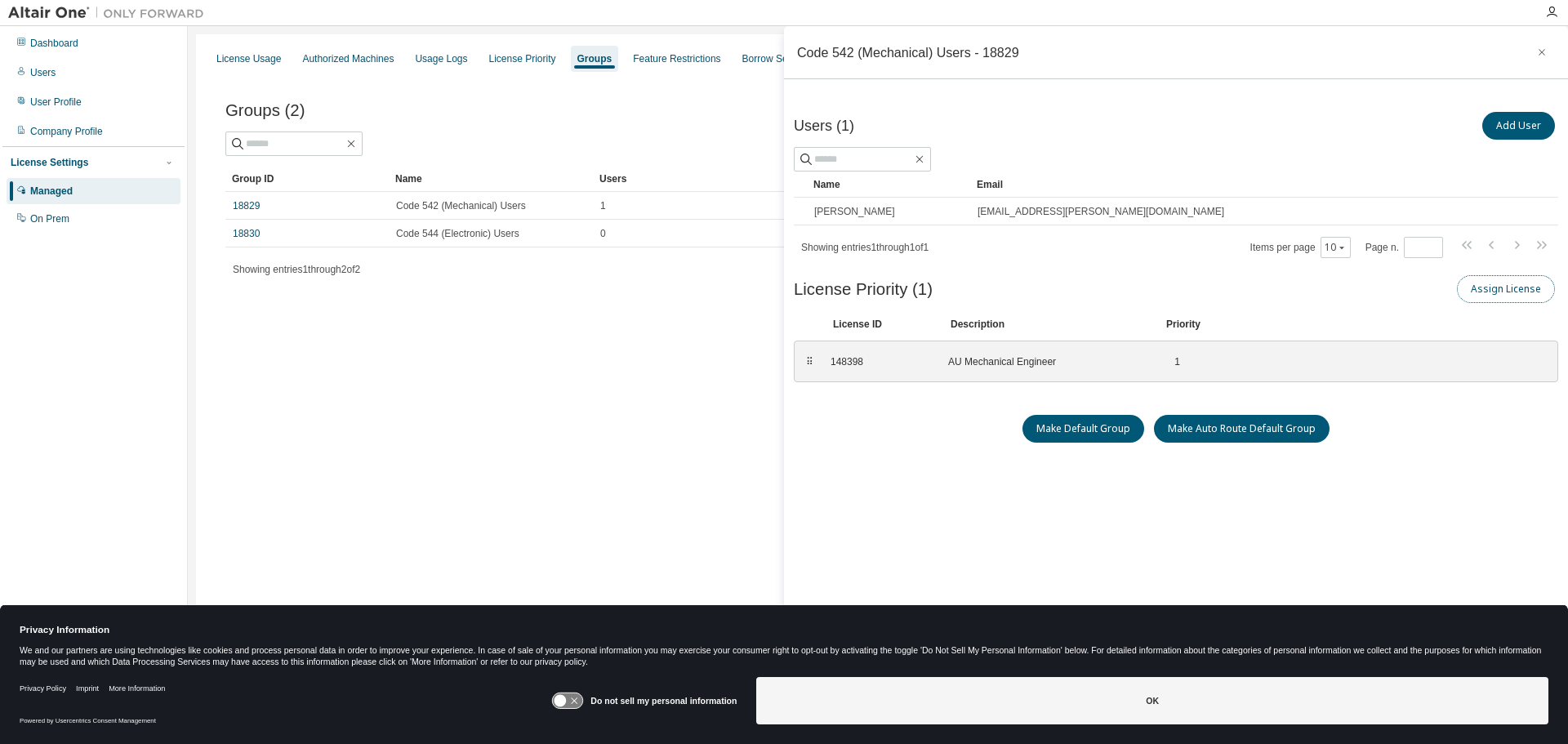
click at [1494, 290] on button "Assign License" at bounding box center [1505, 289] width 98 height 28
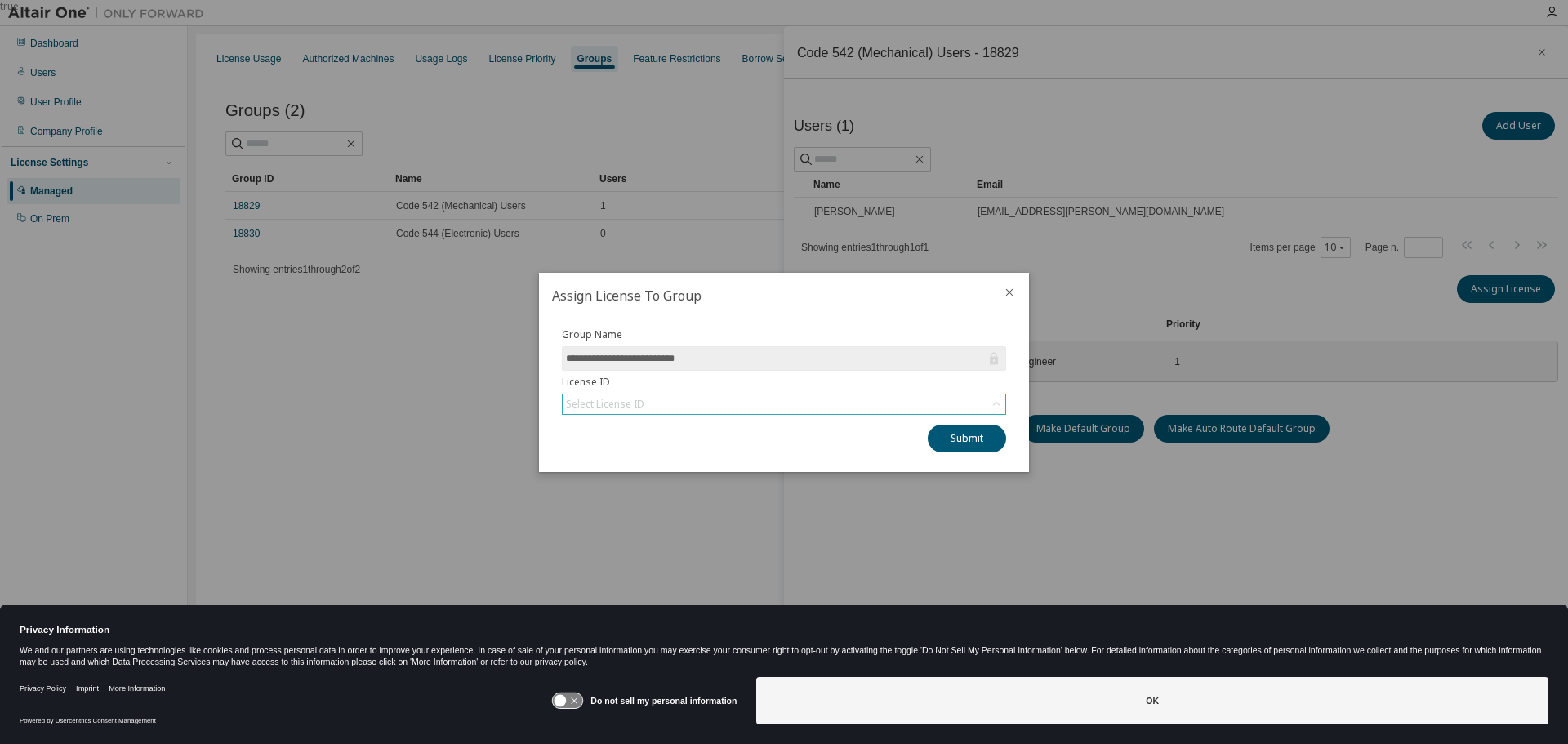
click at [838, 394] on form "**********" at bounding box center [784, 371] width 444 height 86
click at [832, 402] on div "Select License ID" at bounding box center [784, 404] width 443 height 19
click at [774, 441] on li "147781 - AU Electronic Designer/Engineer" at bounding box center [784, 450] width 439 height 21
click at [945, 436] on button "Submit" at bounding box center [966, 438] width 78 height 28
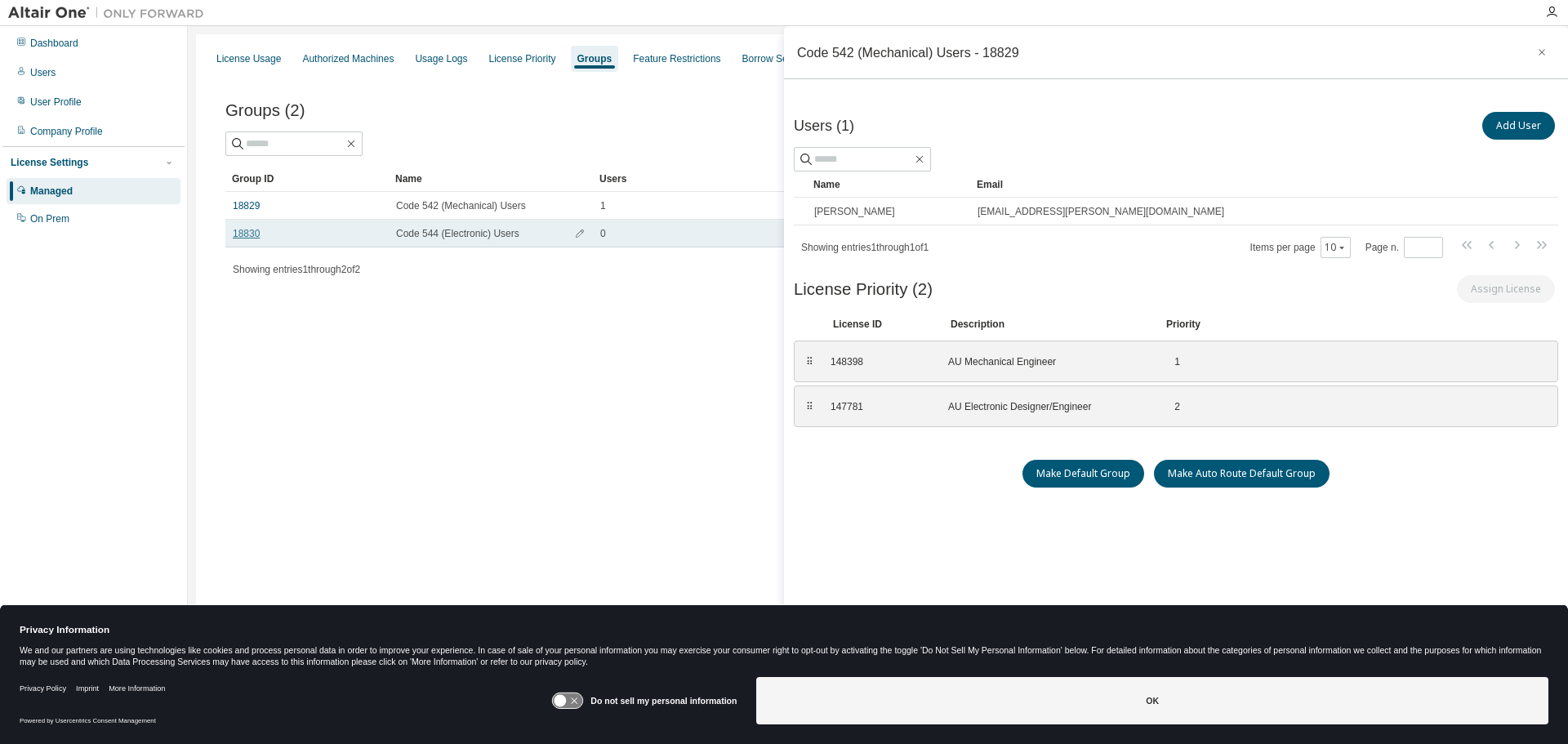
click at [238, 233] on link "18830" at bounding box center [247, 234] width 27 height 14
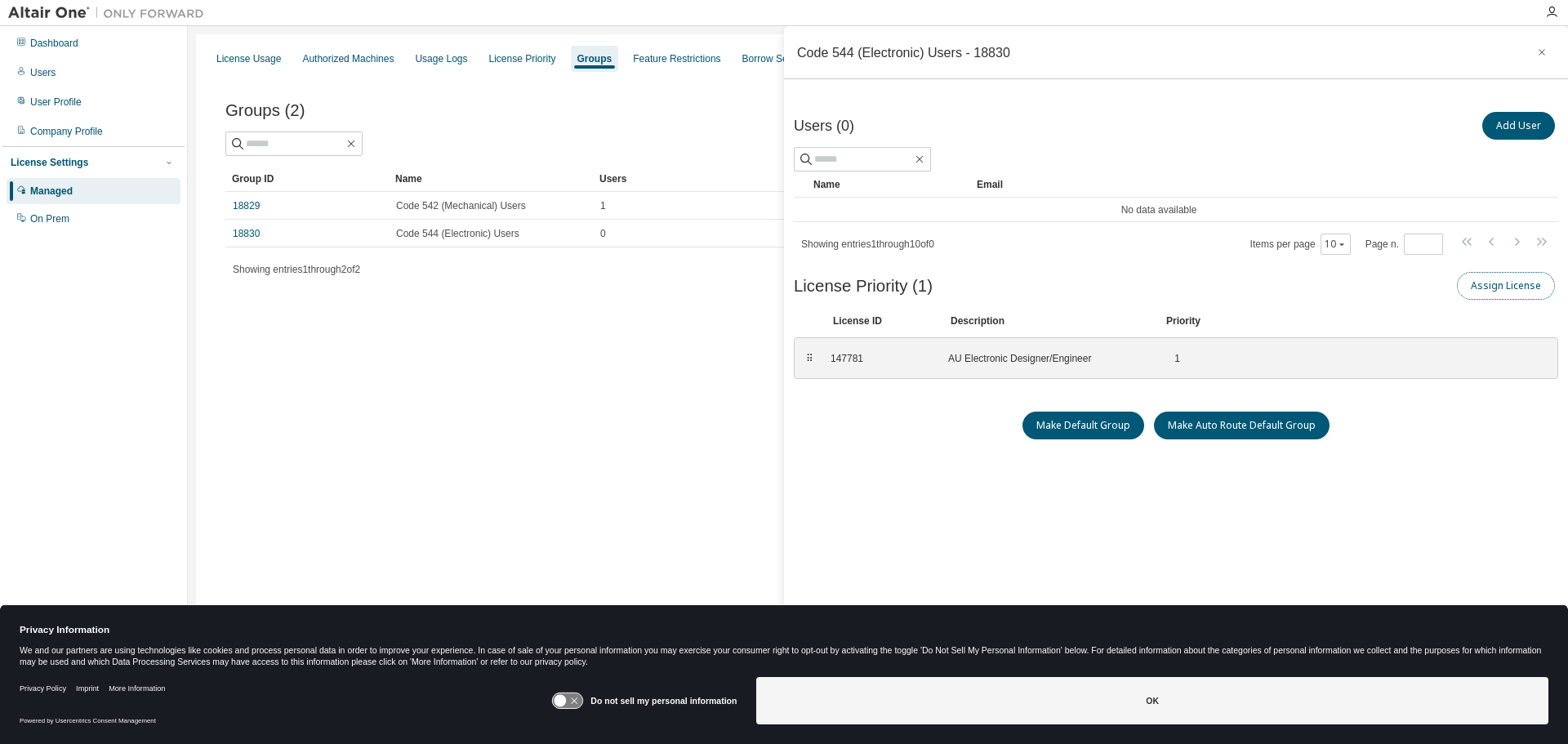
click at [1484, 289] on button "Assign License" at bounding box center [1505, 285] width 98 height 28
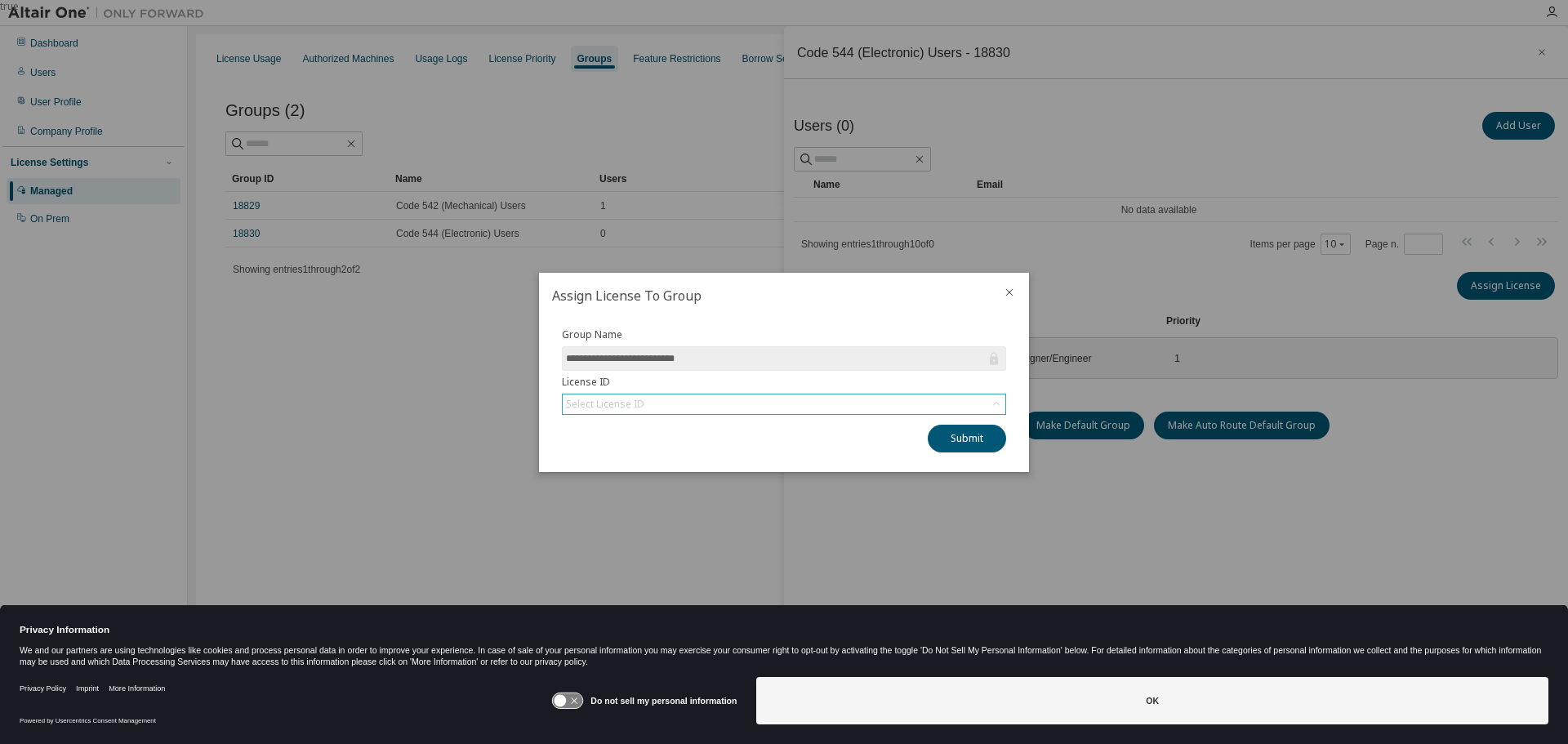
click at [823, 402] on div "Select License ID" at bounding box center [784, 404] width 443 height 19
click at [664, 454] on li "148398 - AU Mechanical Engineer" at bounding box center [784, 450] width 439 height 21
click at [962, 444] on button "Submit" at bounding box center [966, 438] width 78 height 28
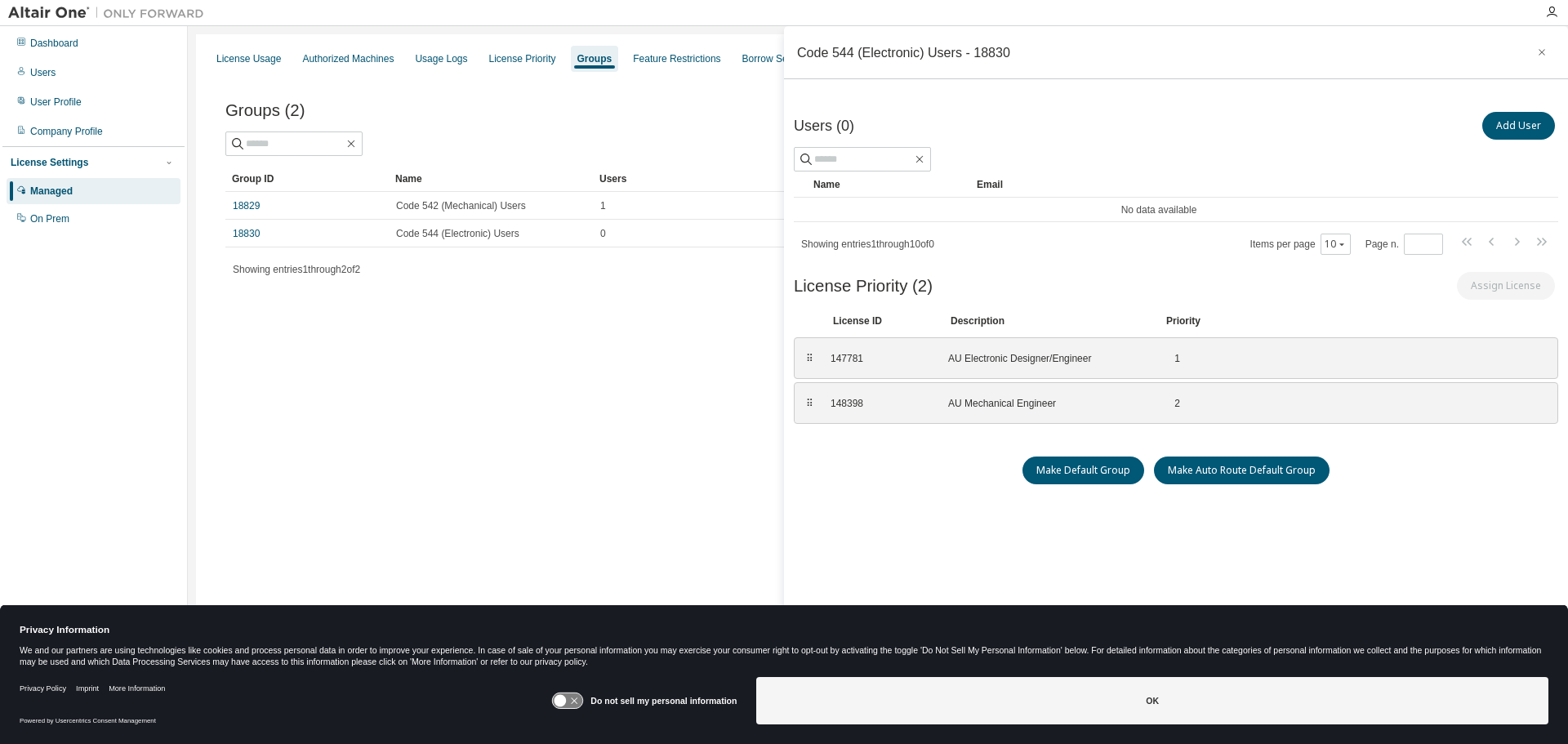
click at [627, 481] on div "License Usage Authorized Machines Usage Logs License Priority Groups Feature Re…" at bounding box center [878, 361] width 1364 height 654
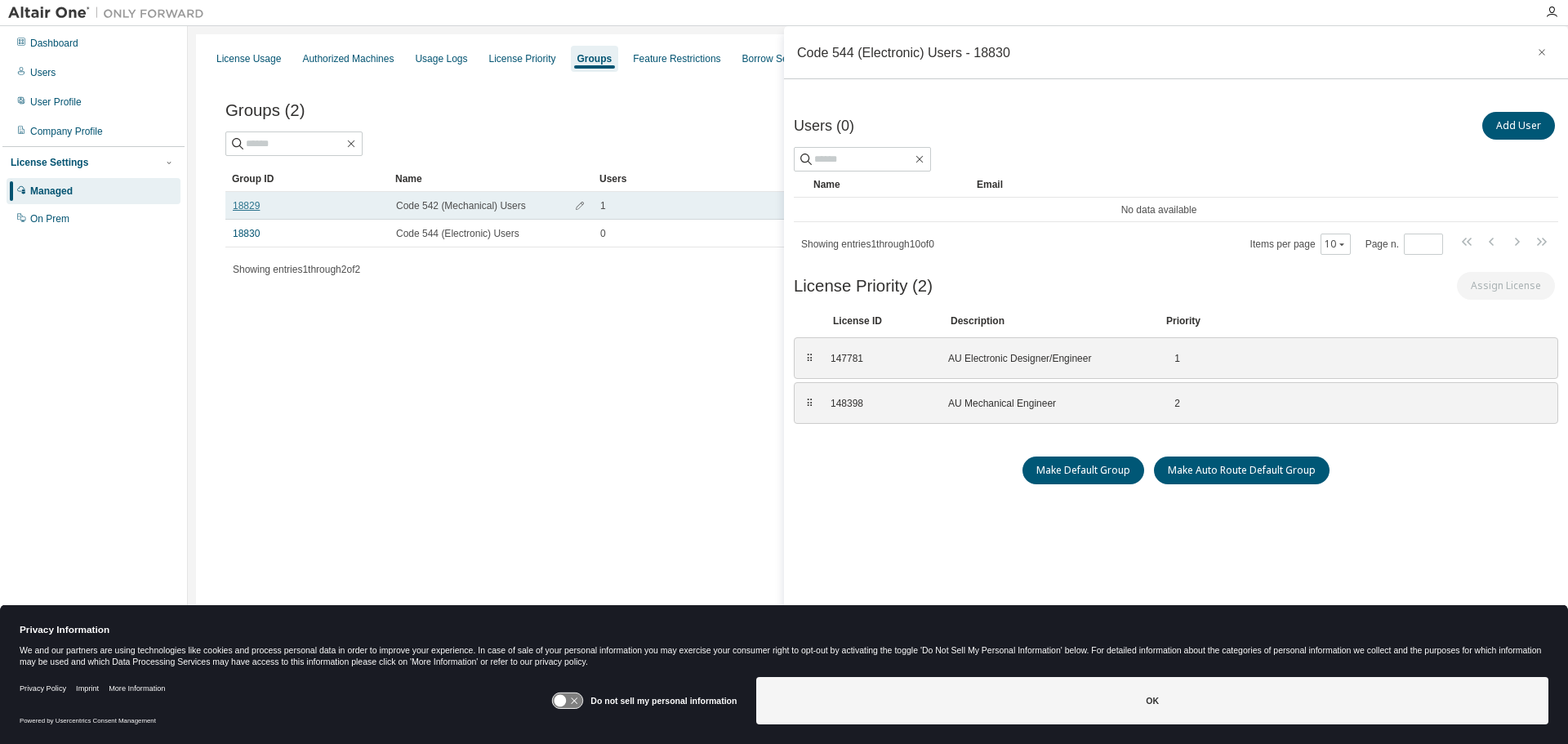
click at [245, 206] on link "18829" at bounding box center [247, 206] width 27 height 14
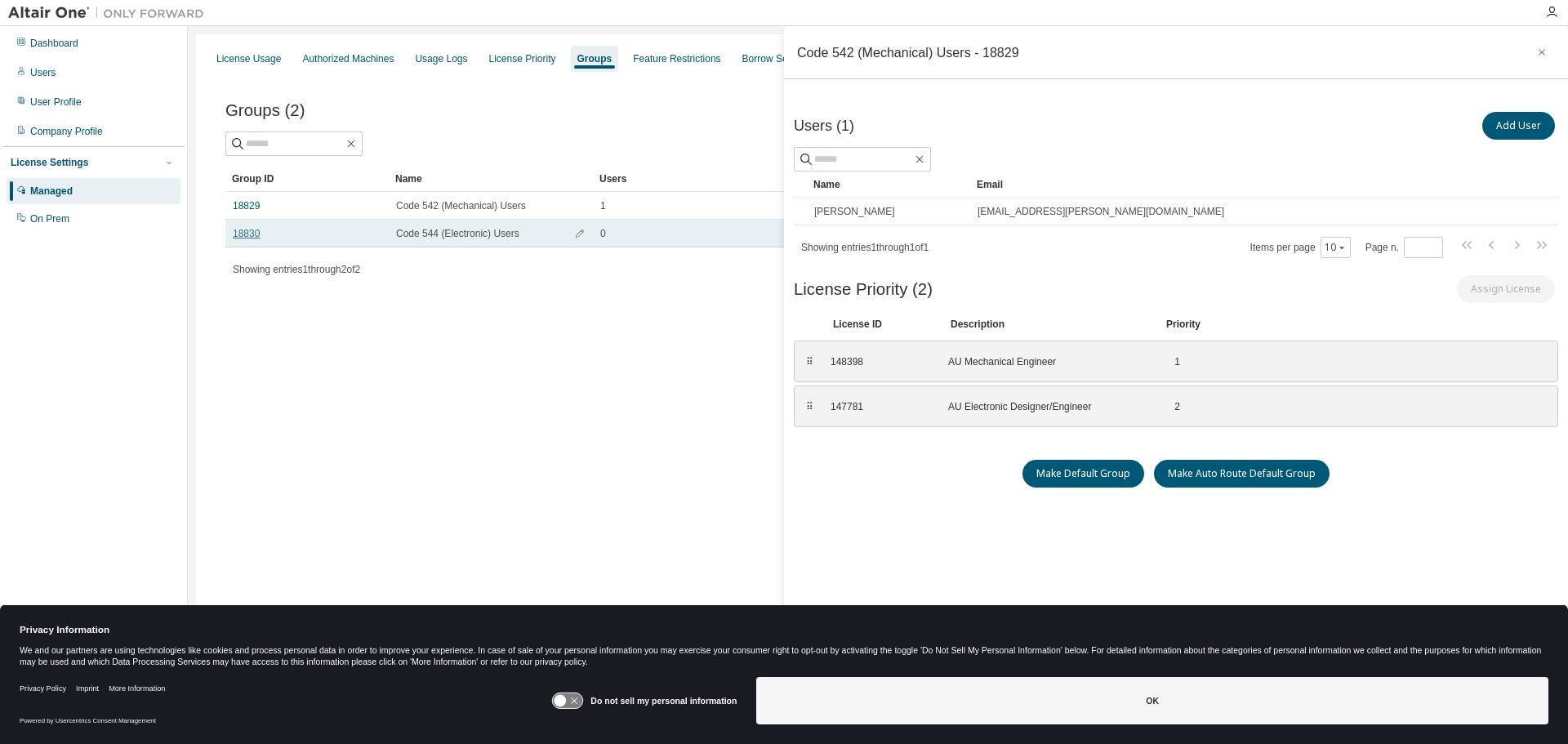
click at [243, 233] on link "18830" at bounding box center [247, 234] width 27 height 14
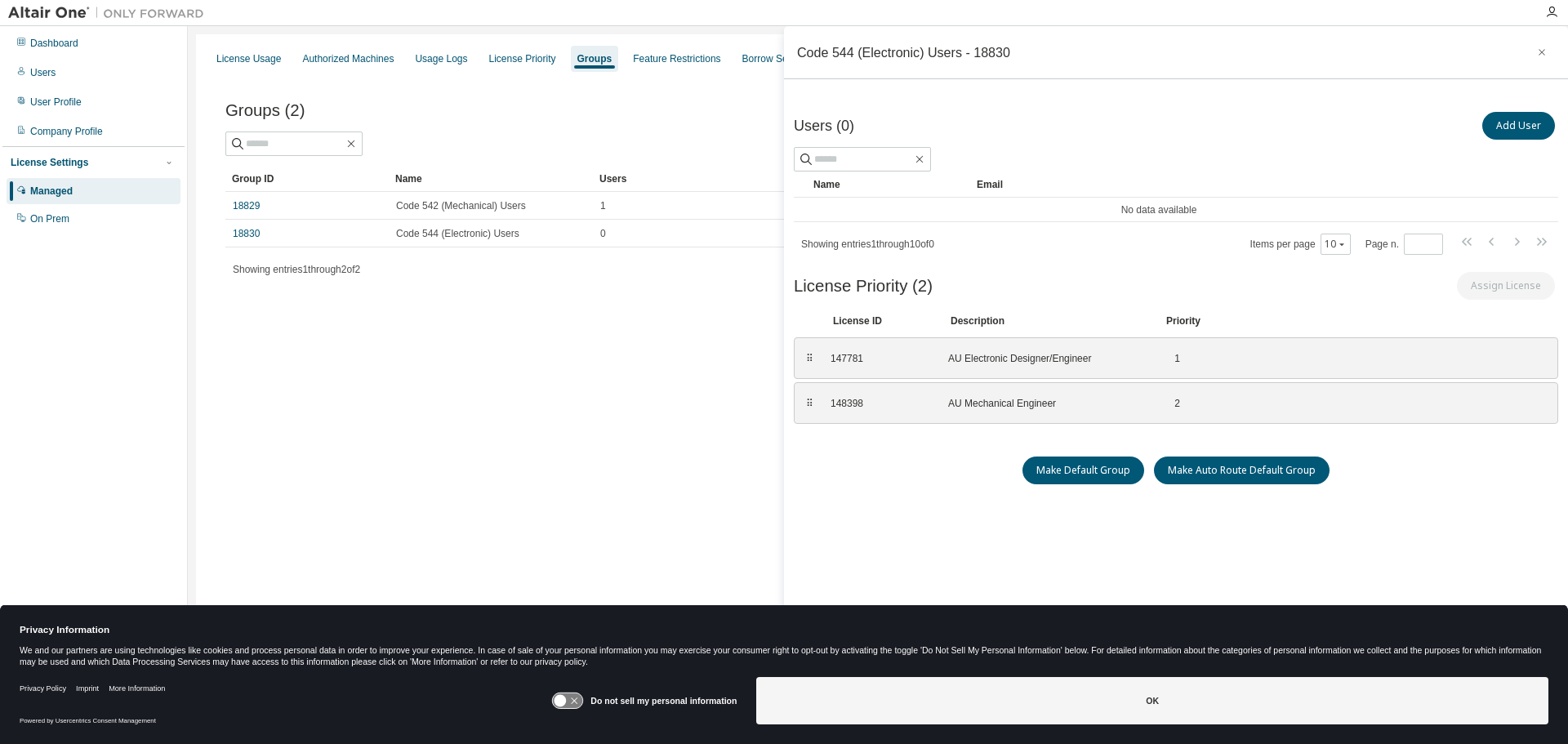
click at [464, 333] on div "License Usage Authorized Machines Usage Logs License Priority Groups Feature Re…" at bounding box center [878, 361] width 1364 height 654
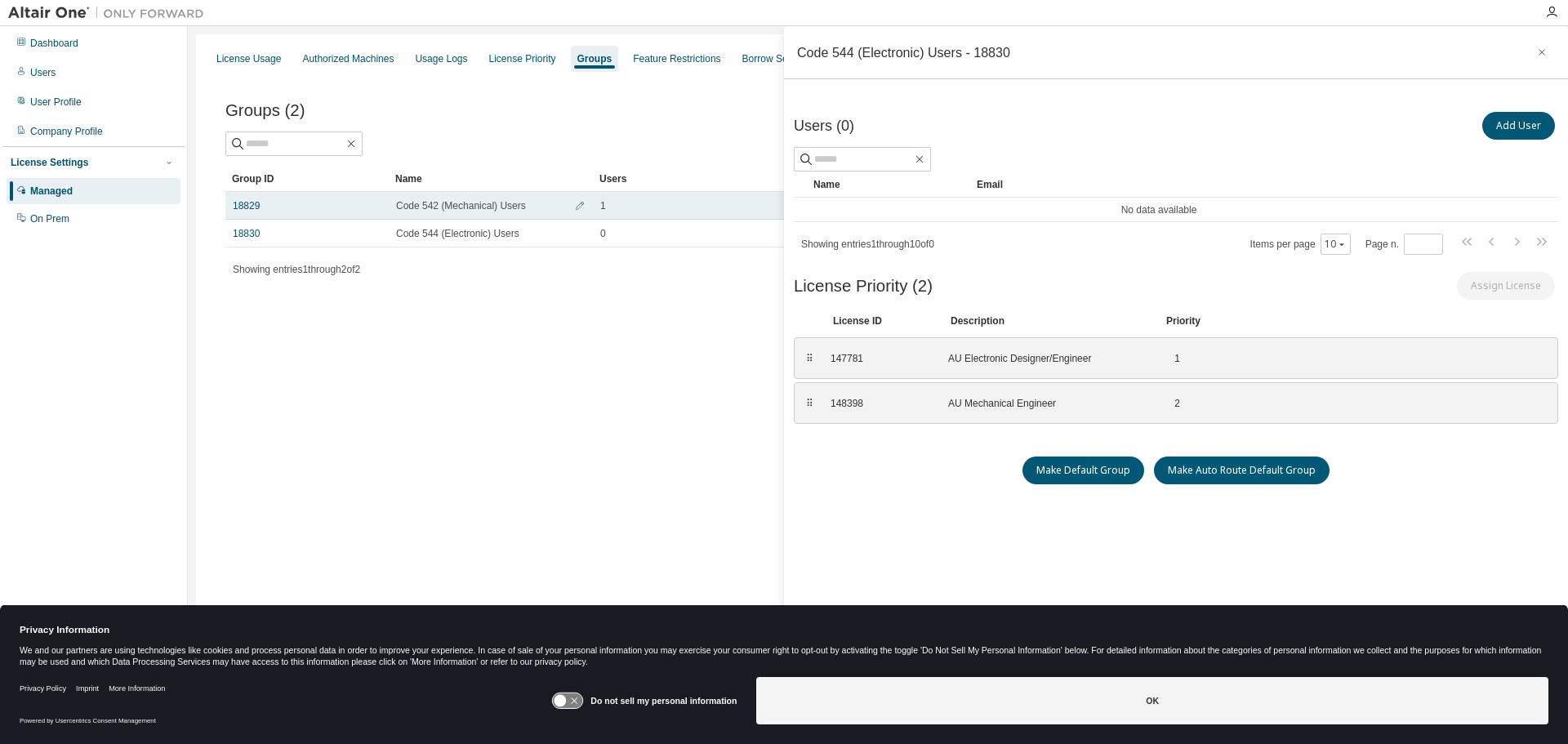
drag, startPoint x: 416, startPoint y: 434, endPoint x: 408, endPoint y: 206, distance: 228.1
click at [416, 434] on div "License Usage Authorized Machines Usage Logs License Priority Groups Feature Re…" at bounding box center [878, 361] width 1364 height 654
click at [448, 199] on span "Code 542 (Mechanical) Users" at bounding box center [460, 206] width 130 height 14
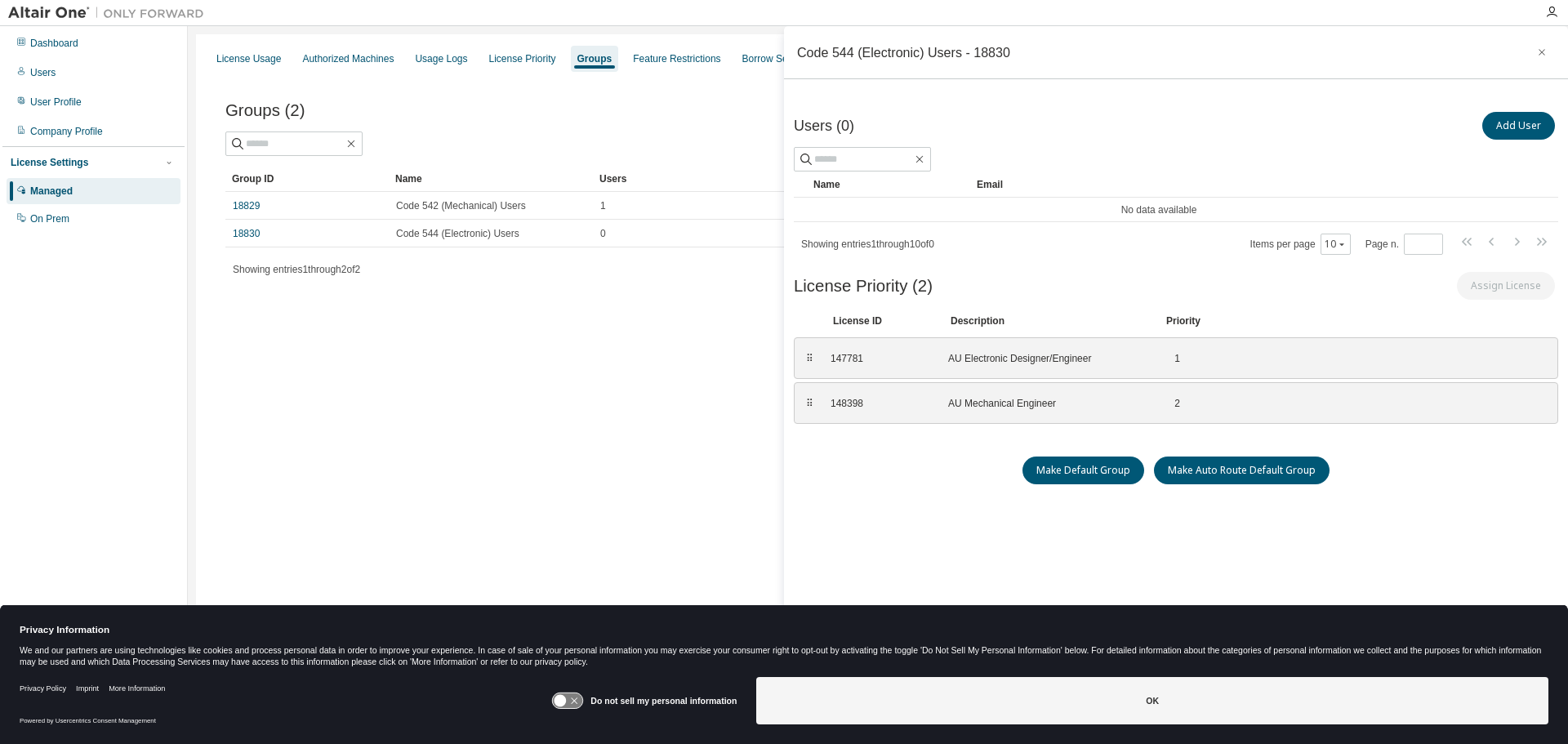
click at [330, 350] on div "License Usage Authorized Machines Usage Logs License Priority Groups Feature Re…" at bounding box center [878, 361] width 1364 height 654
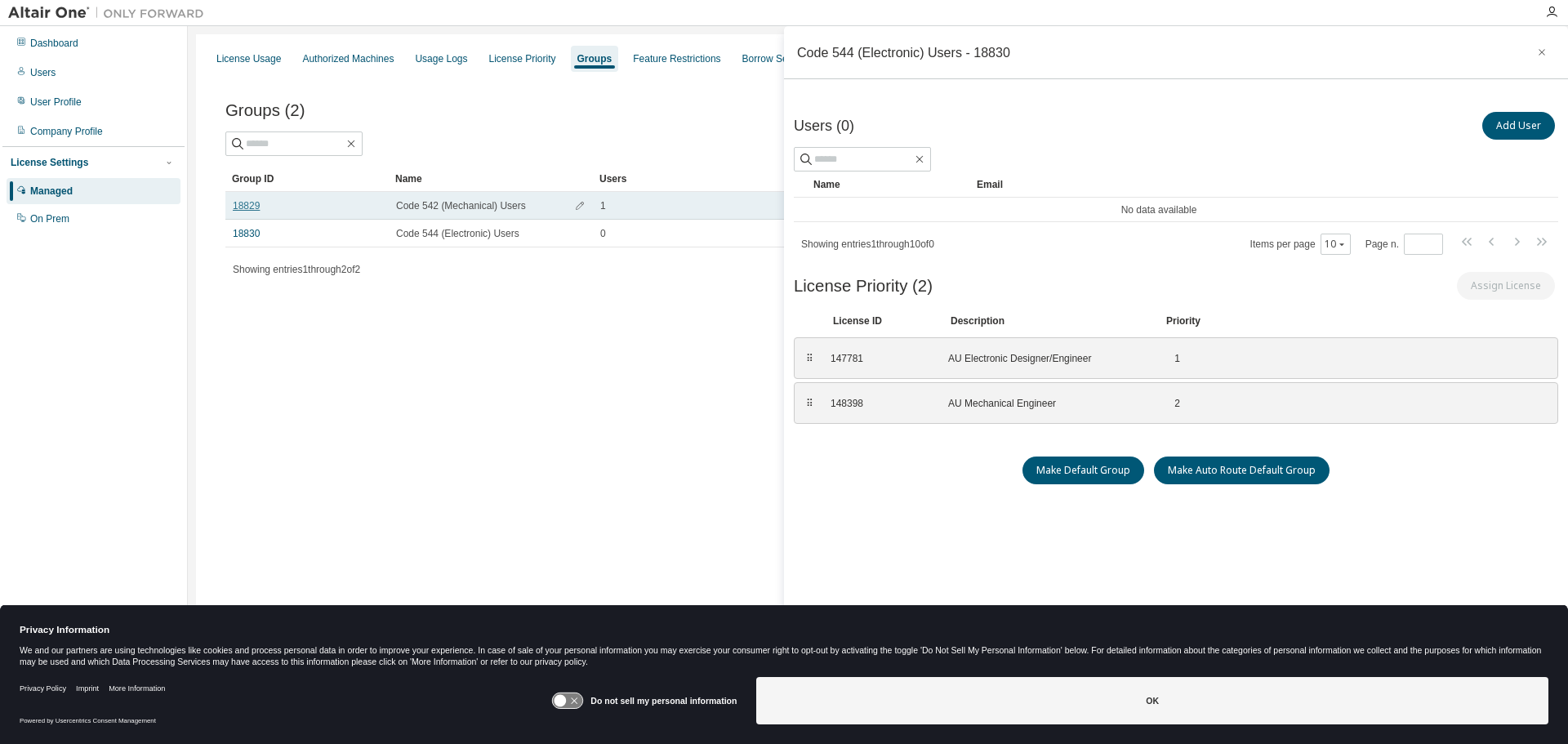
click at [245, 201] on link "18829" at bounding box center [247, 206] width 27 height 14
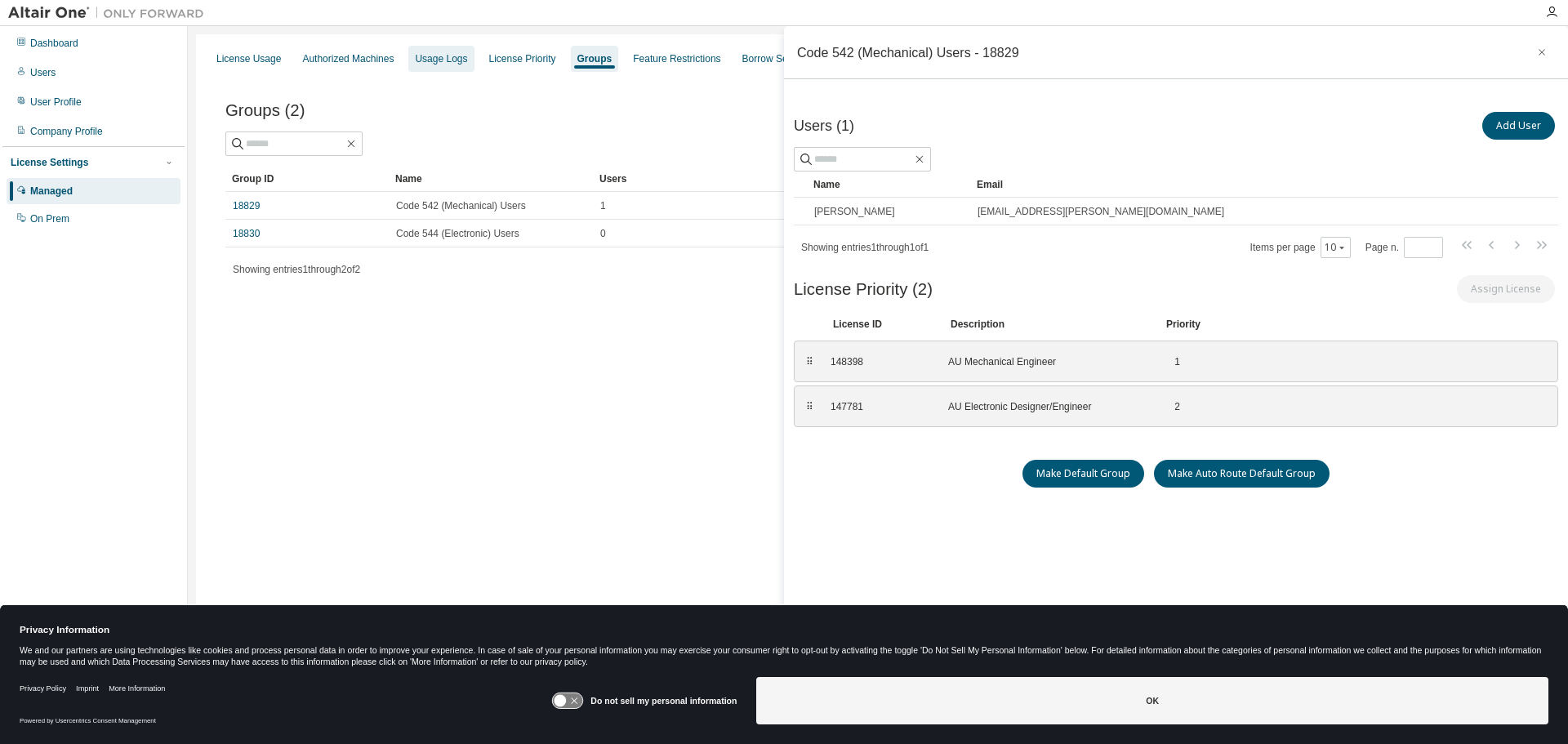
click at [408, 56] on div "Usage Logs" at bounding box center [441, 58] width 66 height 26
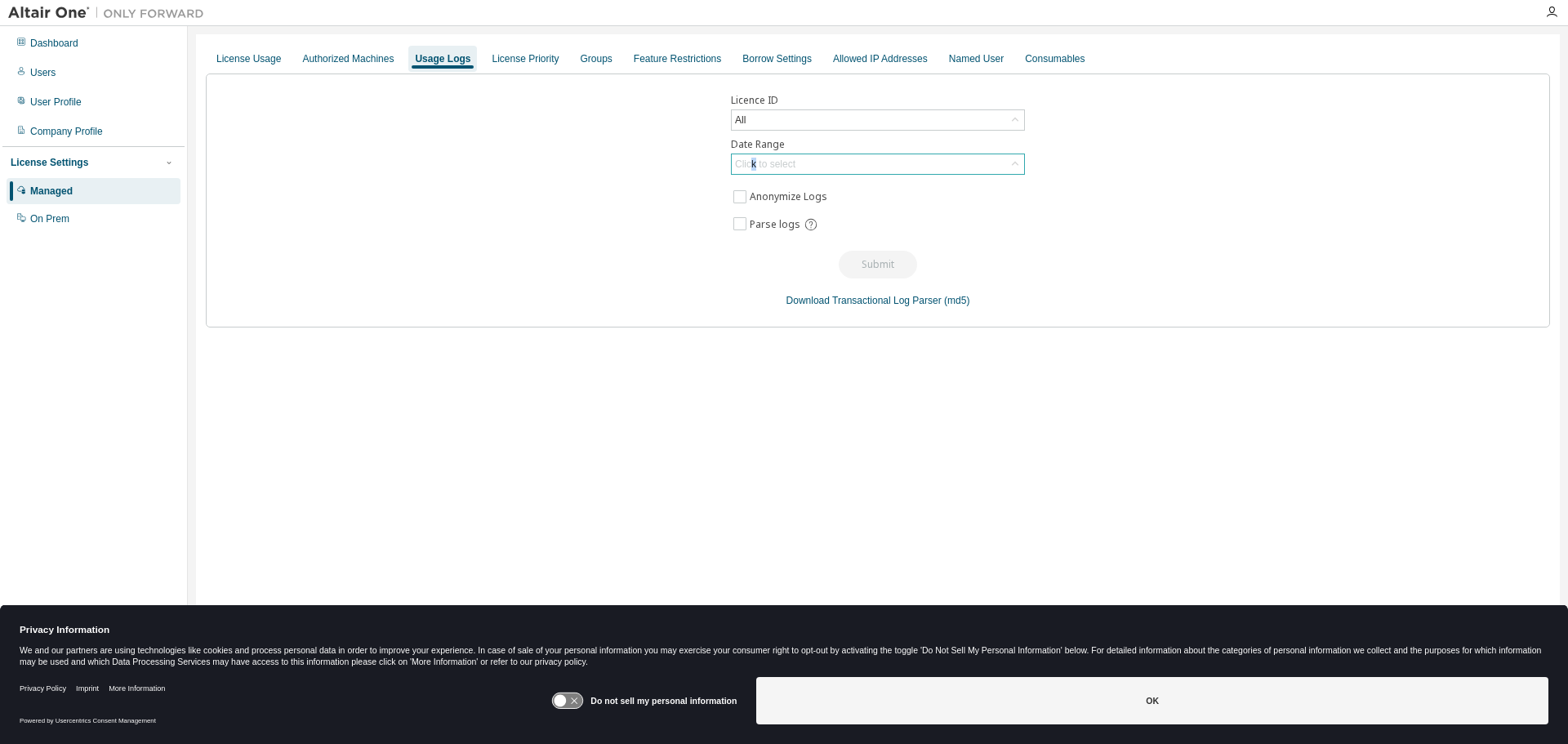
click at [753, 160] on div "Click to select" at bounding box center [765, 164] width 60 height 14
click at [765, 254] on li "Custom Date Range" at bounding box center [876, 253] width 289 height 21
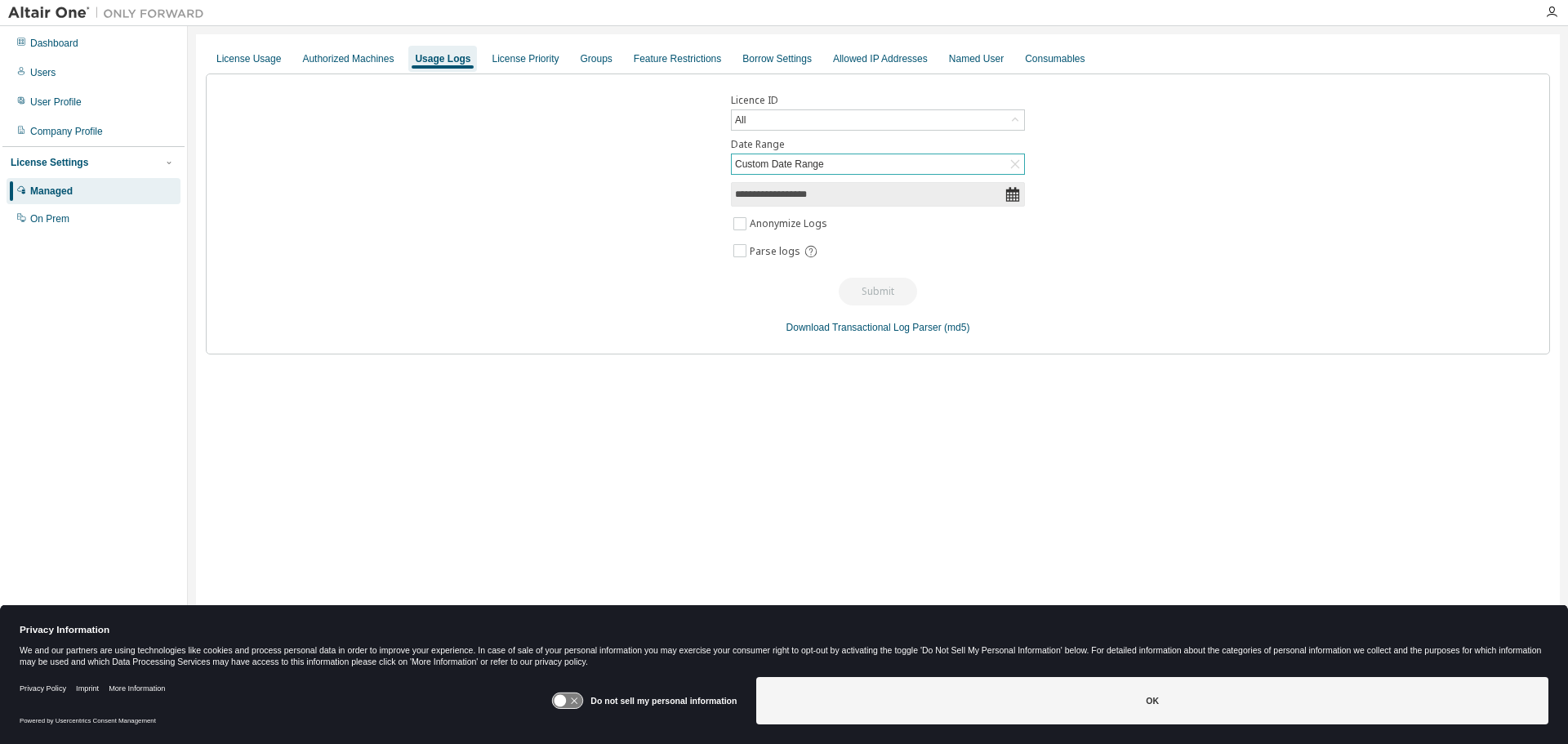
click at [794, 196] on input "**********" at bounding box center [870, 193] width 270 height 16
select select "*"
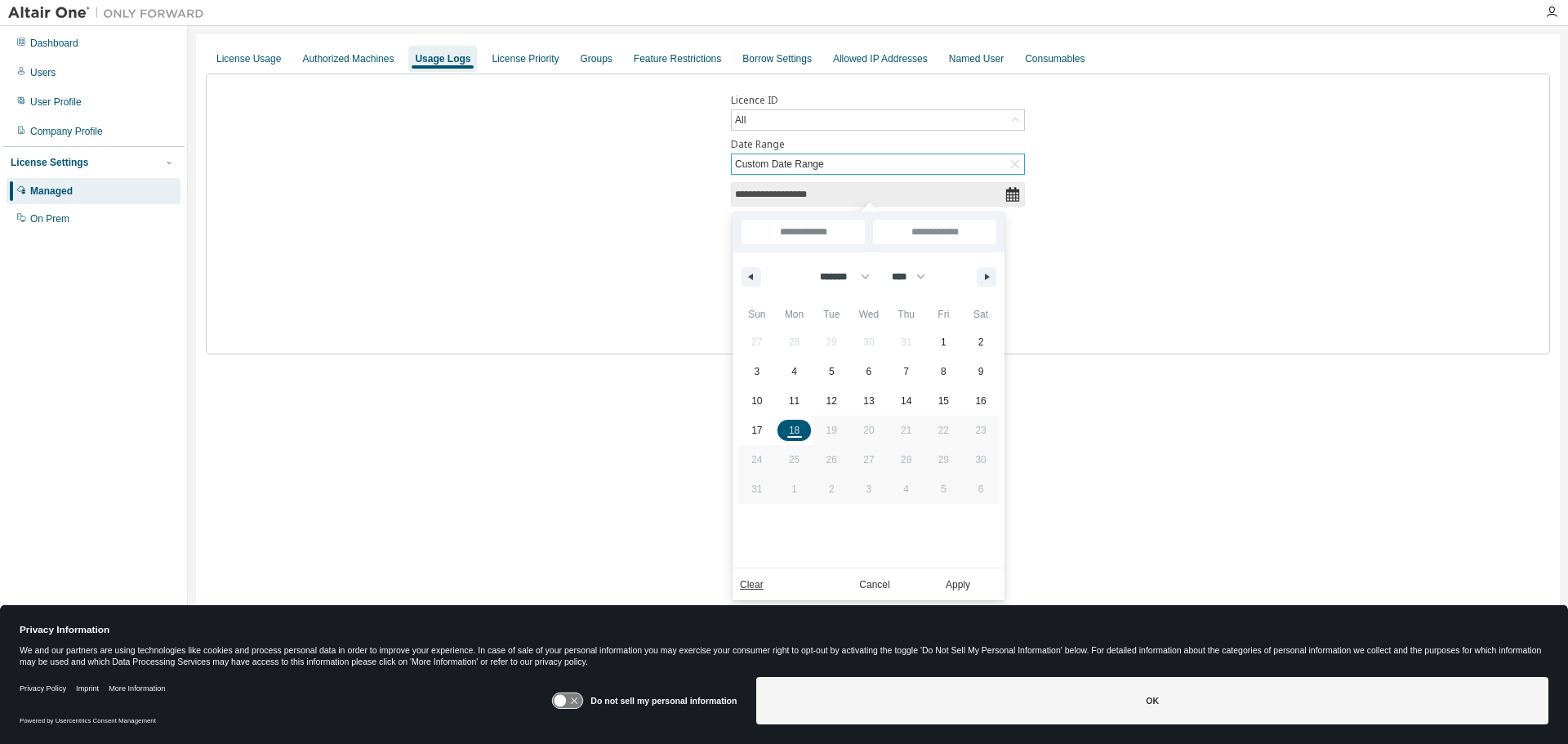
click at [794, 433] on span "18" at bounding box center [794, 431] width 11 height 29
click at [946, 584] on button "Apply" at bounding box center [958, 584] width 78 height 18
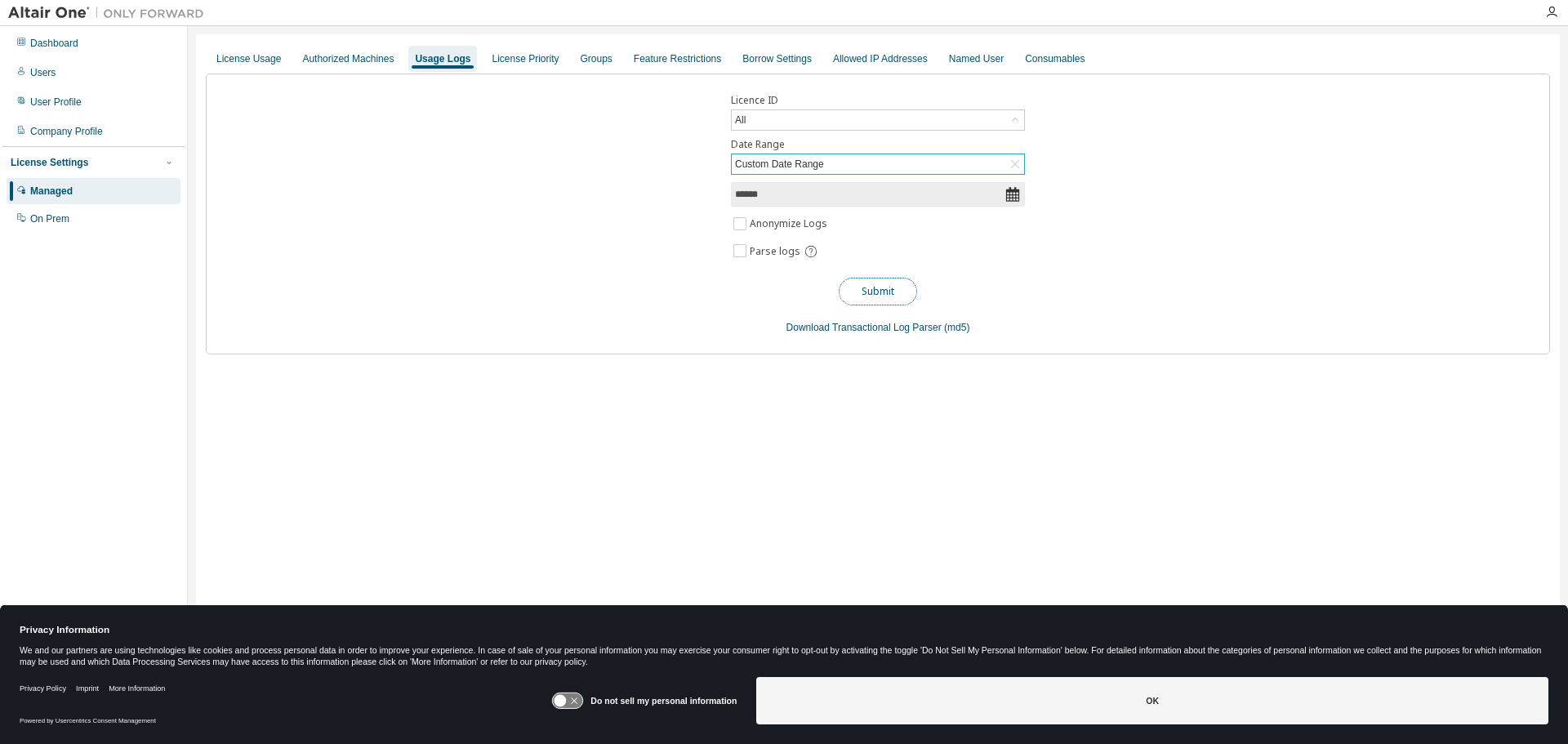
click at [877, 284] on button "Submit" at bounding box center [877, 291] width 78 height 28
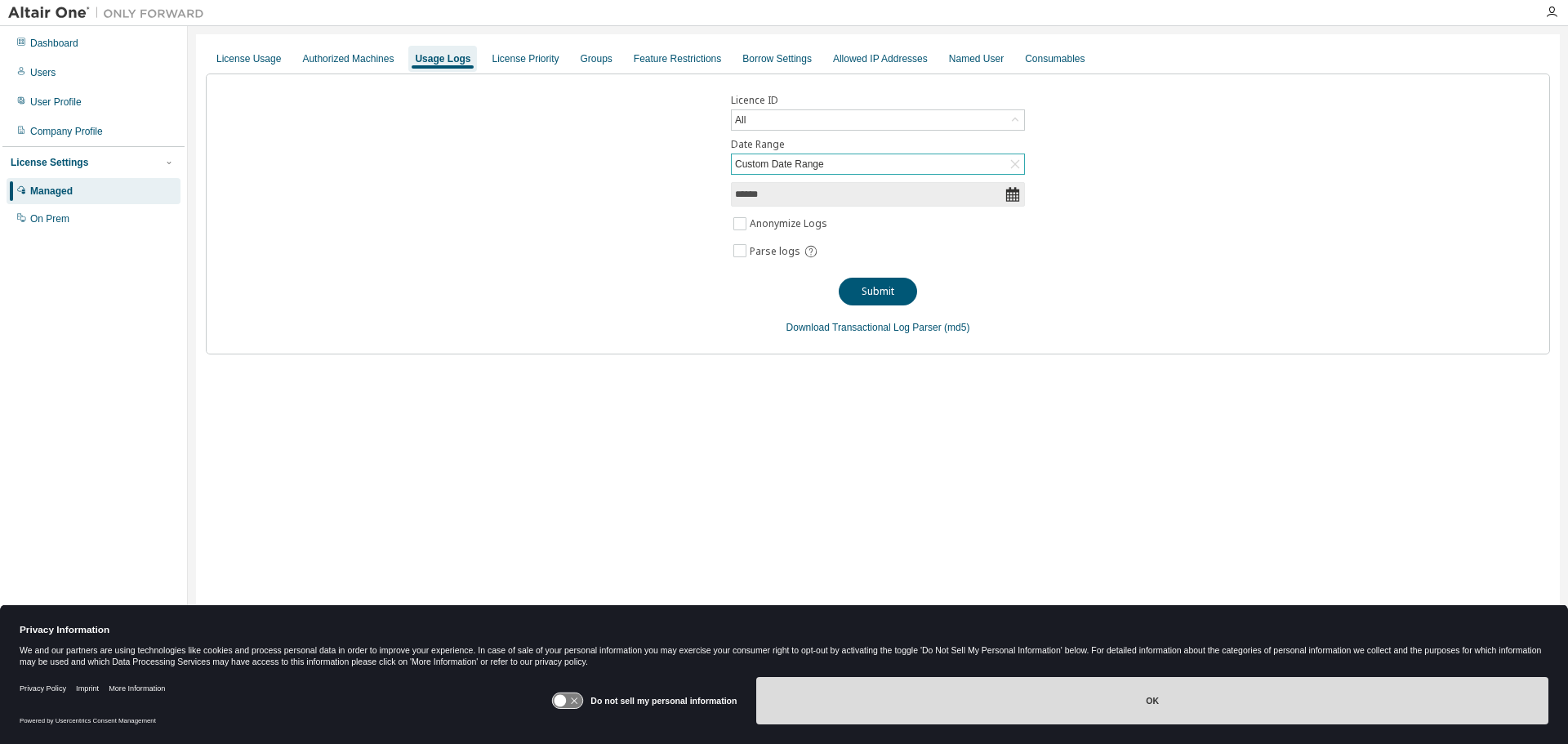
click at [1032, 705] on button "OK" at bounding box center [1152, 700] width 792 height 47
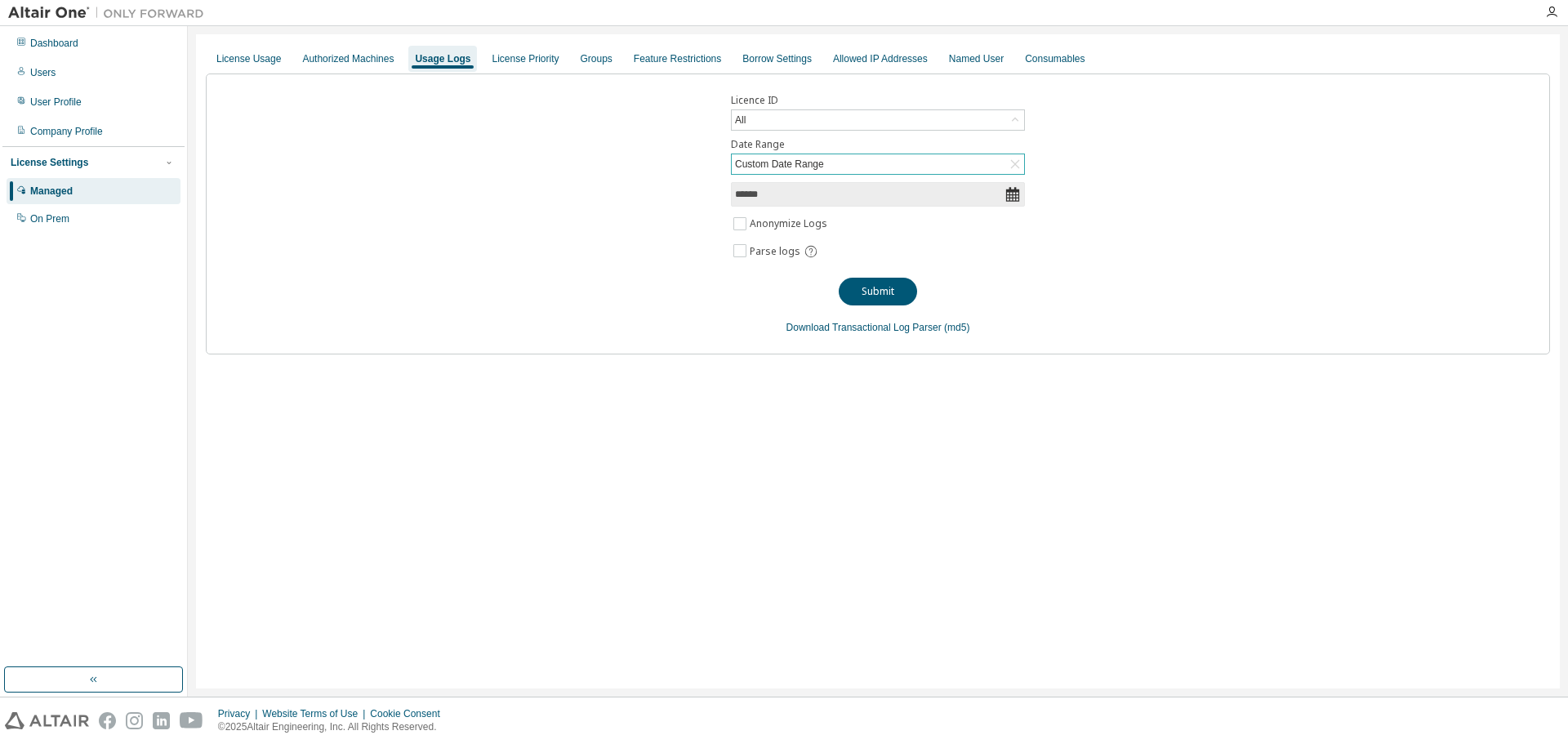
click at [641, 314] on div "Licence ID All Date Range Custom Date Range ****** Anonymize Logs Parse logs Su…" at bounding box center [878, 214] width 1345 height 281
click at [759, 120] on div "All" at bounding box center [877, 120] width 292 height 19
click at [672, 209] on div "Licence ID All All 147781 - AU Electronic Designer/Engineer 148398 - AU Mechani…" at bounding box center [878, 214] width 1345 height 281
click at [871, 293] on button "Submit" at bounding box center [877, 291] width 78 height 28
click at [331, 62] on div "Authorized Machines" at bounding box center [347, 59] width 92 height 14
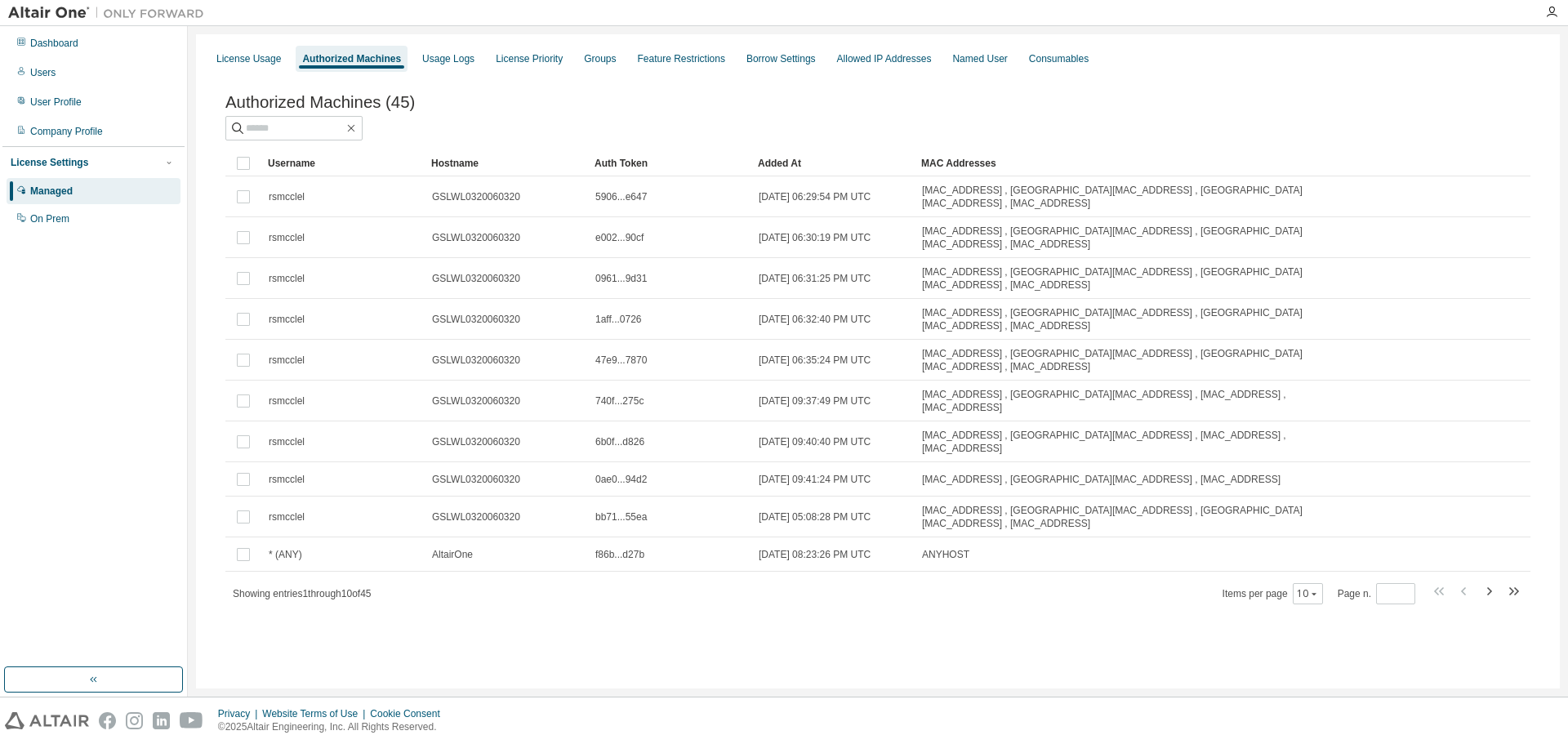
click at [606, 162] on div "Auth Token" at bounding box center [669, 163] width 150 height 26
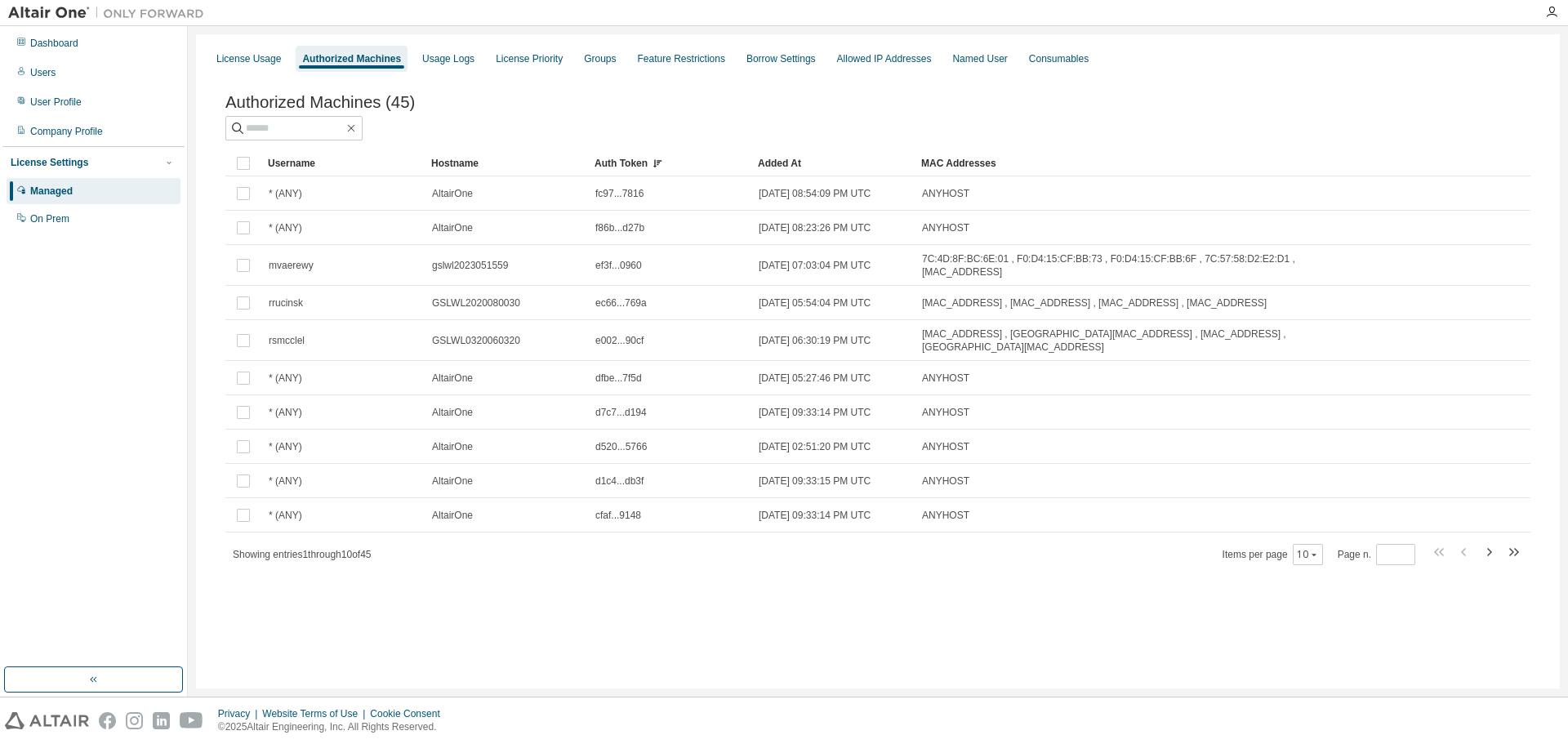
click at [763, 161] on div "Added At" at bounding box center [832, 163] width 150 height 26
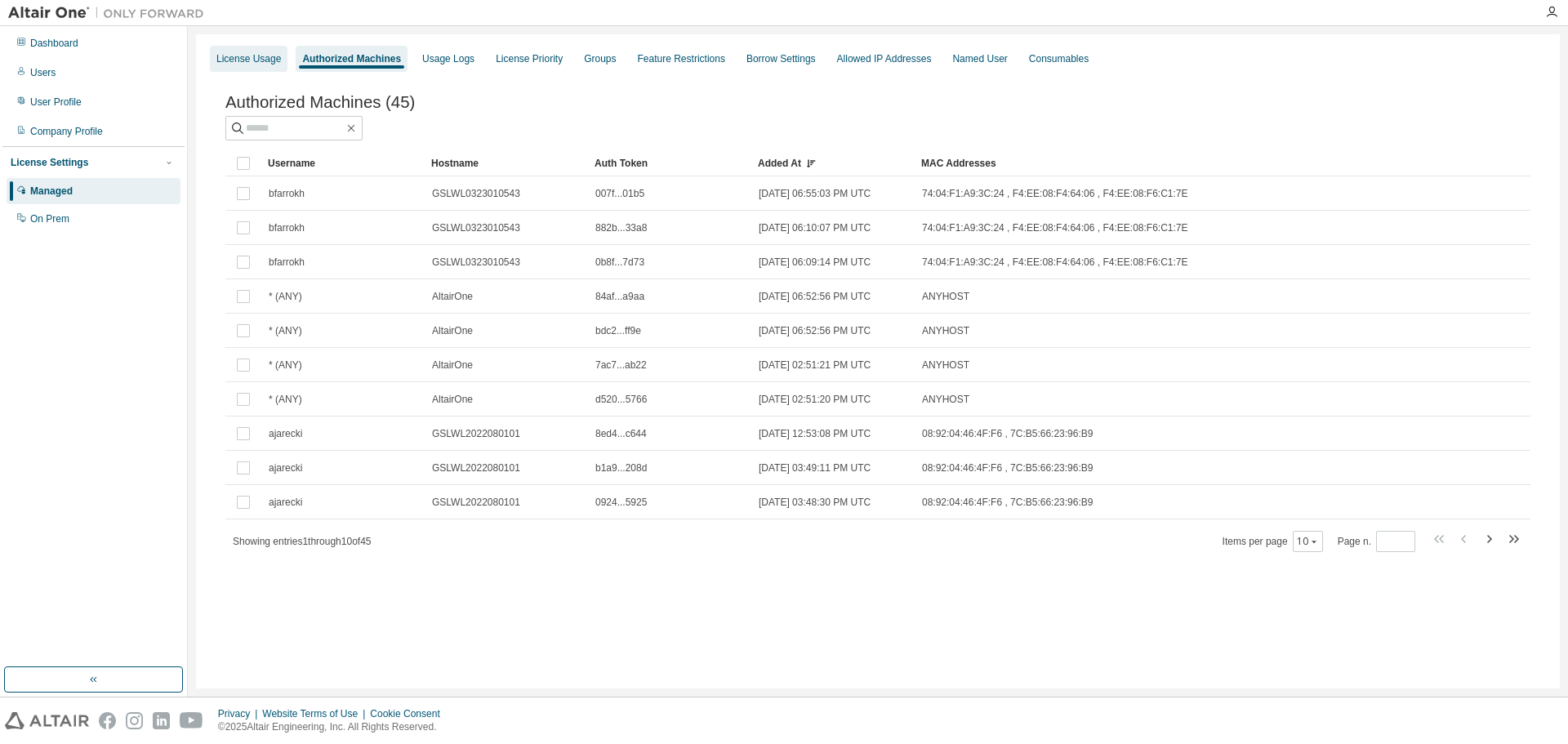
click at [228, 69] on div "License Usage" at bounding box center [249, 58] width 77 height 26
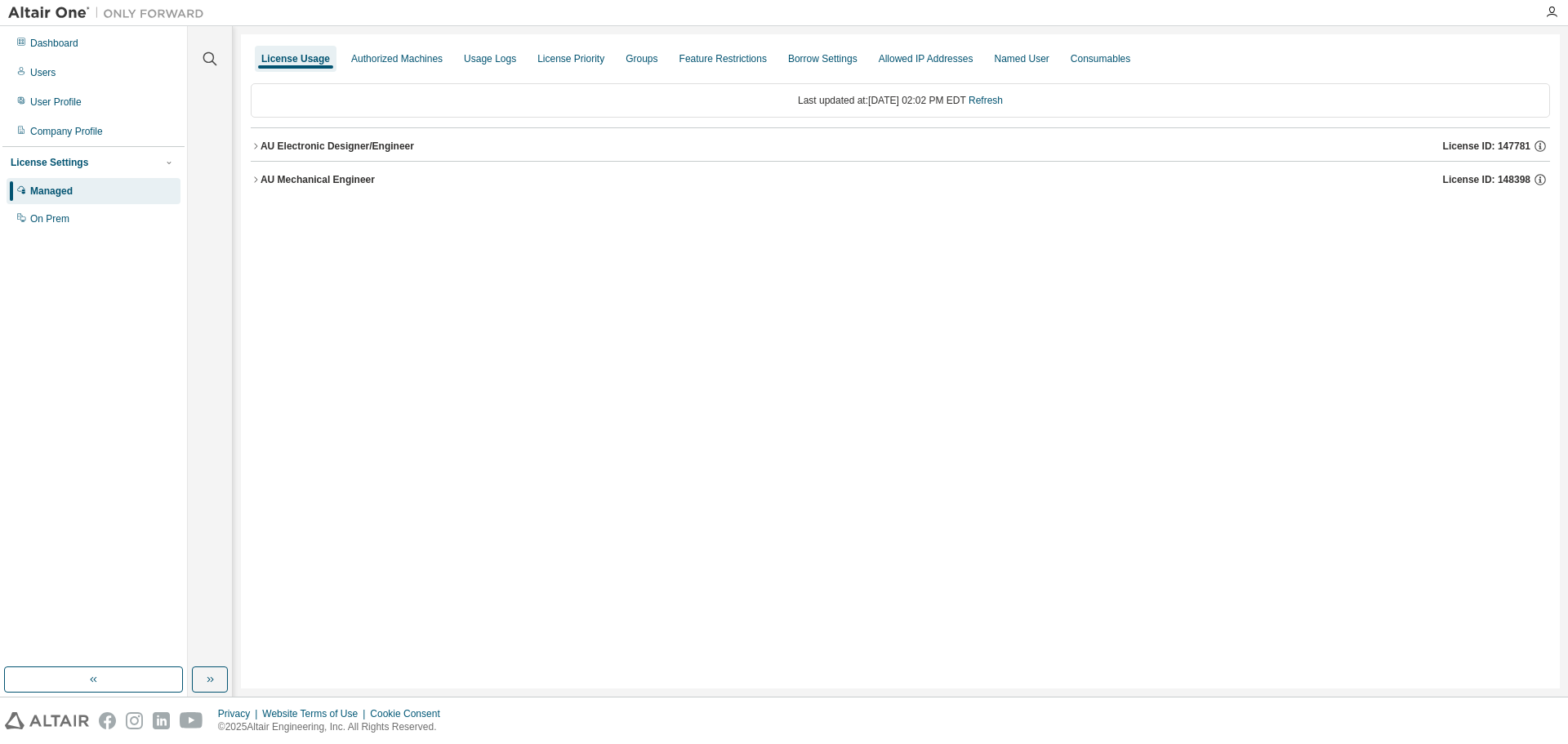
click at [260, 179] on div "AU Mechanical Engineer" at bounding box center [317, 180] width 114 height 14
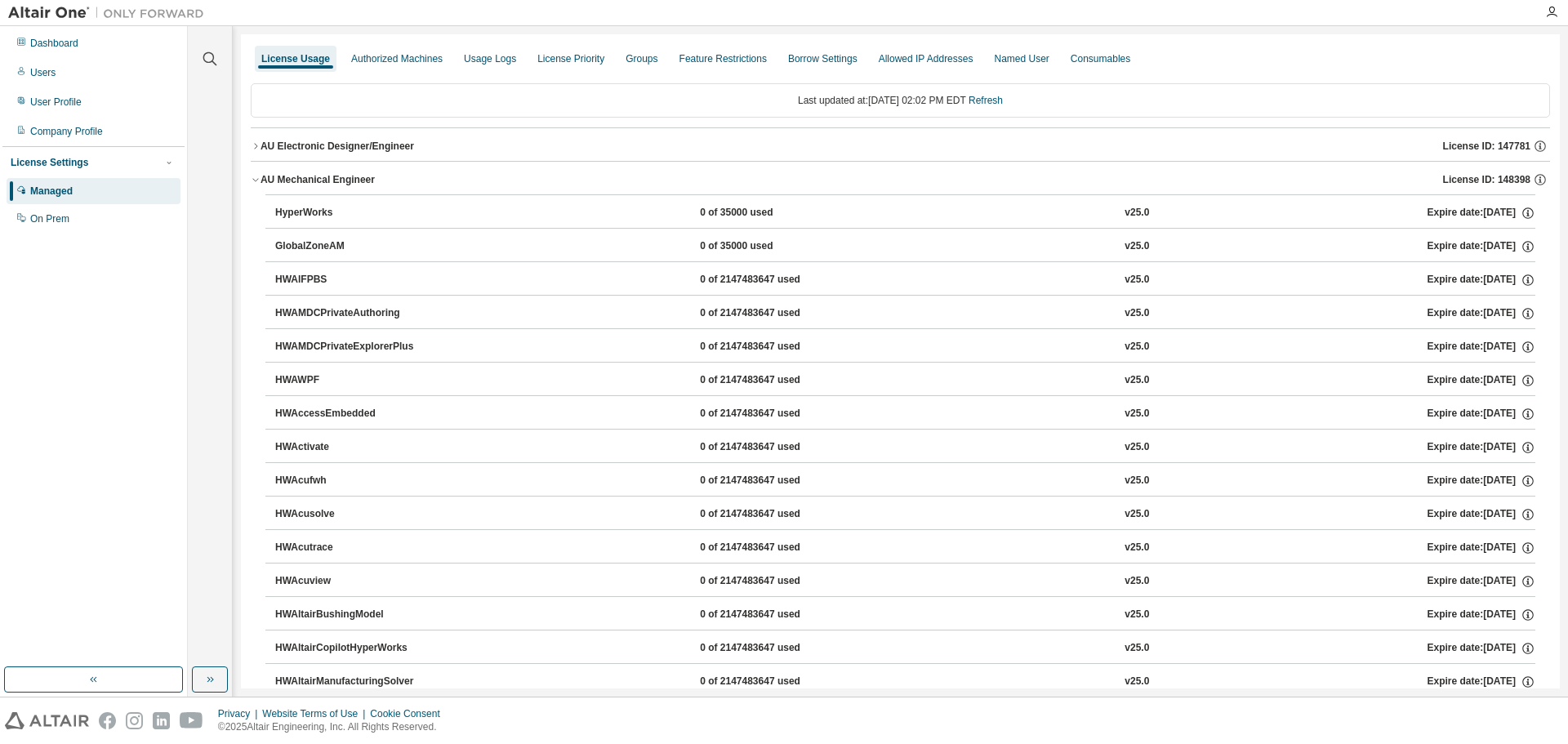
click at [253, 147] on icon "button" at bounding box center [255, 146] width 10 height 10
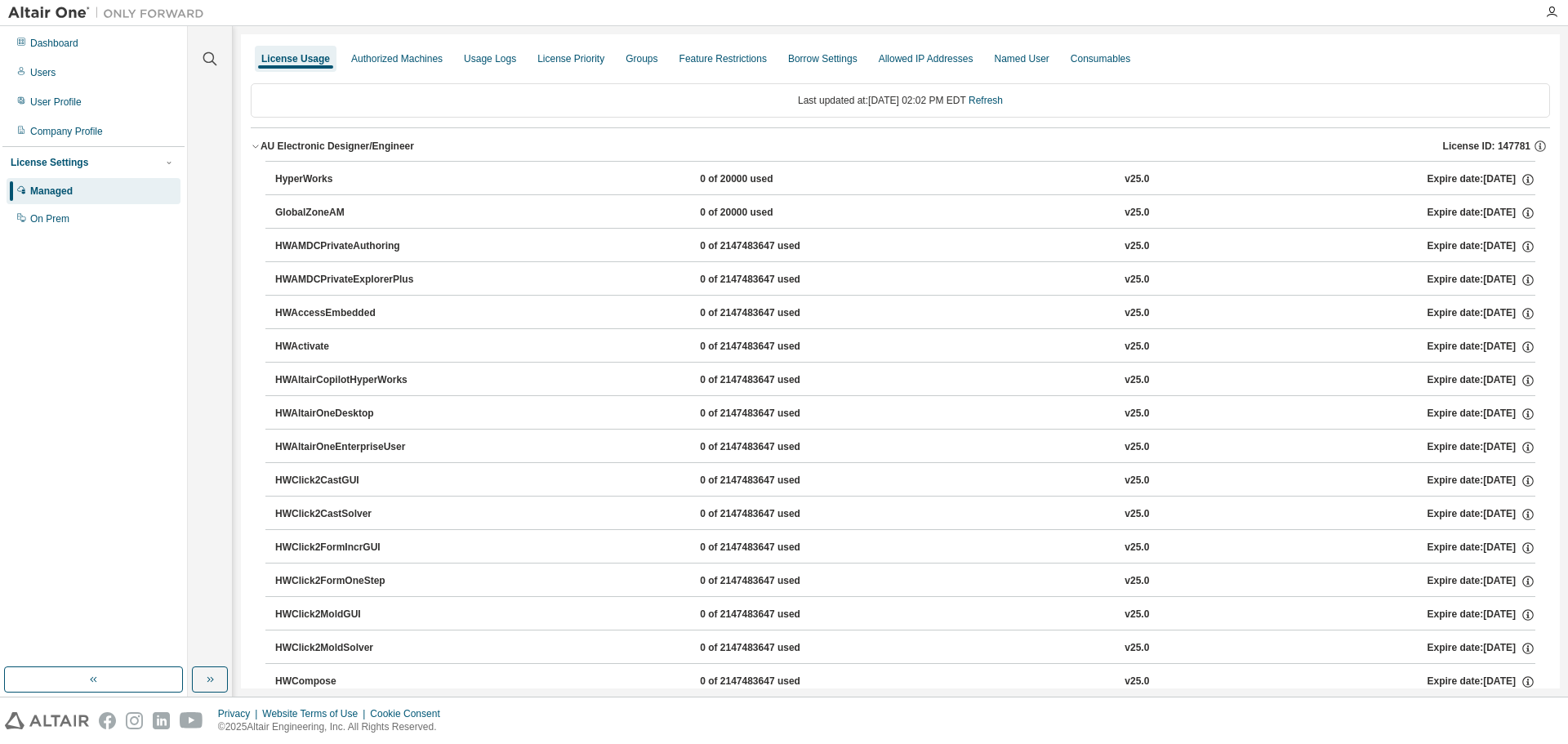
click at [253, 147] on icon "button" at bounding box center [255, 146] width 10 height 10
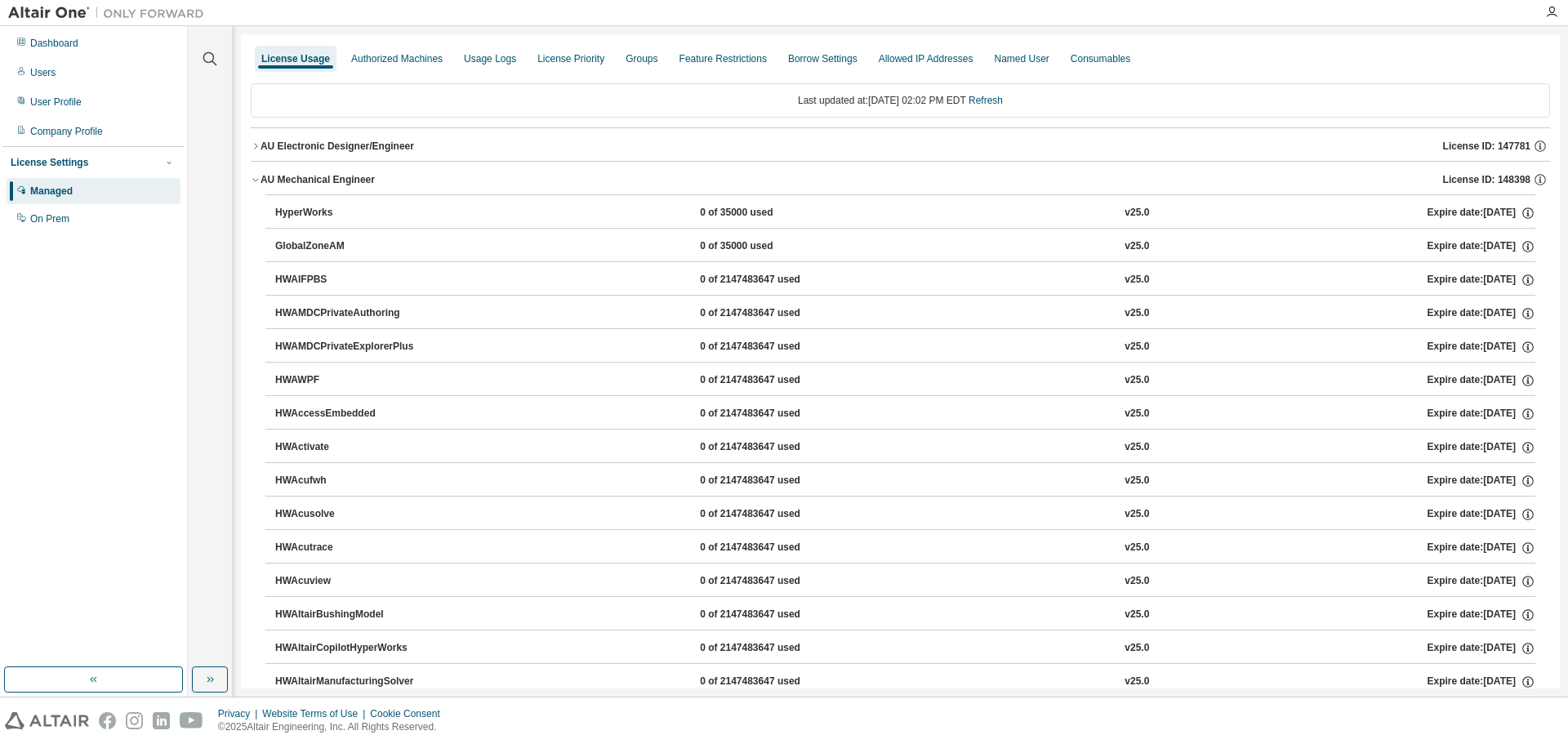
click at [254, 176] on icon "button" at bounding box center [255, 180] width 10 height 10
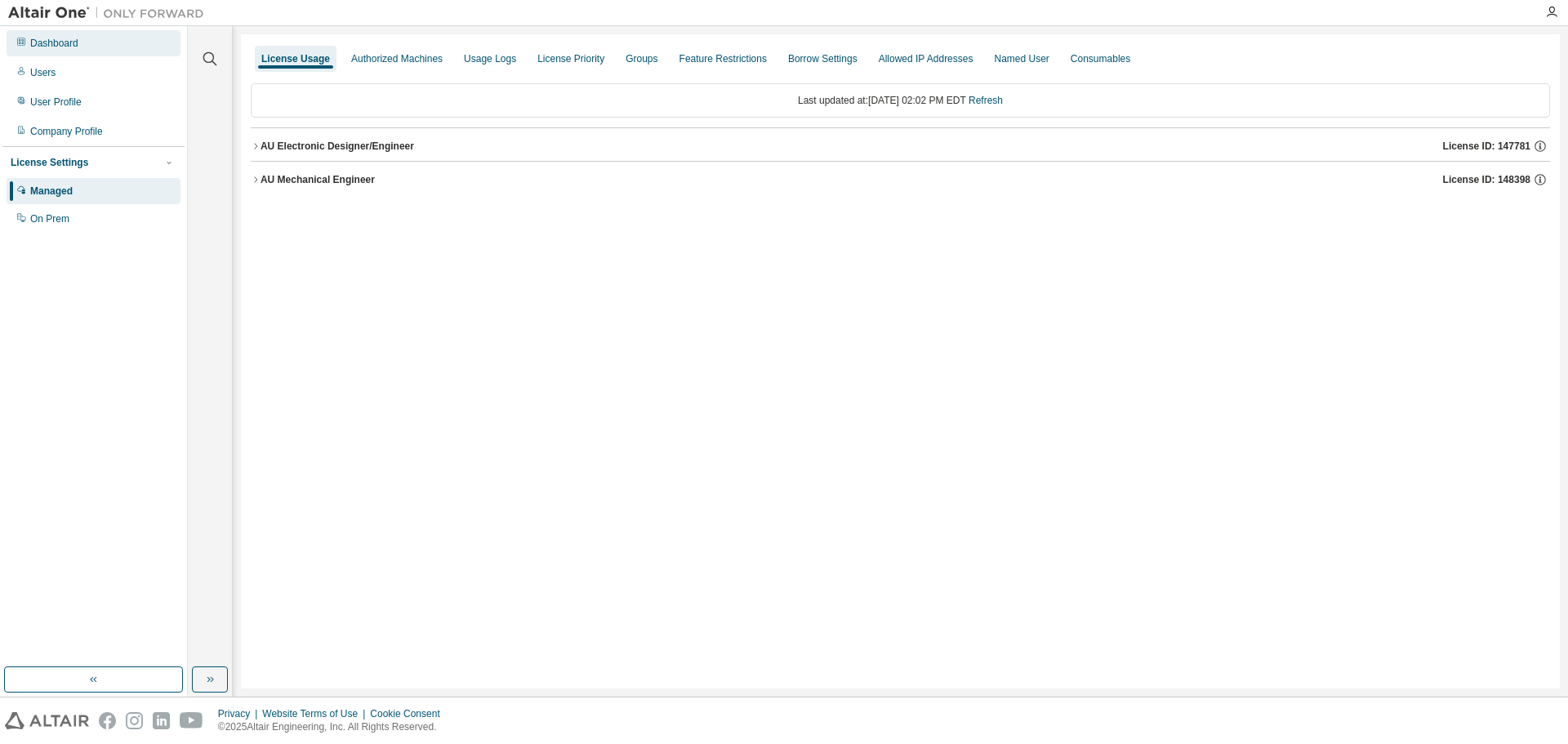
click at [49, 41] on div "Dashboard" at bounding box center [54, 44] width 48 height 14
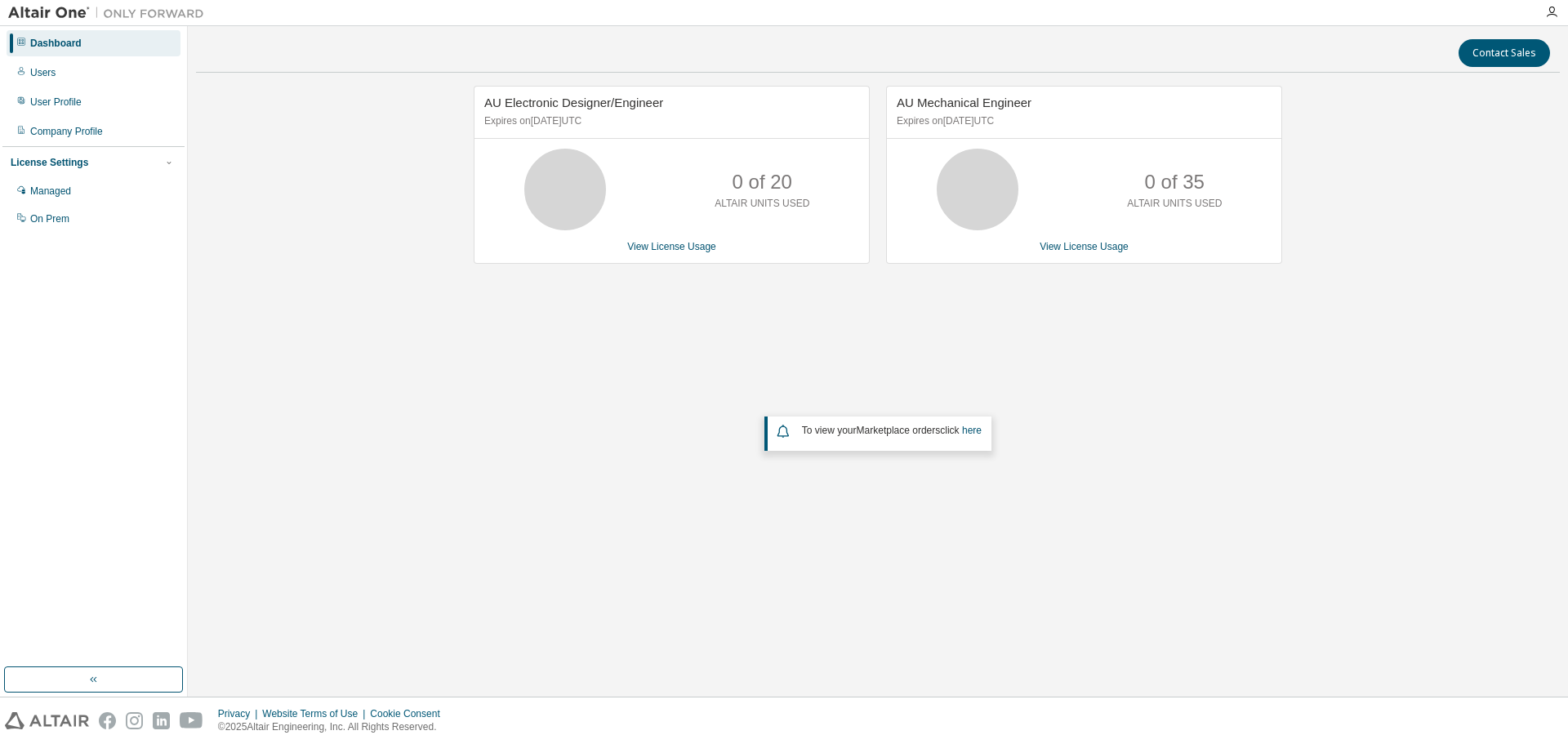
click at [345, 382] on div "AU Electronic Designer/Engineer Expires on [DATE] UTC 0 of 20 ALTAIR UNITS USED…" at bounding box center [878, 328] width 1364 height 484
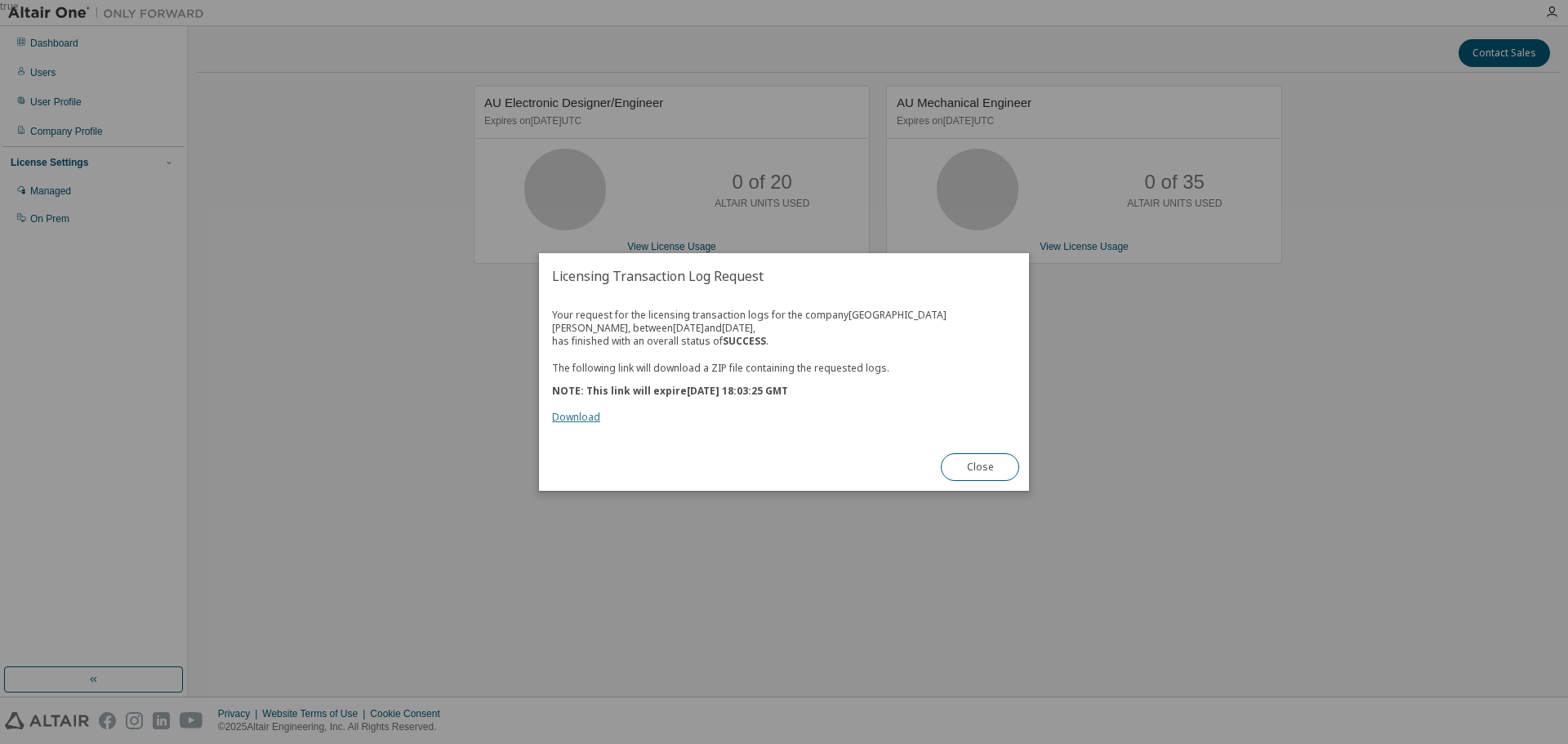
click at [584, 411] on link "Download" at bounding box center [577, 417] width 48 height 14
click at [984, 469] on button "Close" at bounding box center [980, 467] width 78 height 28
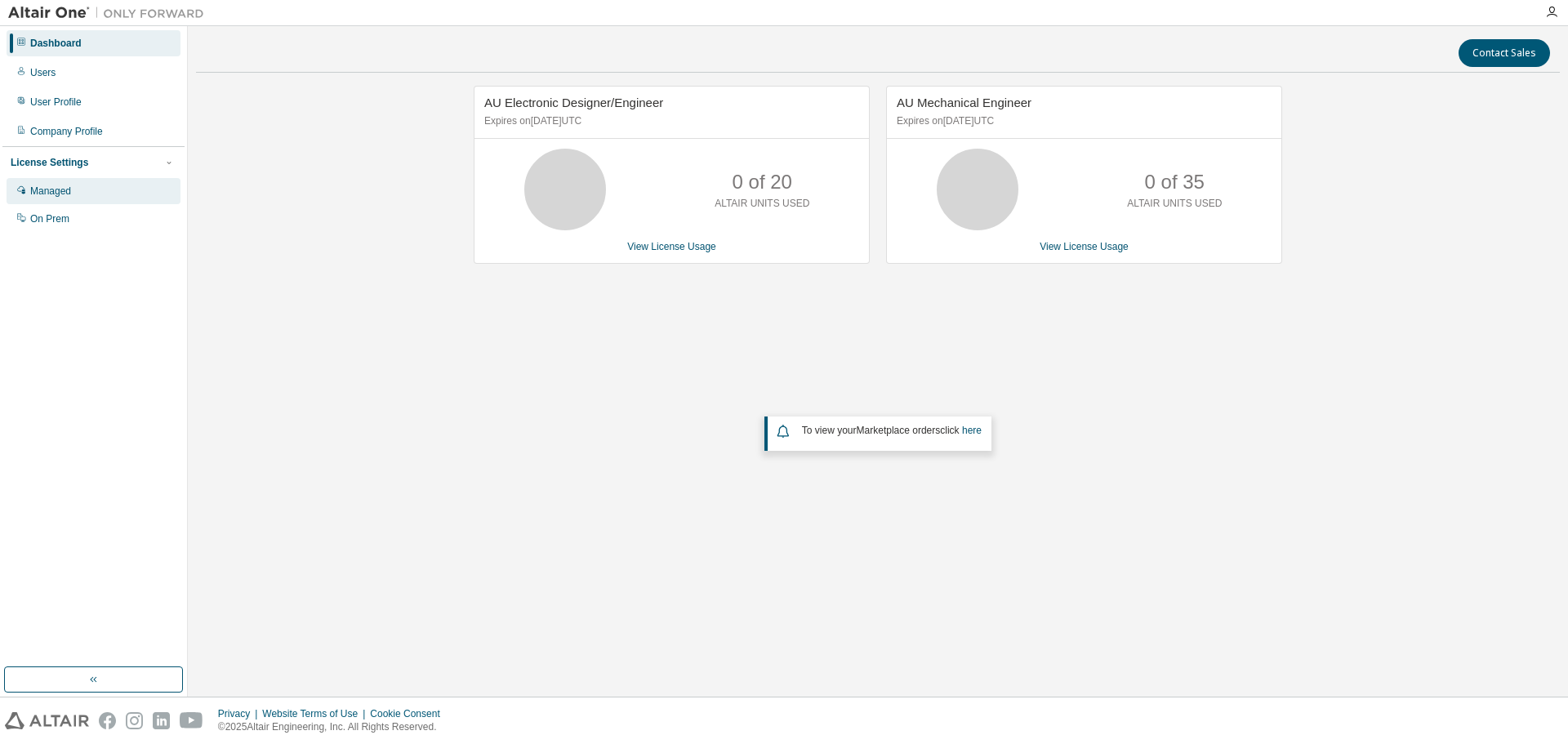
click at [55, 184] on div "Managed" at bounding box center [94, 191] width 174 height 26
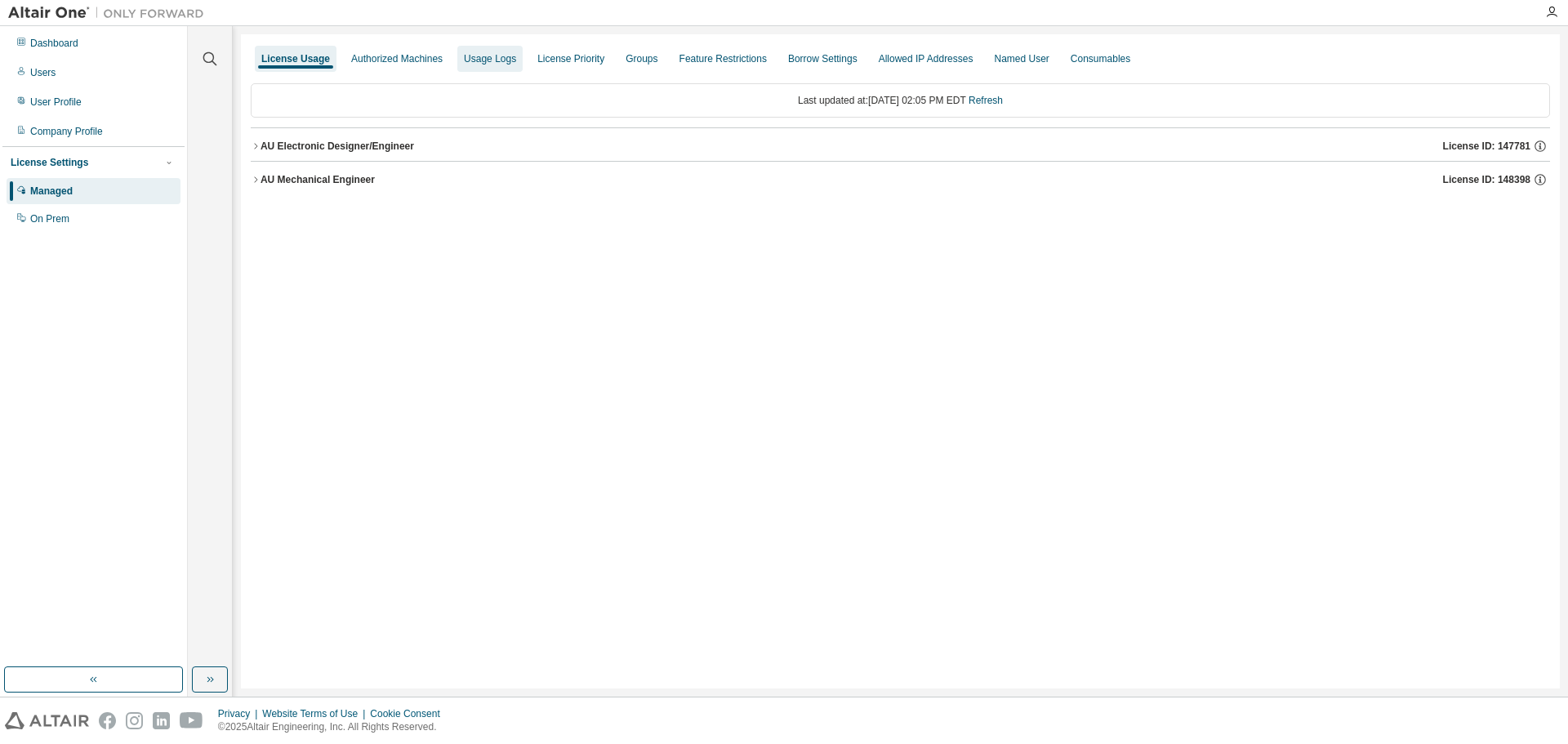
click at [488, 61] on div "Usage Logs" at bounding box center [490, 59] width 52 height 14
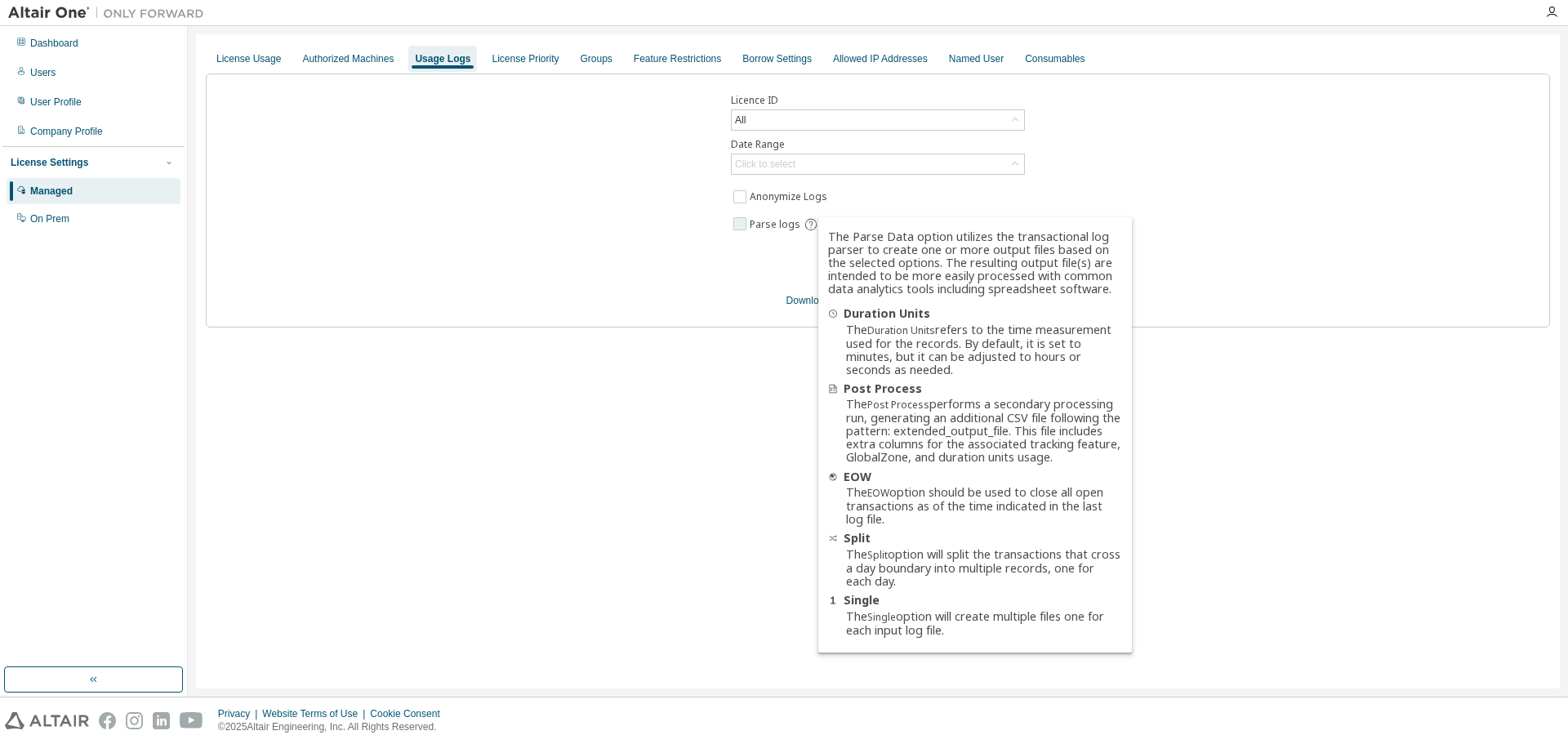
click at [805, 221] on icon at bounding box center [811, 224] width 15 height 15
click at [808, 223] on icon at bounding box center [811, 224] width 15 height 15
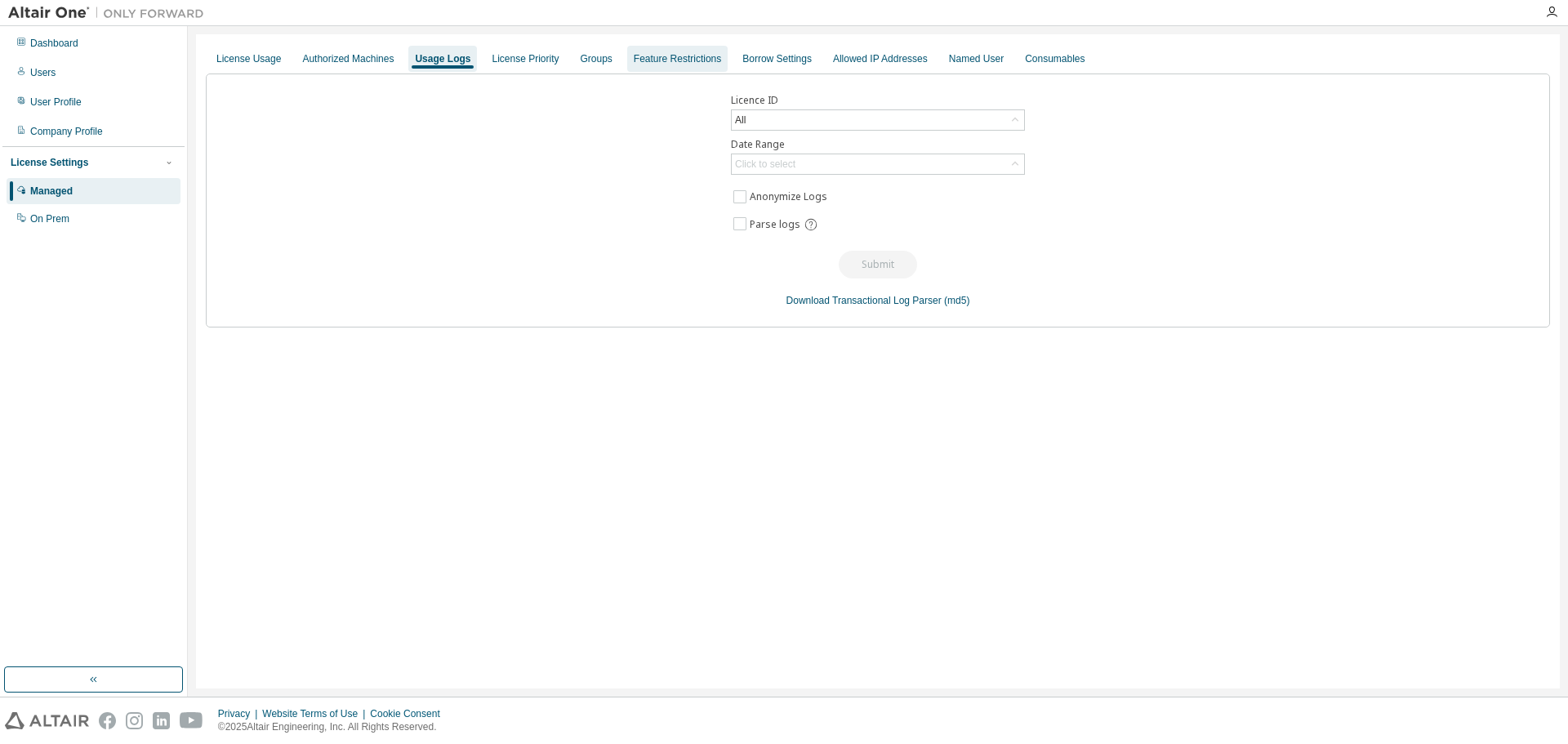
click at [669, 66] on div "Feature Restrictions" at bounding box center [677, 58] width 101 height 26
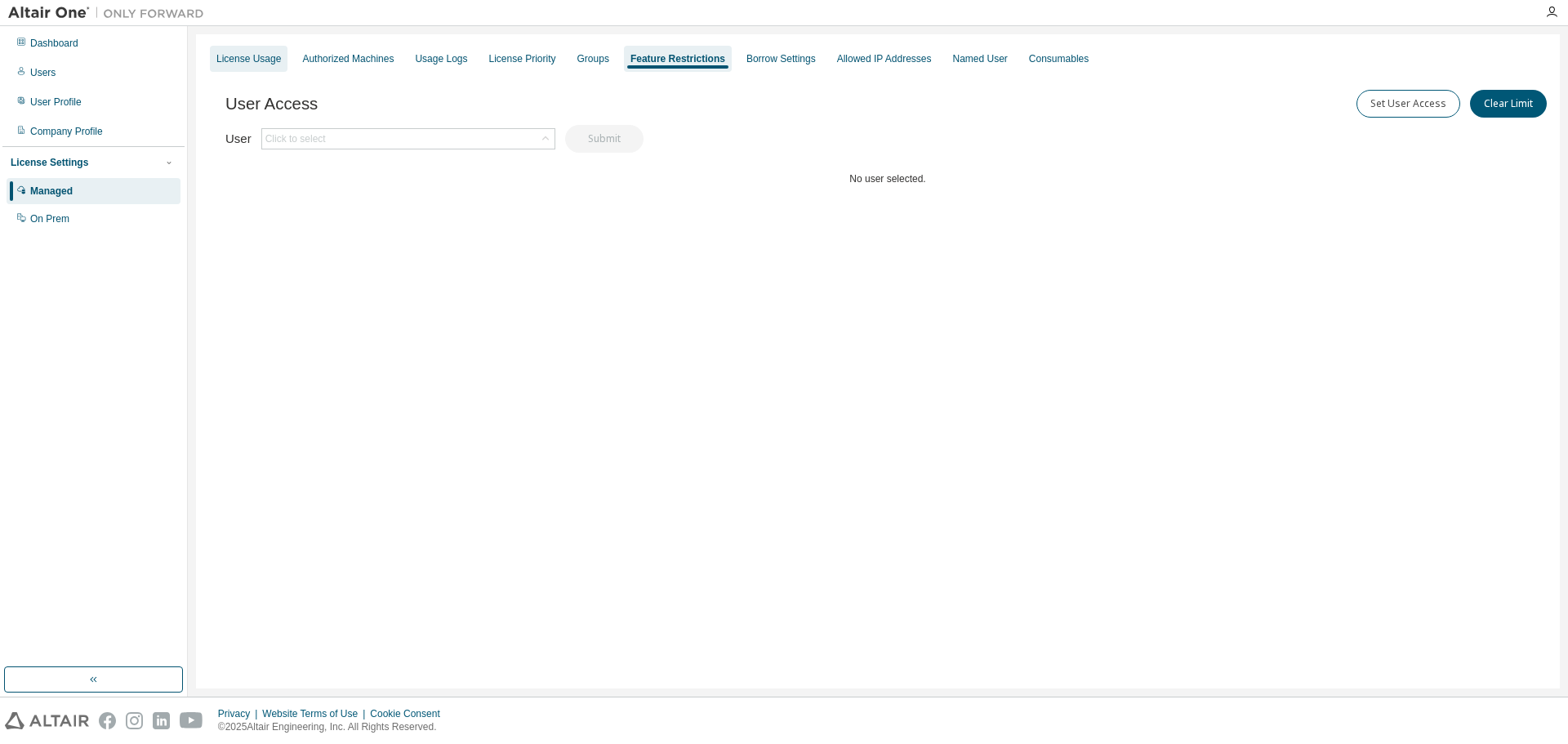
click at [210, 57] on div "License Usage" at bounding box center [249, 58] width 77 height 26
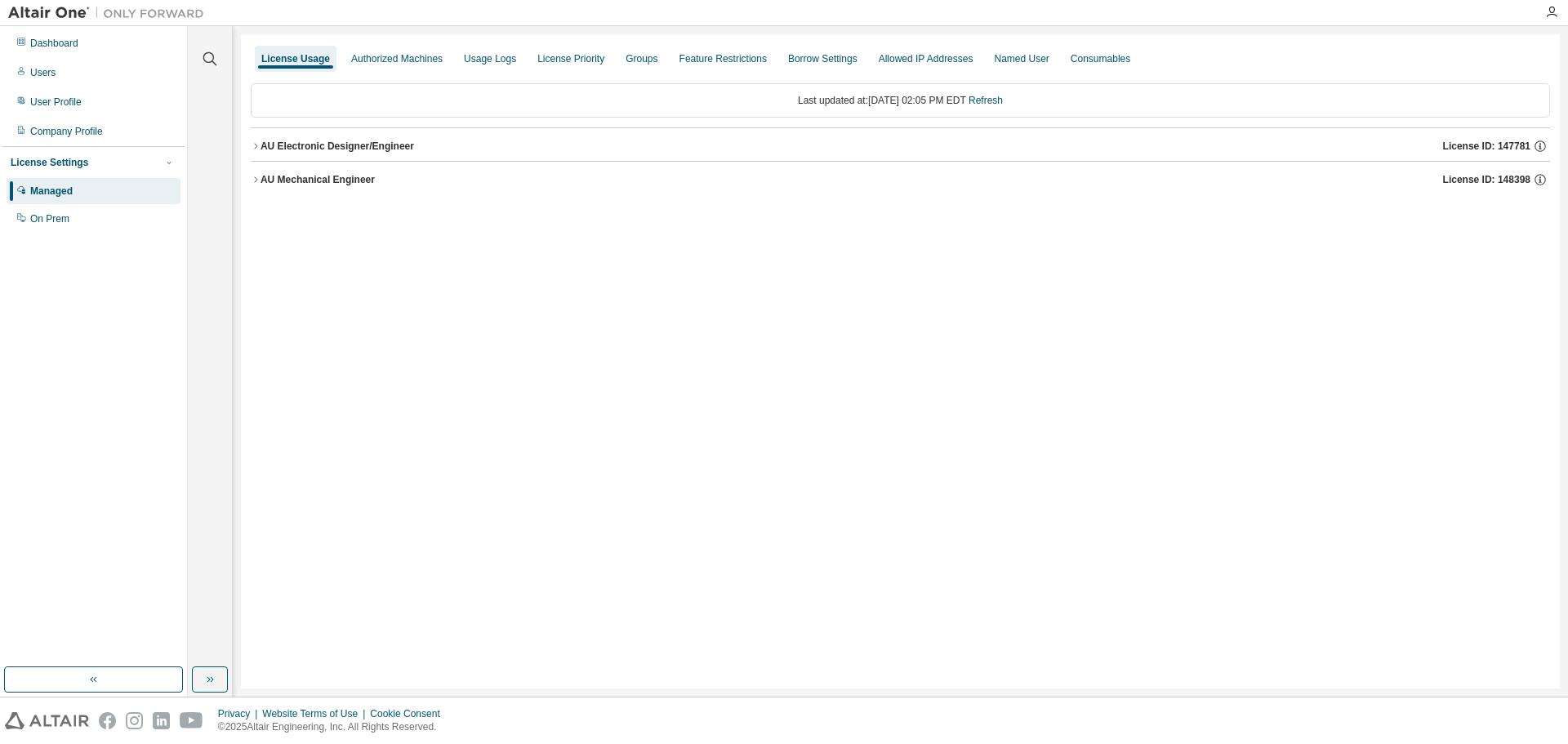
click at [253, 180] on icon "button" at bounding box center [255, 180] width 10 height 10
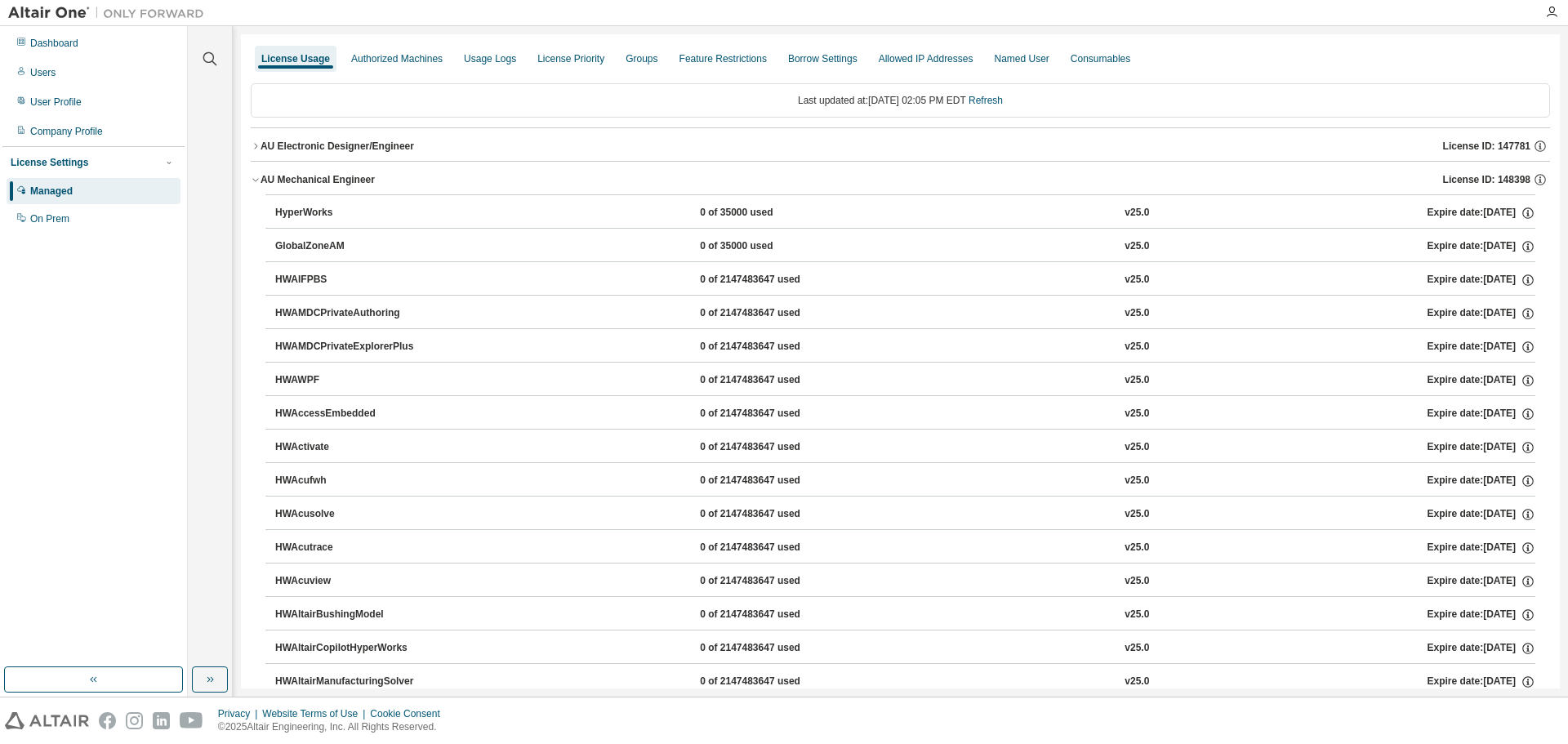
click at [253, 180] on icon "button" at bounding box center [255, 180] width 10 height 10
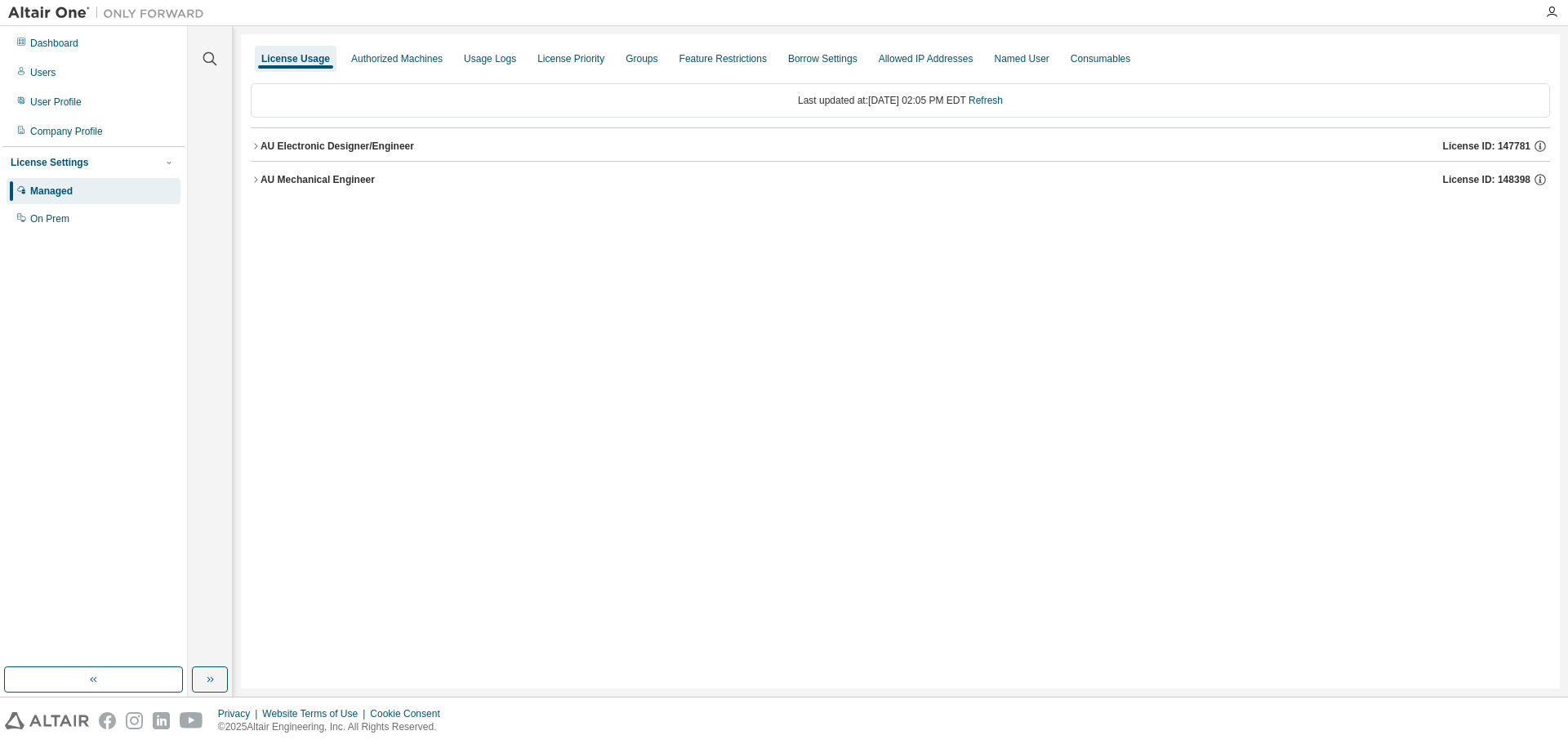
click at [255, 146] on icon "button" at bounding box center [255, 146] width 10 height 10
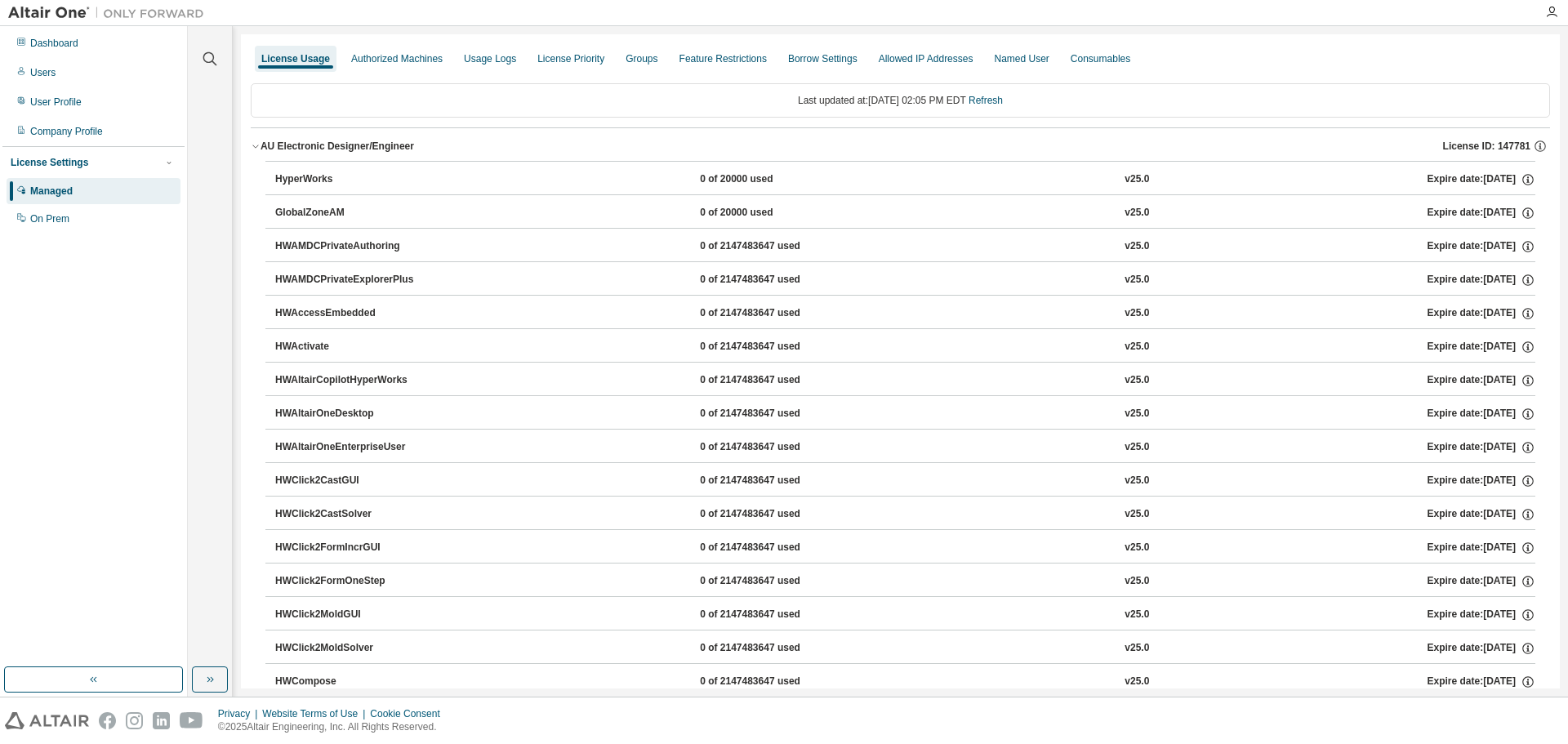
click at [255, 146] on icon "button" at bounding box center [255, 146] width 10 height 10
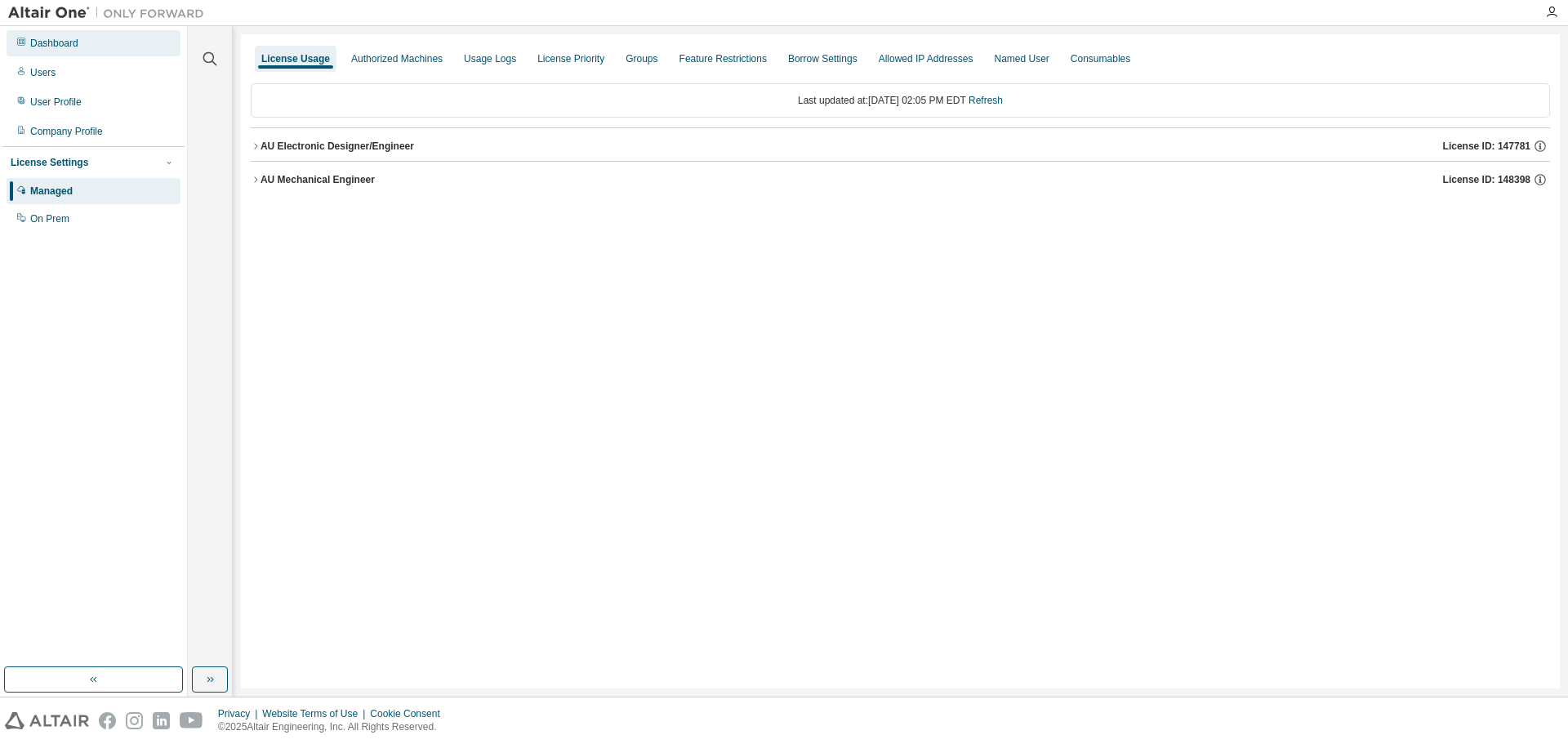
click at [42, 55] on div "Dashboard" at bounding box center [94, 43] width 174 height 26
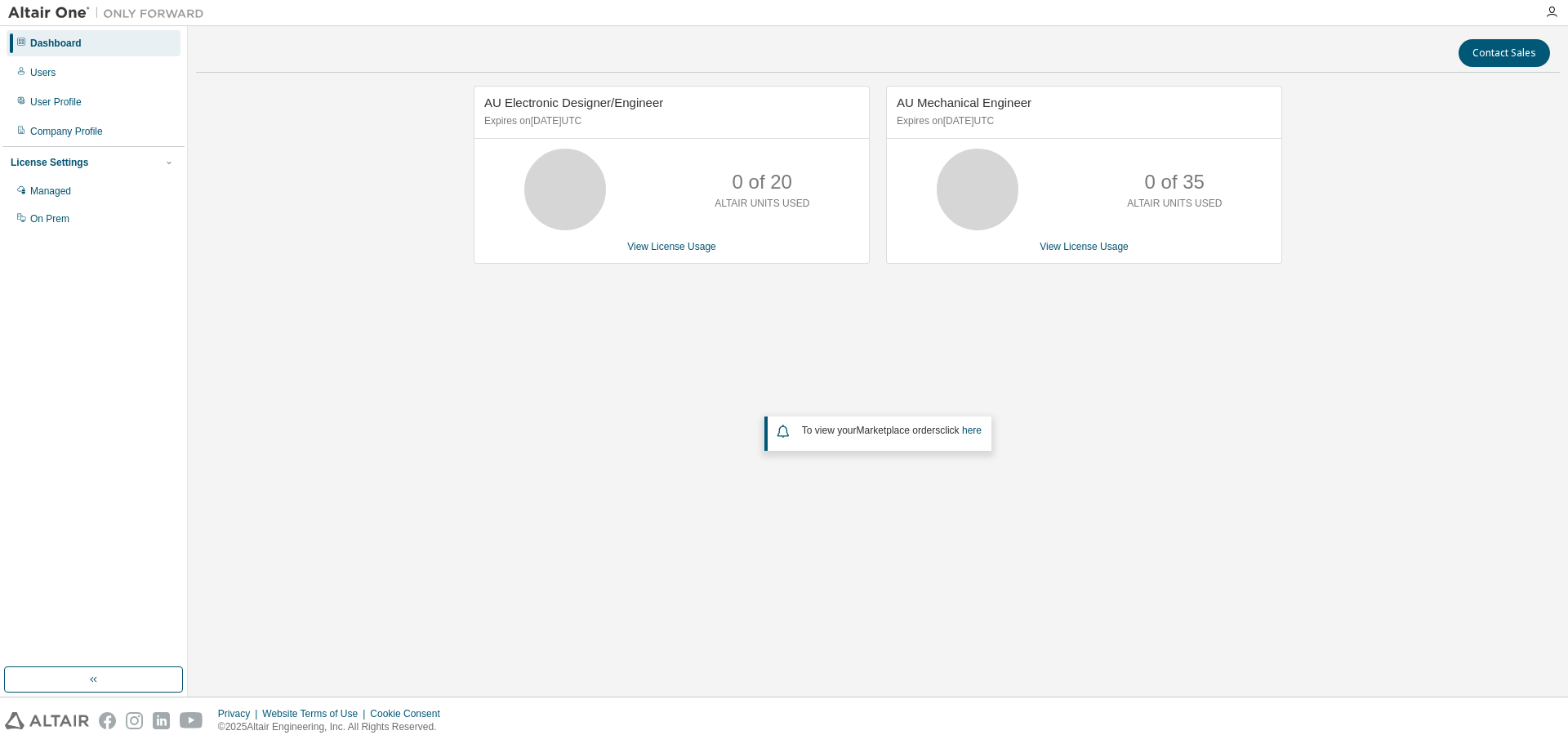
click at [456, 271] on div "AU Electronic Designer/Engineer Expires on [DATE] UTC 0 of 20 ALTAIR UNITS USED…" at bounding box center [878, 328] width 1364 height 484
click at [429, 171] on div "AU Electronic Designer/Engineer Expires on [DATE] UTC 0 of 20 ALTAIR UNITS USED…" at bounding box center [878, 328] width 1364 height 484
click at [401, 186] on div "AU Electronic Designer/Engineer Expires on [DATE] UTC 0 of 20 ALTAIR UNITS USED…" at bounding box center [878, 328] width 1364 height 484
